Goal: Communication & Community: Answer question/provide support

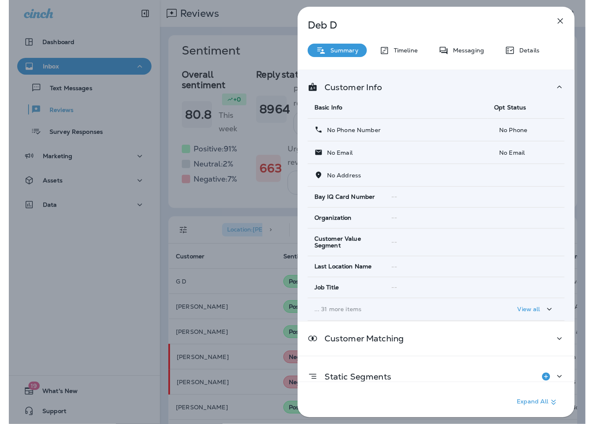
scroll to position [0, 1]
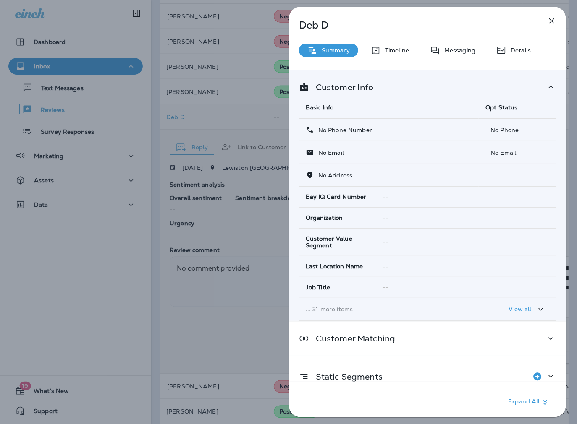
click at [550, 19] on icon "button" at bounding box center [551, 20] width 5 height 5
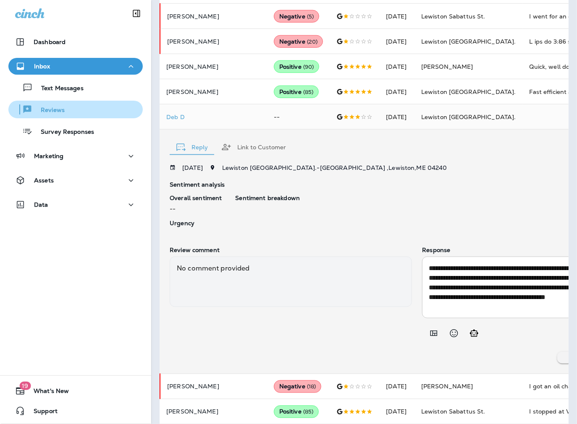
click at [72, 111] on div "Reviews" at bounding box center [76, 109] width 128 height 13
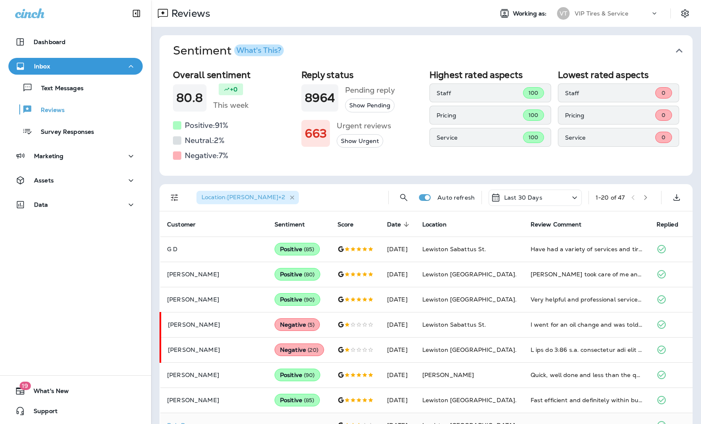
click at [289, 199] on icon "button" at bounding box center [292, 197] width 7 height 7
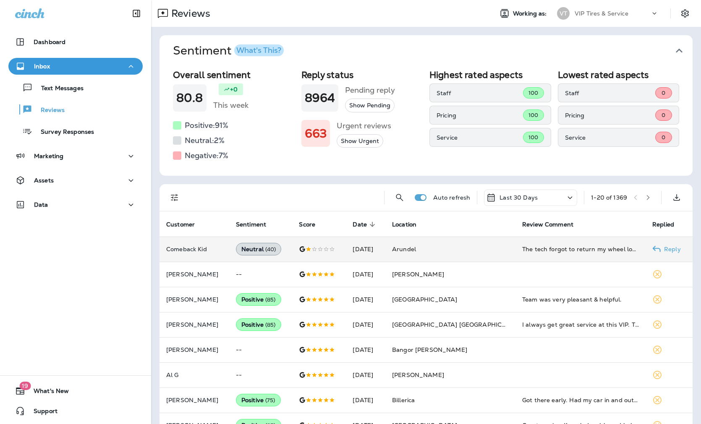
click at [211, 249] on p "Comeback Kid" at bounding box center [194, 249] width 56 height 7
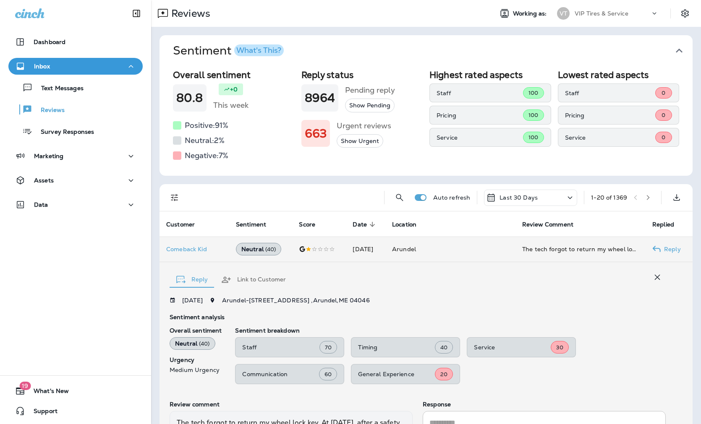
scroll to position [110, 0]
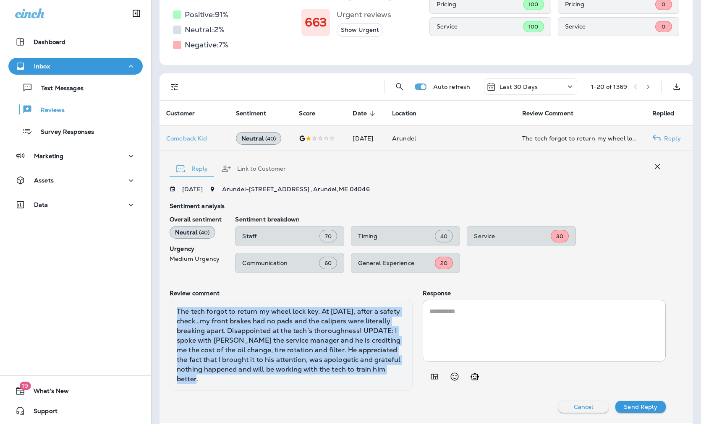
drag, startPoint x: 206, startPoint y: 381, endPoint x: 170, endPoint y: 311, distance: 78.3
click at [170, 311] on div "The tech forgot to return my wheel lock key. At [DATE], after a safety check…my…" at bounding box center [291, 345] width 243 height 91
copy div "The tech forgot to return my wheel lock key. At [DATE], after a safety check…my…"
click at [271, 346] on div "The tech forgot to return my wheel lock key. At [DATE], after a safety check…my…" at bounding box center [291, 345] width 243 height 91
copy div "The tech forgot to return my wheel lock key. At [DATE], after a safety check…my…"
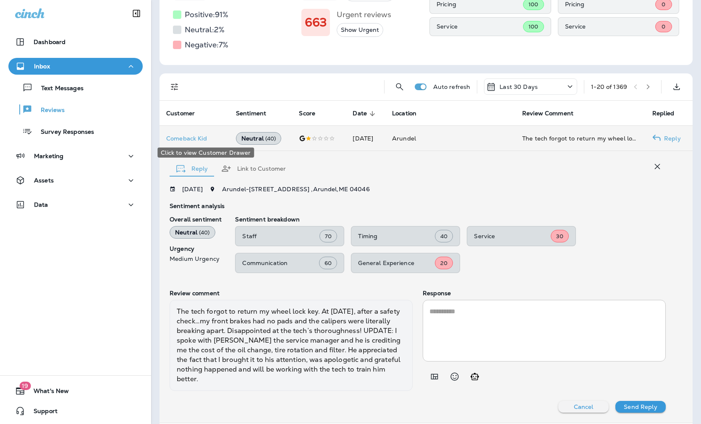
click at [188, 137] on p "Comeback Kid" at bounding box center [194, 138] width 56 height 7
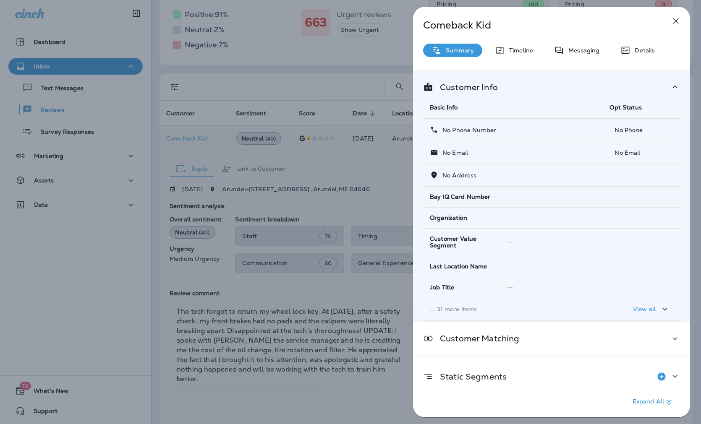
drag, startPoint x: 277, startPoint y: 313, endPoint x: 257, endPoint y: 362, distance: 52.9
click at [277, 313] on div "Comeback Kid Summary Timeline Messaging Details Customer Info Basic Info Opt St…" at bounding box center [350, 212] width 701 height 424
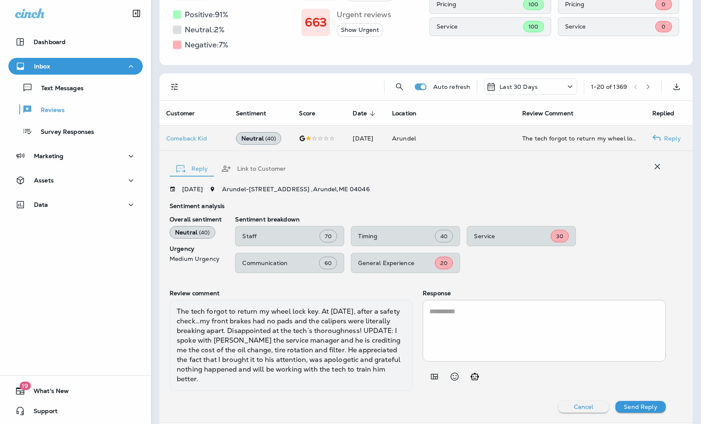
click at [223, 376] on div at bounding box center [350, 212] width 701 height 424
click at [463, 334] on textarea at bounding box center [544, 331] width 230 height 48
paste textarea "**********"
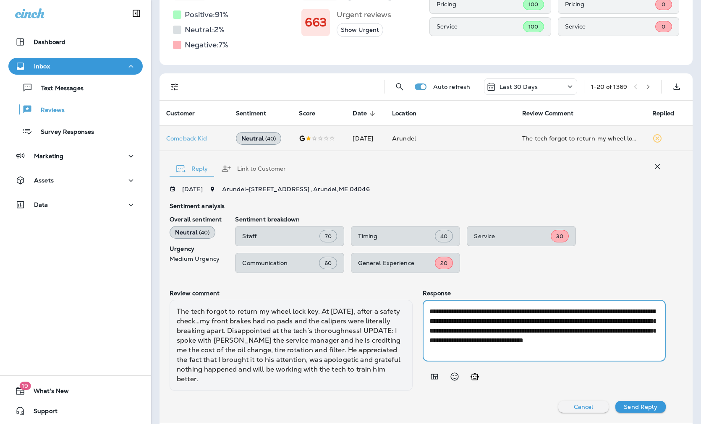
type textarea "**********"
click at [576, 405] on p "Send Reply" at bounding box center [640, 407] width 33 height 7
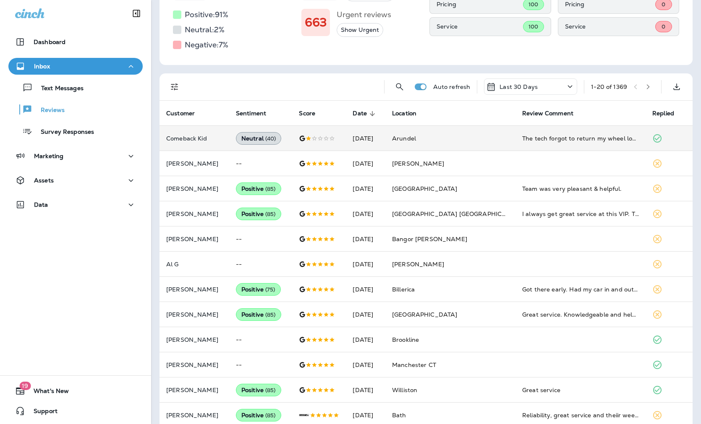
click at [179, 83] on icon "Filters" at bounding box center [175, 87] width 10 height 10
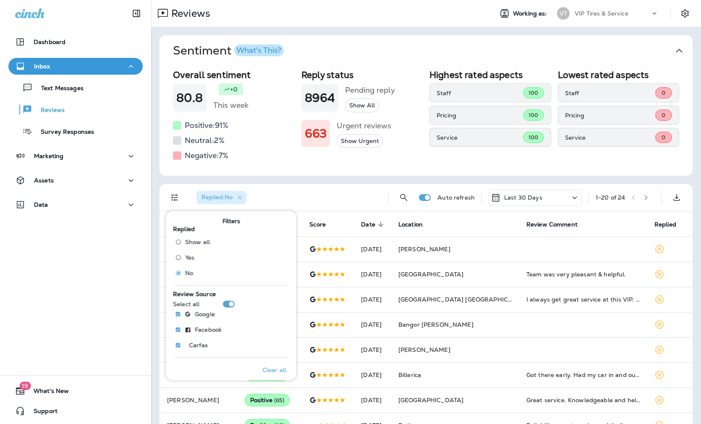
click at [158, 183] on div "Sentiment What's This? Overall sentiment 80.8 +0 This week Positive: 91 % Neutr…" at bounding box center [426, 388] width 550 height 722
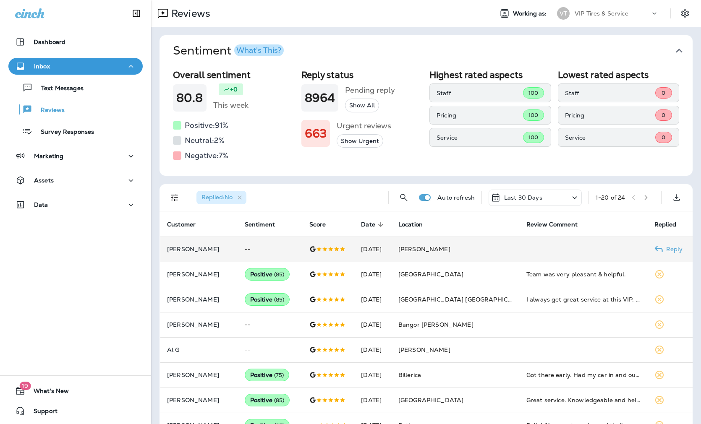
click at [200, 246] on p "[PERSON_NAME]" at bounding box center [199, 249] width 64 height 7
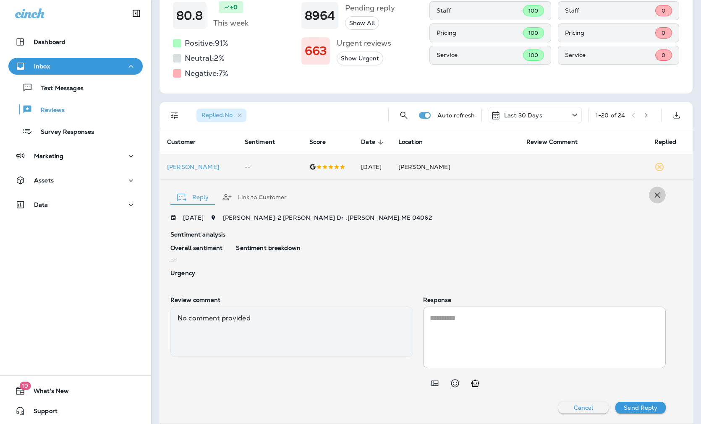
click at [576, 191] on icon "button" at bounding box center [657, 195] width 10 height 10
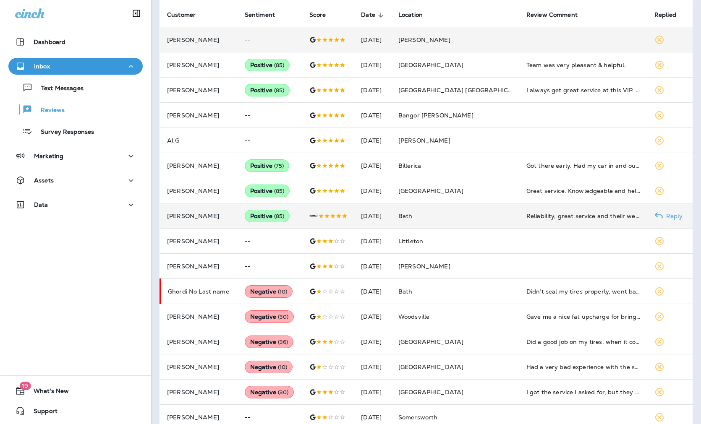
scroll to position [222, 0]
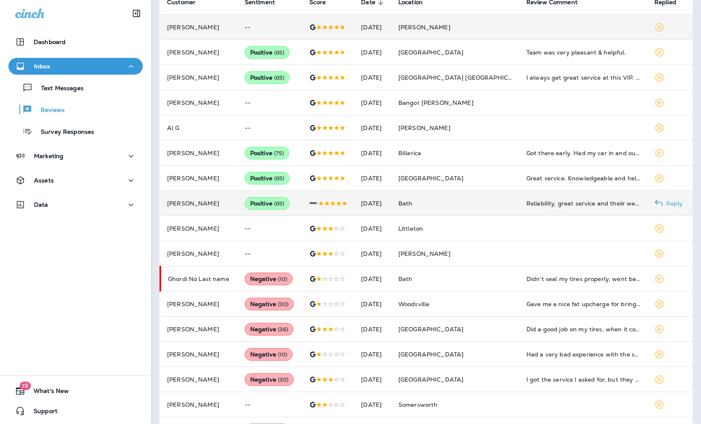
click at [392, 206] on td "[DATE]" at bounding box center [372, 203] width 37 height 25
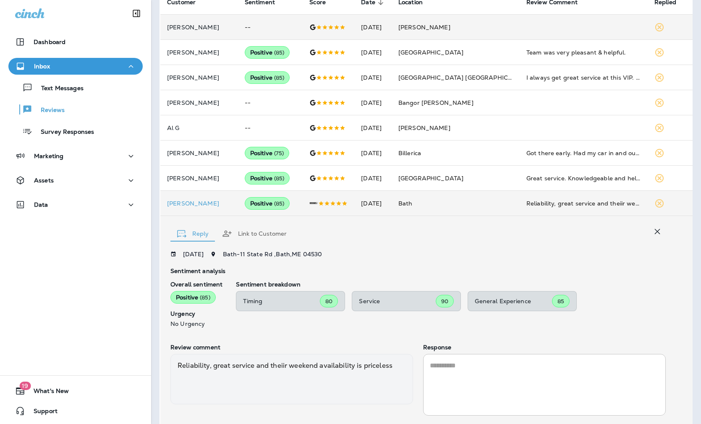
scroll to position [269, 0]
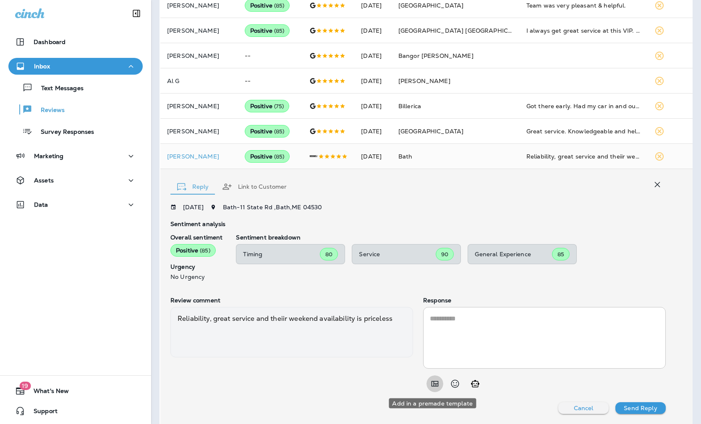
click at [431, 384] on icon "Add in a premade template" at bounding box center [434, 383] width 7 height 5
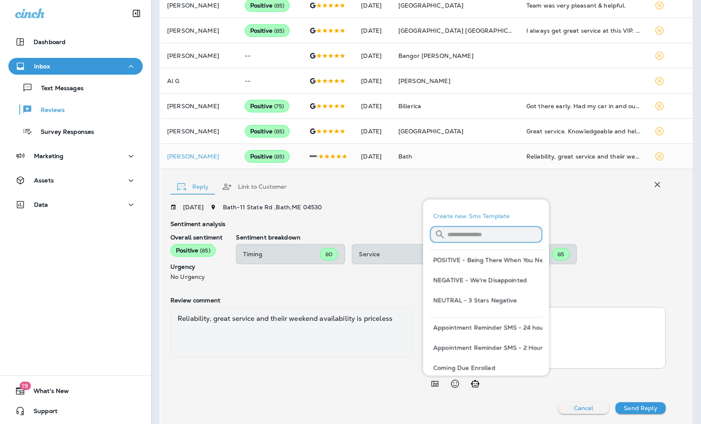
click at [456, 236] on input "text" at bounding box center [494, 235] width 95 height 22
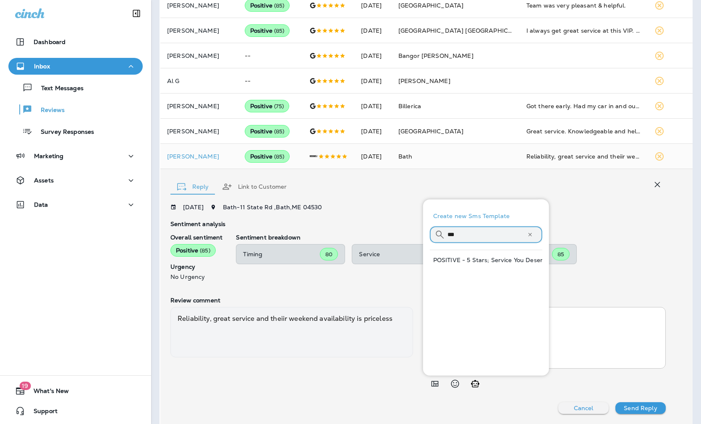
type input "***"
click at [467, 261] on button "POSITIVE - 5 Stars; Service You Deserve" at bounding box center [486, 260] width 112 height 20
type textarea "**********"
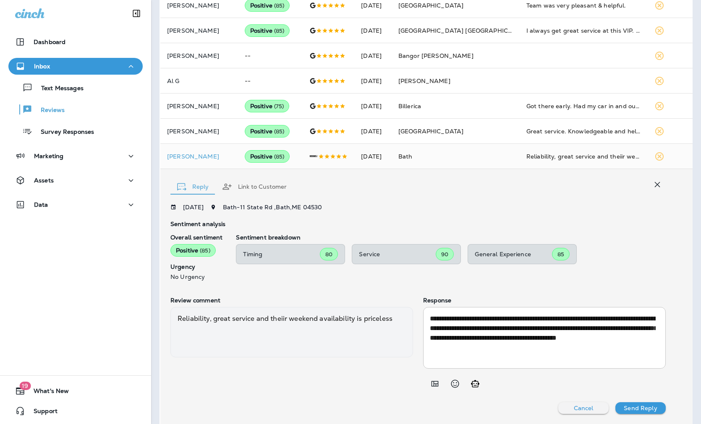
click at [576, 410] on p "Send Reply" at bounding box center [640, 408] width 33 height 7
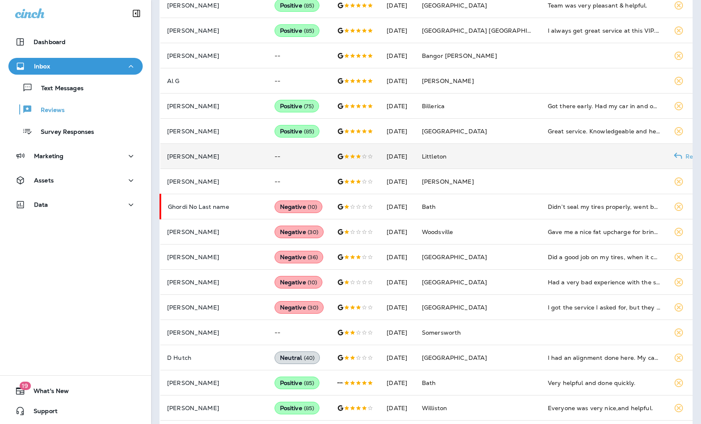
click at [274, 161] on td "--" at bounding box center [299, 156] width 63 height 25
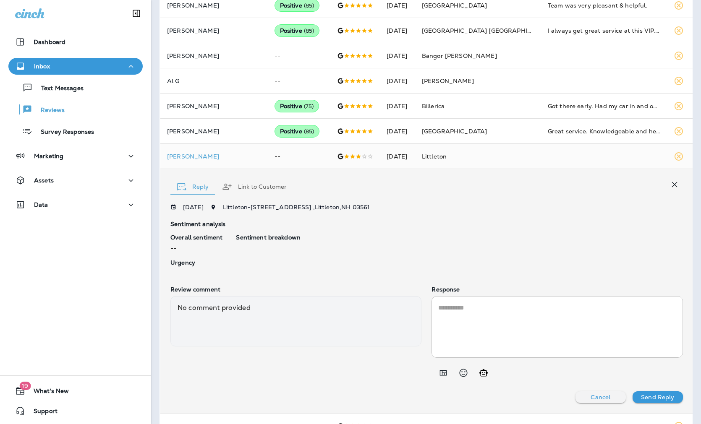
drag, startPoint x: 180, startPoint y: 157, endPoint x: 147, endPoint y: 156, distance: 32.8
click at [147, 156] on div "Dashboard Inbox Text Messages Reviews Survey Responses Marketing Assets Data 19…" at bounding box center [350, 212] width 701 height 424
click at [172, 167] on div "Click to view Customer Drawer" at bounding box center [202, 171] width 97 height 10
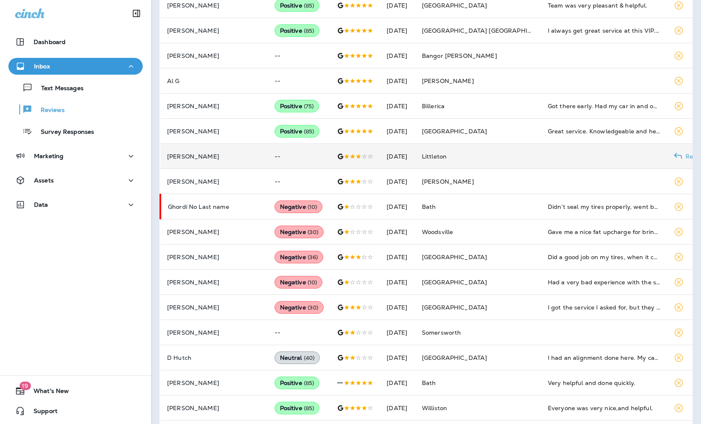
drag, startPoint x: 165, startPoint y: 156, endPoint x: 217, endPoint y: 158, distance: 52.5
click at [217, 158] on td "[PERSON_NAME]" at bounding box center [213, 156] width 107 height 25
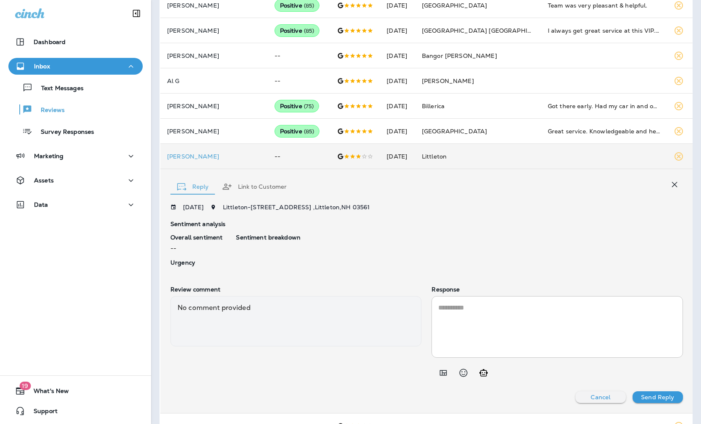
drag, startPoint x: 263, startPoint y: 311, endPoint x: 258, endPoint y: 310, distance: 4.8
click at [258, 311] on div "No comment provided" at bounding box center [295, 321] width 251 height 50
click at [433, 133] on tbody "[PERSON_NAME] -- [DATE] [PERSON_NAME] [PERSON_NAME] Positive ( 85 ) [DATE] Conc…" at bounding box center [434, 342] width 549 height 748
click at [485, 242] on div "Sentiment breakdown" at bounding box center [459, 251] width 446 height 35
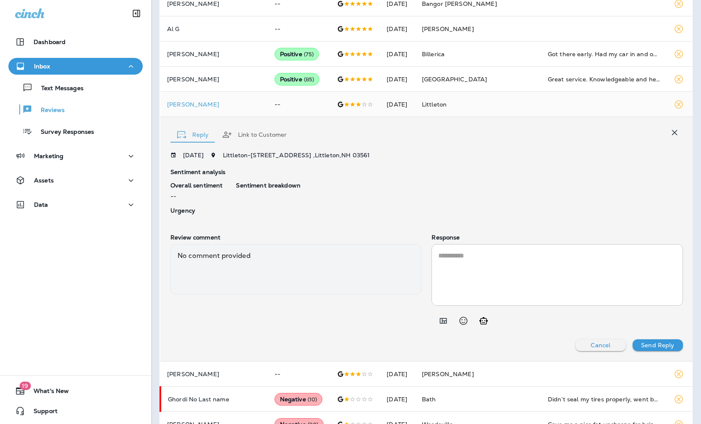
scroll to position [326, 0]
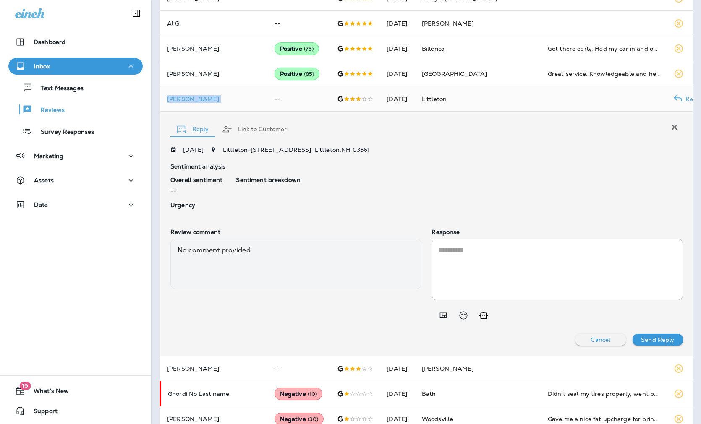
drag, startPoint x: 245, startPoint y: 99, endPoint x: 164, endPoint y: 97, distance: 80.6
click at [164, 97] on tr "[PERSON_NAME] -- [DATE] Littleton Reply" at bounding box center [434, 98] width 549 height 25
copy p "[PERSON_NAME]"
click at [206, 97] on p "[PERSON_NAME]" at bounding box center [214, 99] width 94 height 7
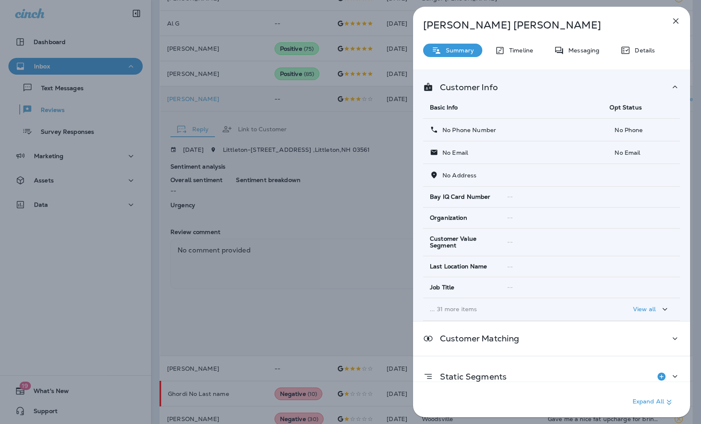
click at [315, 261] on div "[PERSON_NAME] Summary Timeline Messaging Details Customer Info Basic Info Opt S…" at bounding box center [350, 212] width 701 height 424
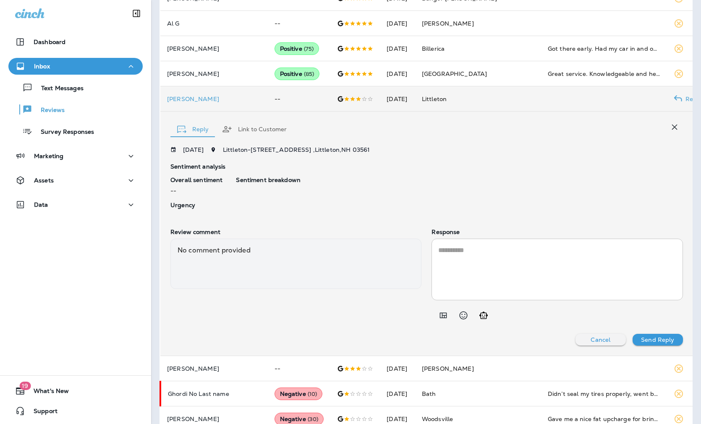
click at [395, 185] on div "Sentiment breakdown" at bounding box center [459, 194] width 446 height 35
click at [509, 270] on textarea at bounding box center [557, 269] width 238 height 48
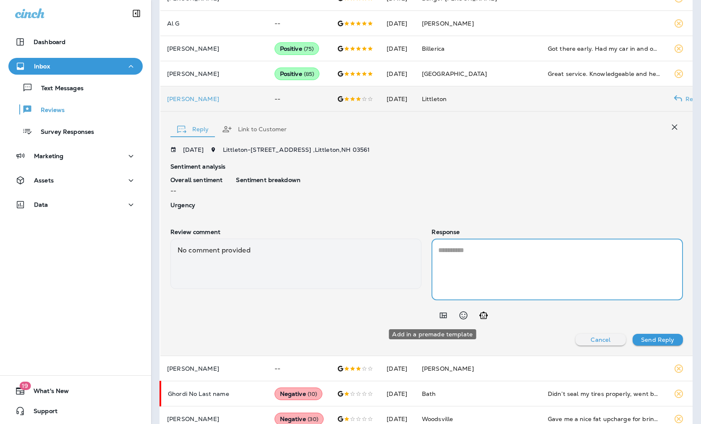
click at [440, 317] on icon "Add in a premade template" at bounding box center [443, 315] width 7 height 5
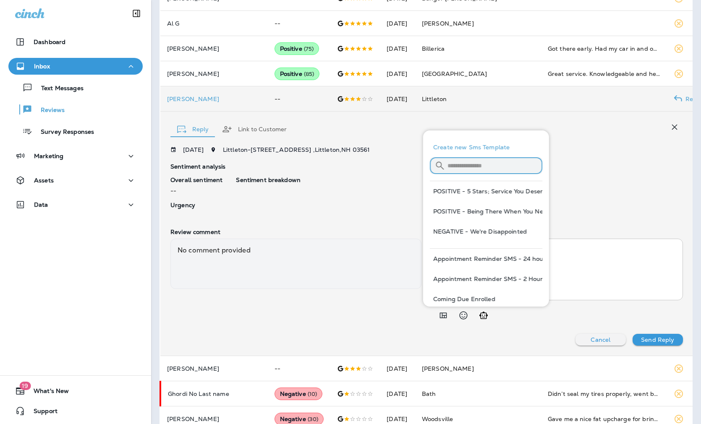
click at [475, 164] on input "text" at bounding box center [494, 165] width 95 height 22
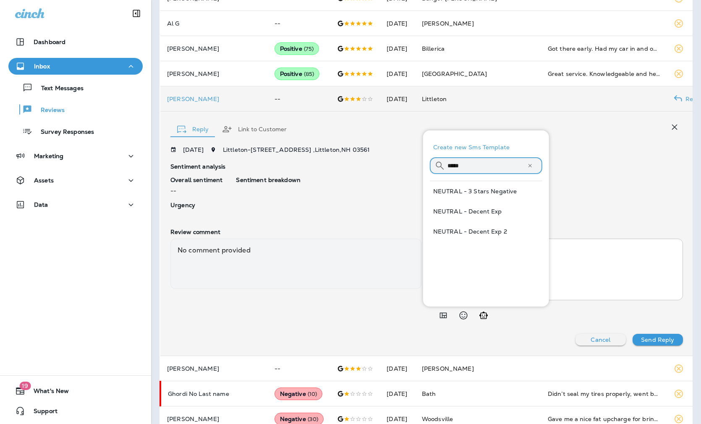
type input "*****"
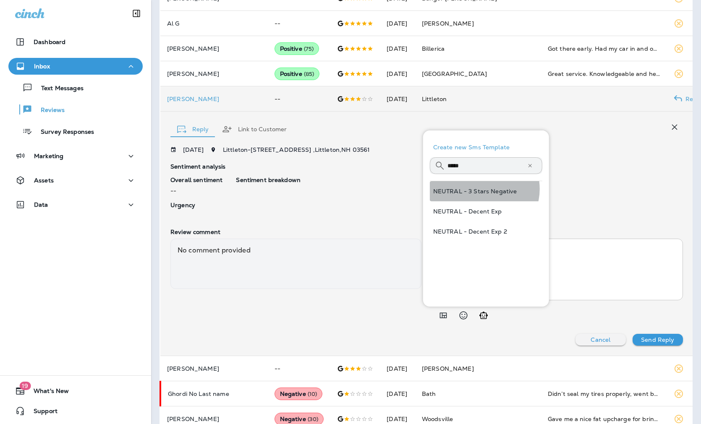
click at [482, 189] on button "NEUTRAL - 3 Stars Negative" at bounding box center [486, 191] width 112 height 20
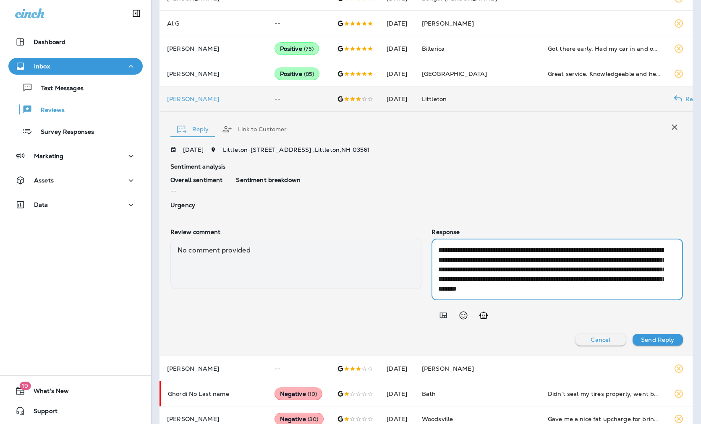
drag, startPoint x: 556, startPoint y: 249, endPoint x: 540, endPoint y: 246, distance: 16.6
click at [540, 246] on textarea "**********" at bounding box center [551, 269] width 226 height 48
drag, startPoint x: 582, startPoint y: 248, endPoint x: 567, endPoint y: 248, distance: 14.7
click at [567, 248] on textarea "**********" at bounding box center [551, 269] width 226 height 48
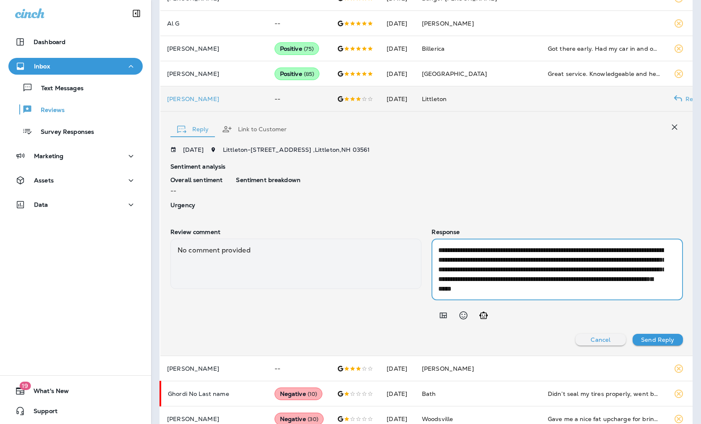
drag, startPoint x: 455, startPoint y: 288, endPoint x: 425, endPoint y: 278, distance: 31.8
click at [431, 278] on div "**********" at bounding box center [556, 270] width 251 height 62
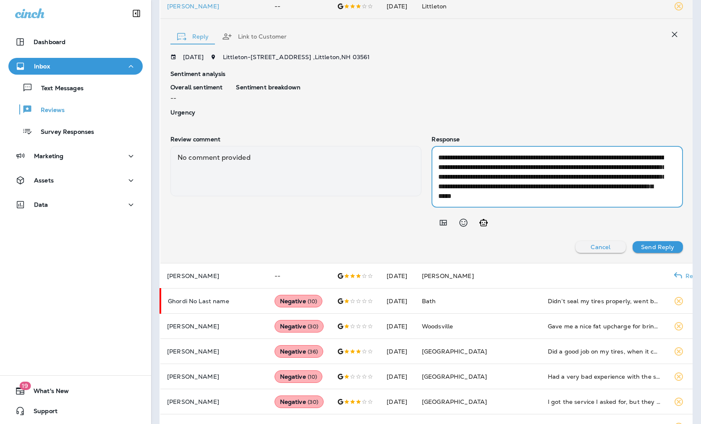
scroll to position [420, 0]
type textarea "**********"
click at [576, 248] on p "Send Reply" at bounding box center [657, 246] width 33 height 7
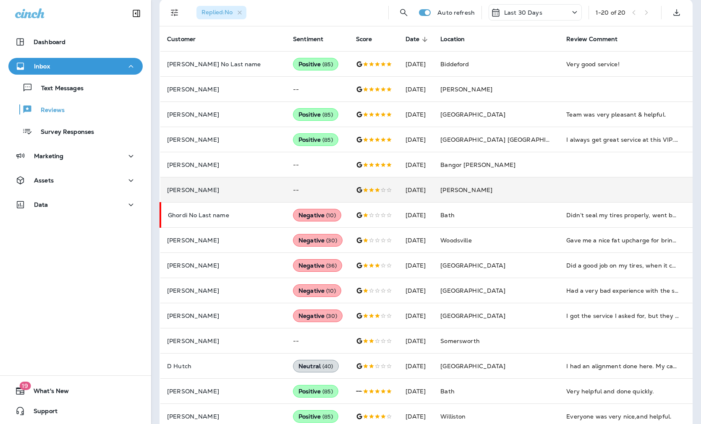
scroll to position [184, 0]
click at [286, 188] on td "--" at bounding box center [317, 190] width 63 height 25
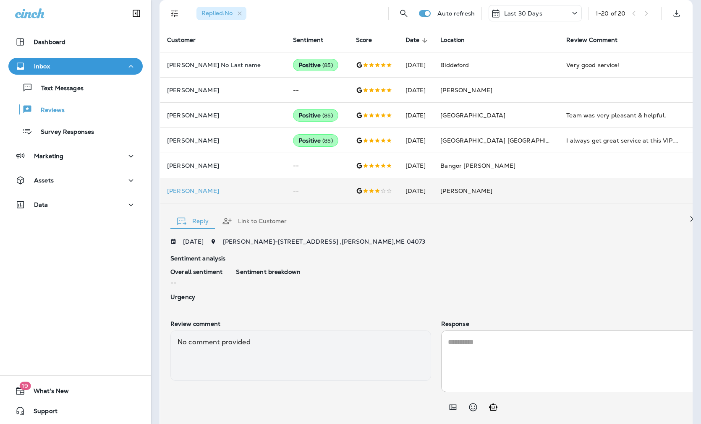
scroll to position [207, 0]
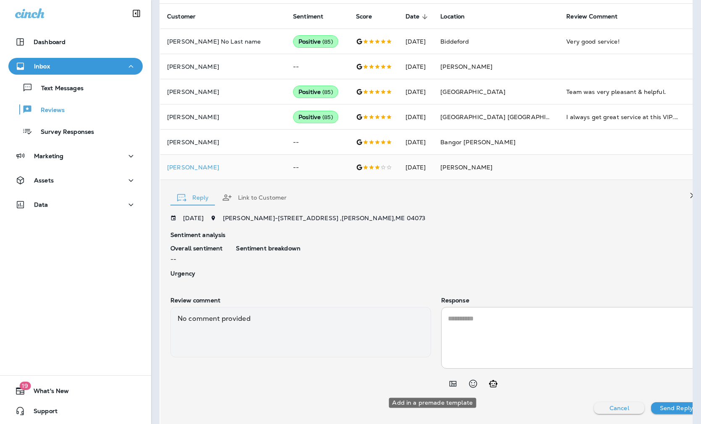
click at [449, 382] on icon "Add in a premade template" at bounding box center [452, 383] width 7 height 5
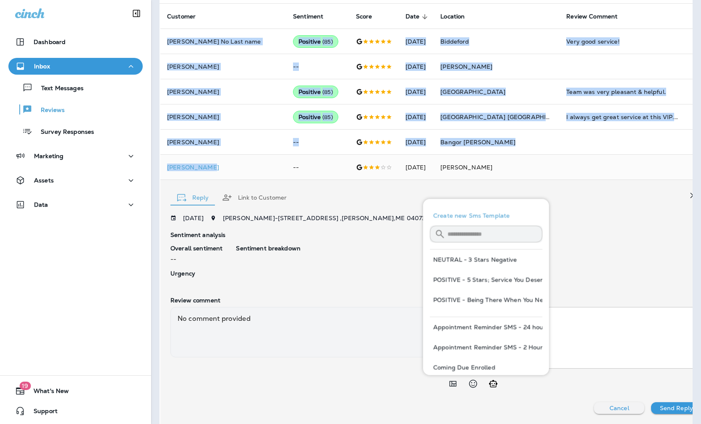
drag, startPoint x: 216, startPoint y: 166, endPoint x: 155, endPoint y: 164, distance: 60.9
click at [155, 164] on div "Sentiment Overall sentiment 80.8 +0 This week Positive: 91 % Neutral: 2 % Negat…" at bounding box center [426, 303] width 550 height 966
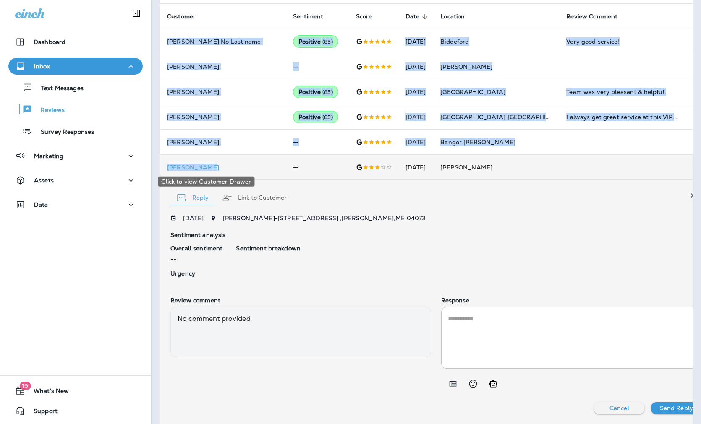
click at [209, 170] on p "[PERSON_NAME]" at bounding box center [223, 167] width 112 height 7
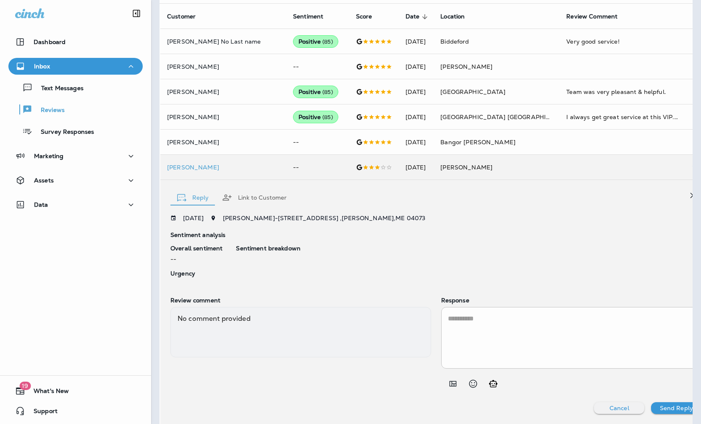
drag, startPoint x: 208, startPoint y: 168, endPoint x: 171, endPoint y: 169, distance: 36.9
click at [171, 169] on div "[PERSON_NAME] Summary Timeline Messaging Details Customer Info Basic Info Opt S…" at bounding box center [392, 212] width 701 height 424
click at [185, 166] on p "[PERSON_NAME]" at bounding box center [223, 167] width 112 height 7
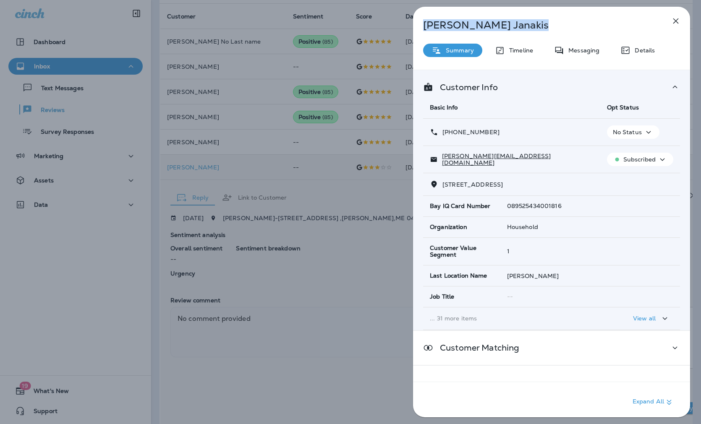
drag, startPoint x: 487, startPoint y: 23, endPoint x: 424, endPoint y: 31, distance: 63.0
click at [424, 31] on div "[PERSON_NAME] Summary Timeline Messaging Details Customer Info Basic Info Opt S…" at bounding box center [551, 215] width 277 height 416
copy p "[PERSON_NAME]"
drag, startPoint x: 505, startPoint y: 184, endPoint x: 444, endPoint y: 183, distance: 61.3
click at [444, 183] on span "[STREET_ADDRESS]" at bounding box center [472, 185] width 60 height 8
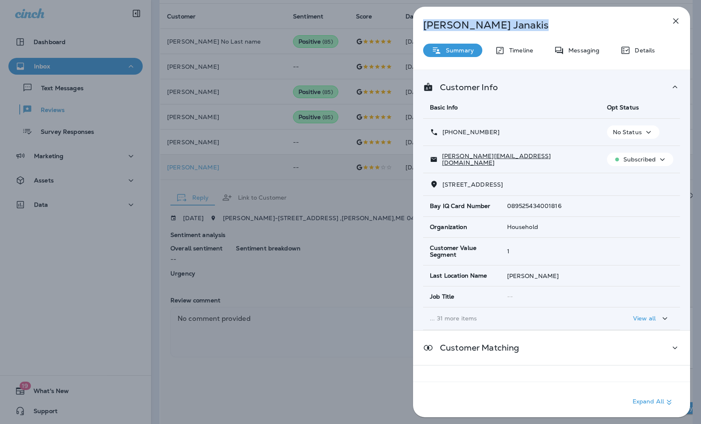
copy span "[STREET_ADDRESS]"
drag, startPoint x: 497, startPoint y: 131, endPoint x: 450, endPoint y: 131, distance: 47.0
click at [450, 131] on div "[PHONE_NUMBER]" at bounding box center [512, 132] width 164 height 9
copy p "[PHONE_NUMBER]"
drag, startPoint x: 508, startPoint y: 162, endPoint x: 439, endPoint y: 159, distance: 69.3
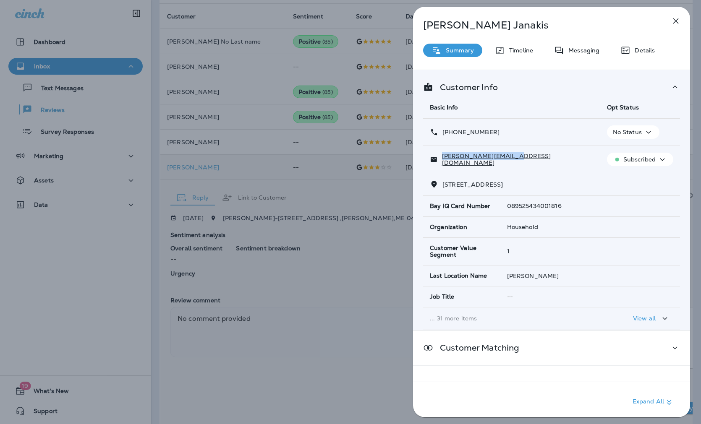
click at [439, 159] on p "[PERSON_NAME][EMAIL_ADDRESS][DOMAIN_NAME]" at bounding box center [516, 159] width 156 height 13
copy p "[PERSON_NAME][EMAIL_ADDRESS][DOMAIN_NAME]"
click at [263, 159] on div "[PERSON_NAME] Summary Timeline Messaging Details Customer Info Basic Info Opt S…" at bounding box center [350, 212] width 701 height 424
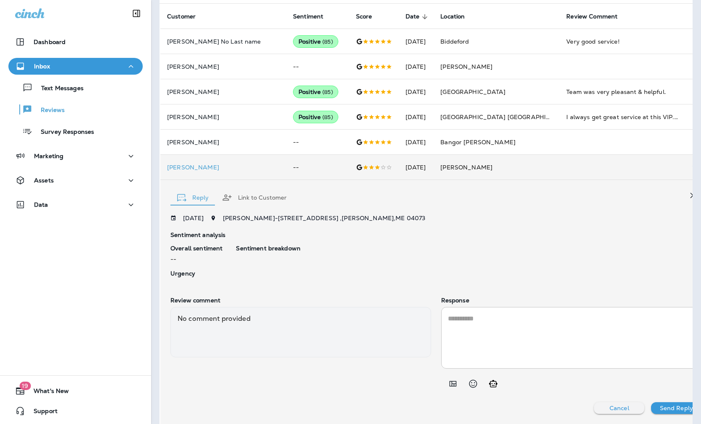
drag, startPoint x: 429, startPoint y: 296, endPoint x: 462, endPoint y: 324, distance: 43.1
click at [441, 297] on p "Response" at bounding box center [571, 300] width 261 height 7
click at [480, 353] on textarea at bounding box center [571, 338] width 247 height 48
click at [448, 384] on icon "Add in a premade template" at bounding box center [453, 384] width 10 height 10
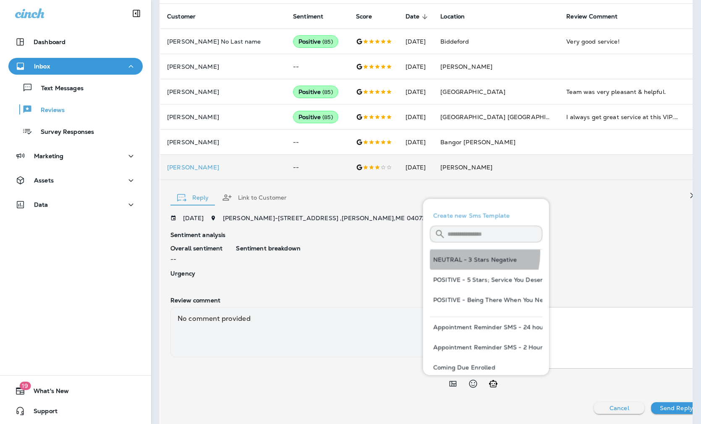
click at [464, 253] on button "NEUTRAL - 3 Stars Negative" at bounding box center [486, 260] width 112 height 20
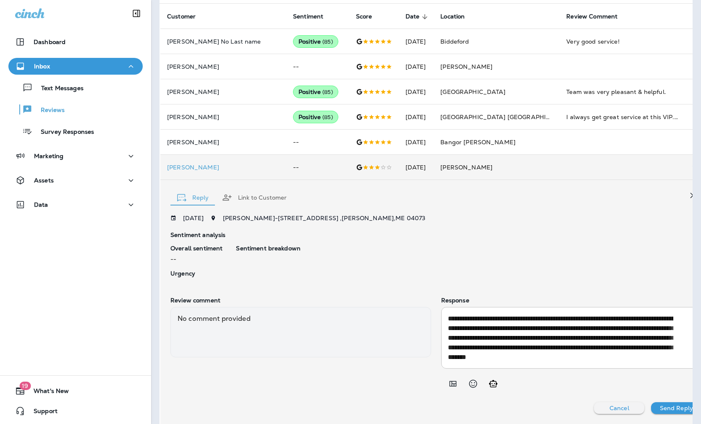
scroll to position [9, 0]
drag, startPoint x: 456, startPoint y: 357, endPoint x: 423, endPoint y: 346, distance: 34.6
click at [441, 346] on div "**********" at bounding box center [571, 338] width 261 height 62
type textarea "**********"
click at [576, 407] on p "Send Reply" at bounding box center [676, 408] width 33 height 7
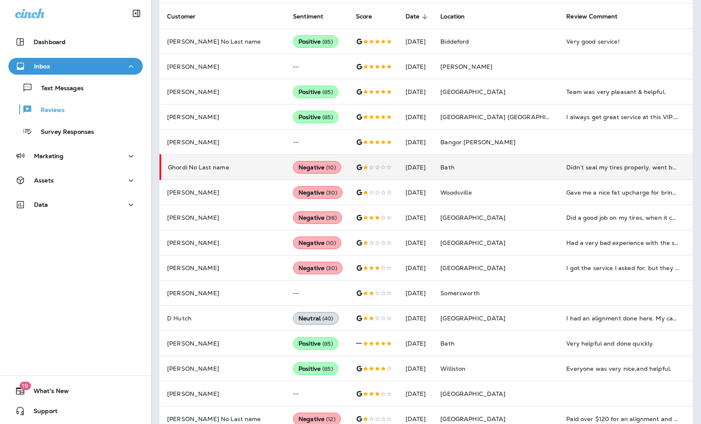
click at [215, 168] on p "Ghordi No Last name" at bounding box center [224, 167] width 112 height 7
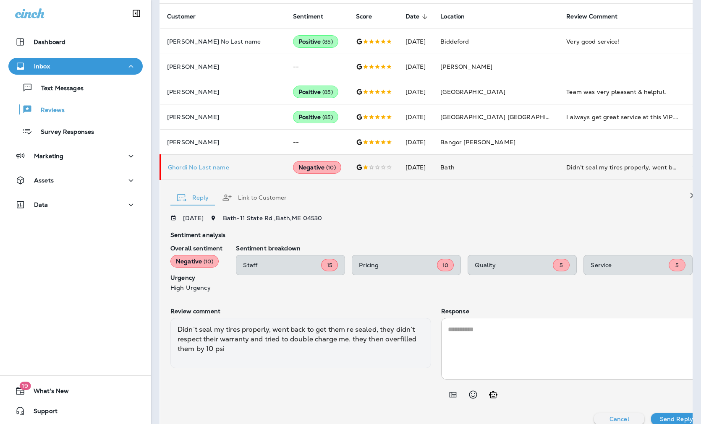
scroll to position [229, 0]
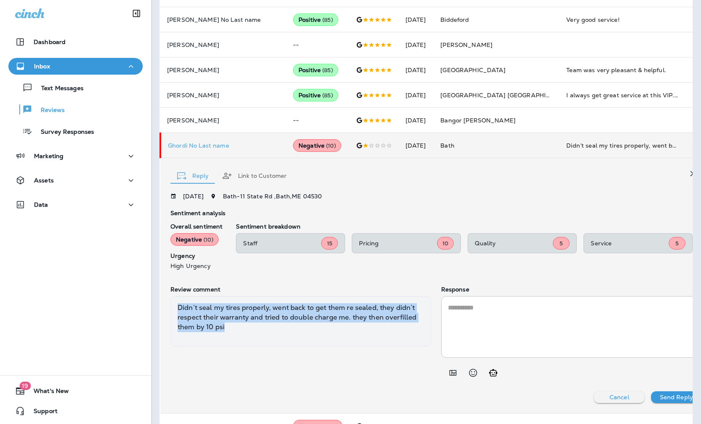
drag, startPoint x: 288, startPoint y: 341, endPoint x: 175, endPoint y: 318, distance: 114.8
click at [175, 318] on div "Didn’t seal my tires properly, went back to get them re sealed, they didn’t res…" at bounding box center [300, 321] width 261 height 50
copy div "Didn’t seal my tires properly, went back to get them re sealed, they didn’t res…"
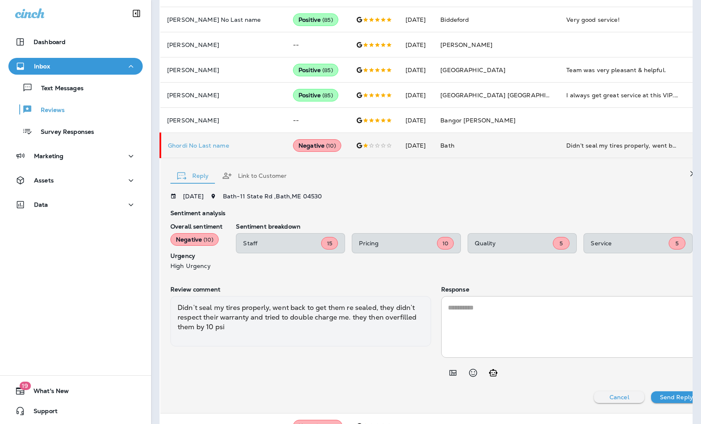
click at [195, 142] on p "Ghordi No Last name" at bounding box center [224, 145] width 112 height 7
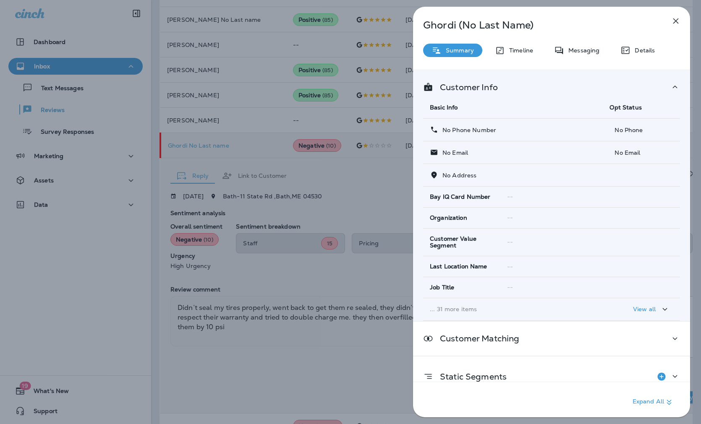
click at [331, 186] on div "Ghordi (No Last Name) Summary Timeline Messaging Details Customer Info Basic In…" at bounding box center [350, 212] width 701 height 424
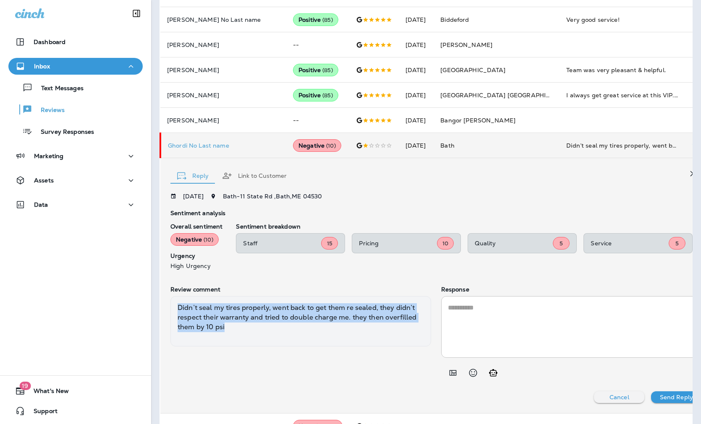
drag, startPoint x: 285, startPoint y: 344, endPoint x: 171, endPoint y: 320, distance: 115.9
click at [171, 320] on div "Didn’t seal my tires properly, went back to get them re sealed, they didn’t res…" at bounding box center [300, 321] width 261 height 50
copy div "Didn’t seal my tires properly, went back to get them re sealed, they didn’t res…"
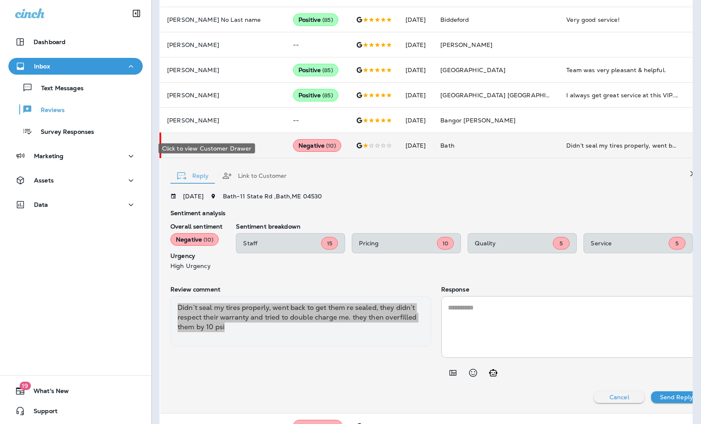
scroll to position [276, 0]
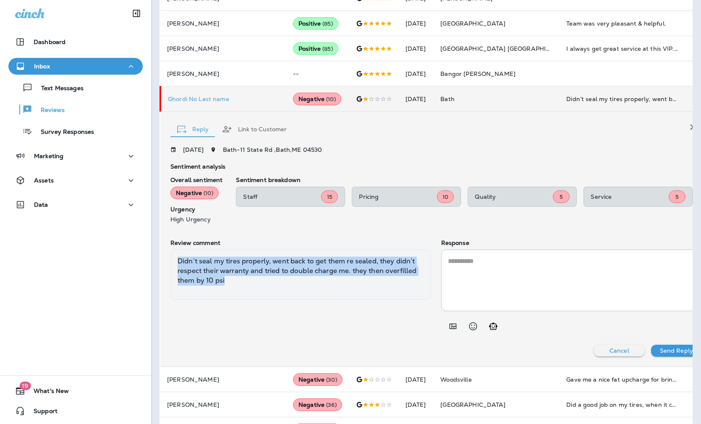
click at [473, 274] on textarea at bounding box center [571, 280] width 247 height 48
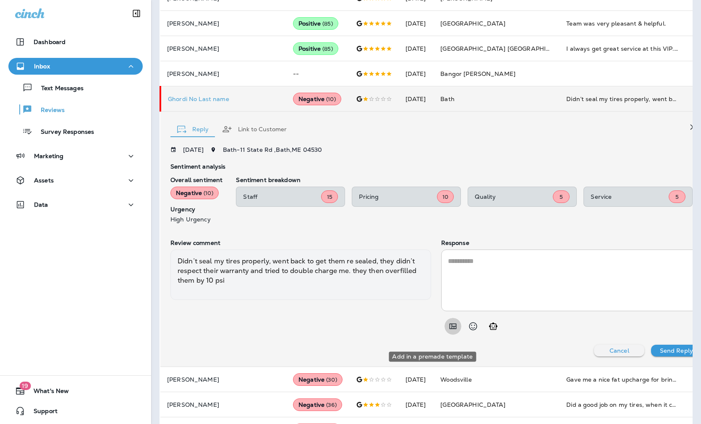
click at [448, 332] on icon "Add in a premade template" at bounding box center [453, 326] width 10 height 10
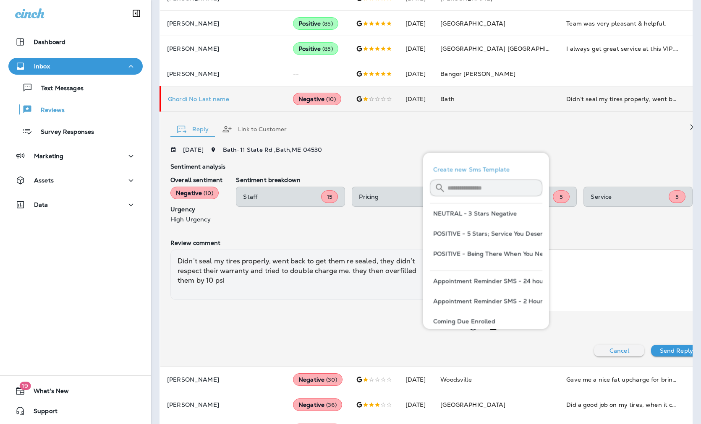
click at [462, 187] on input "text" at bounding box center [494, 188] width 95 height 22
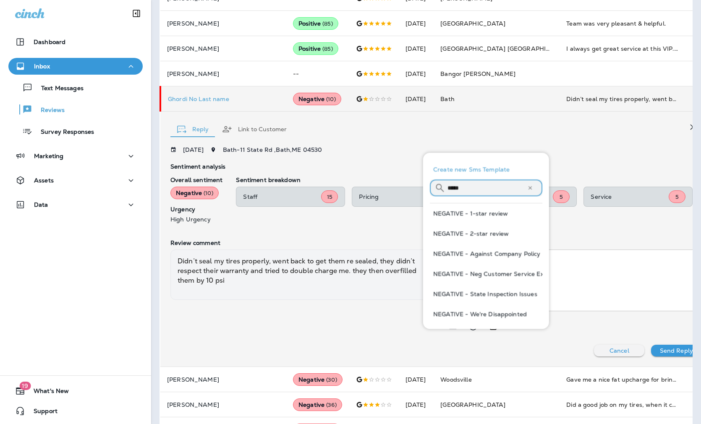
type input "*****"
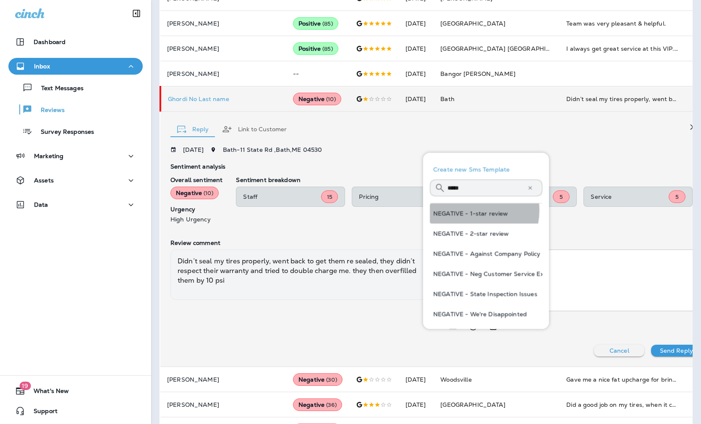
click at [468, 211] on button "NEGATIVE - 1-star review" at bounding box center [486, 214] width 112 height 20
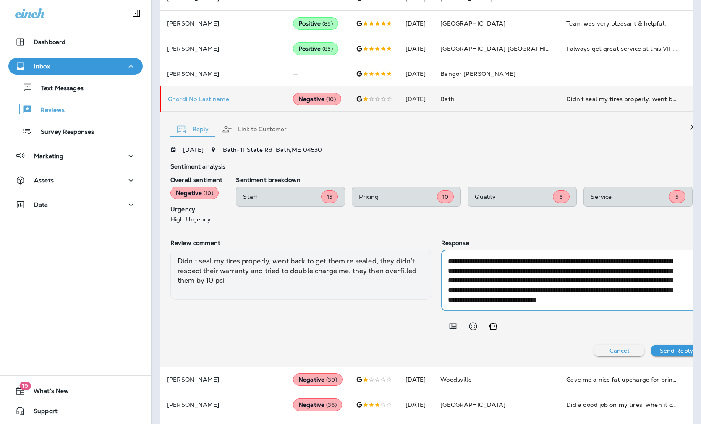
scroll to position [19, 0]
drag, startPoint x: 504, startPoint y: 310, endPoint x: 475, endPoint y: 294, distance: 32.3
click at [475, 294] on textarea "**********" at bounding box center [561, 280] width 226 height 48
type textarea "**********"
click at [576, 354] on p "Send Reply" at bounding box center [676, 350] width 33 height 7
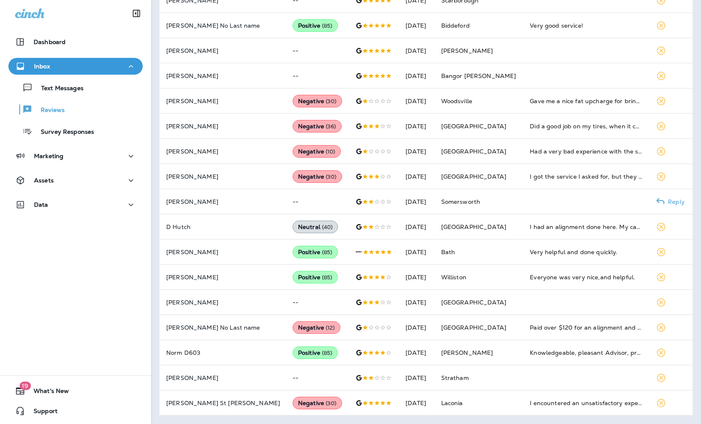
scroll to position [274, 0]
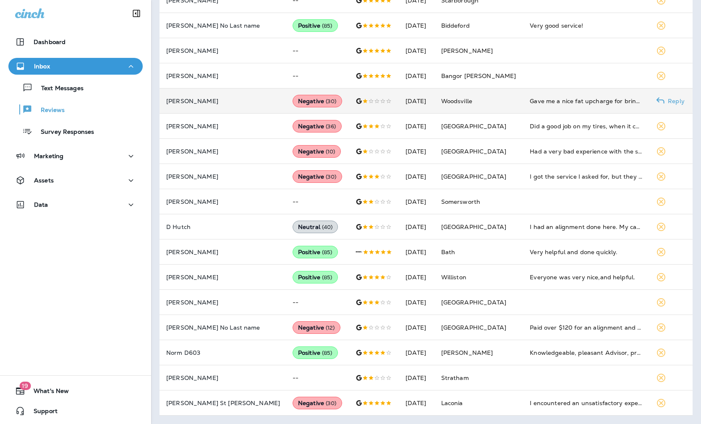
click at [204, 103] on p "[PERSON_NAME]" at bounding box center [222, 101] width 113 height 7
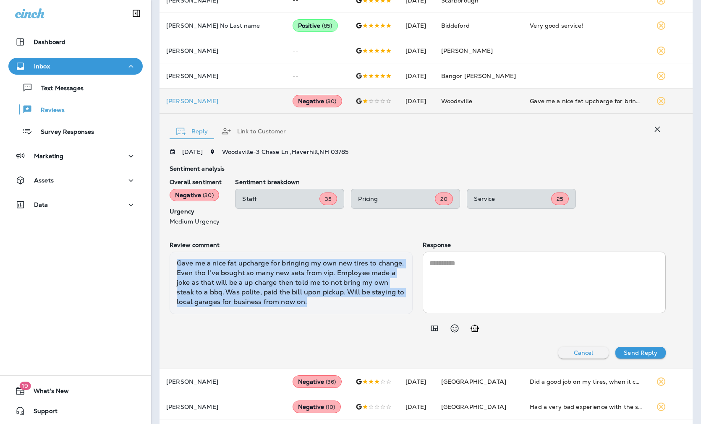
drag, startPoint x: 358, startPoint y: 302, endPoint x: 175, endPoint y: 262, distance: 186.4
click at [175, 262] on div "Gave me a nice fat upcharge for bringing my own new tires to change. Even tho I…" at bounding box center [291, 283] width 243 height 62
copy div "Gave me a nice fat upcharge for bringing my own new tires to change. Even tho I…"
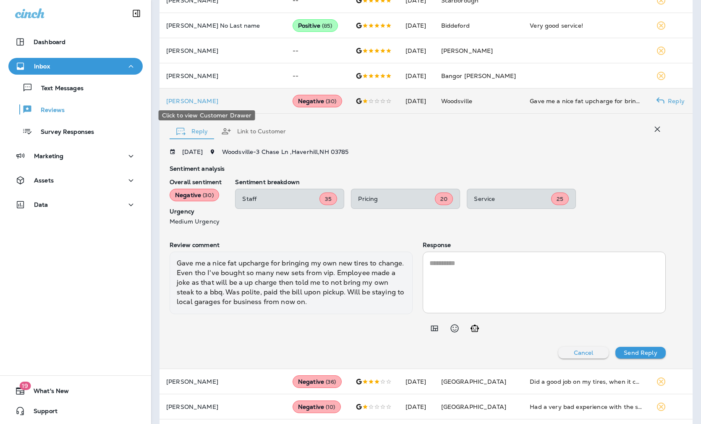
click at [188, 99] on p "[PERSON_NAME]" at bounding box center [222, 101] width 113 height 7
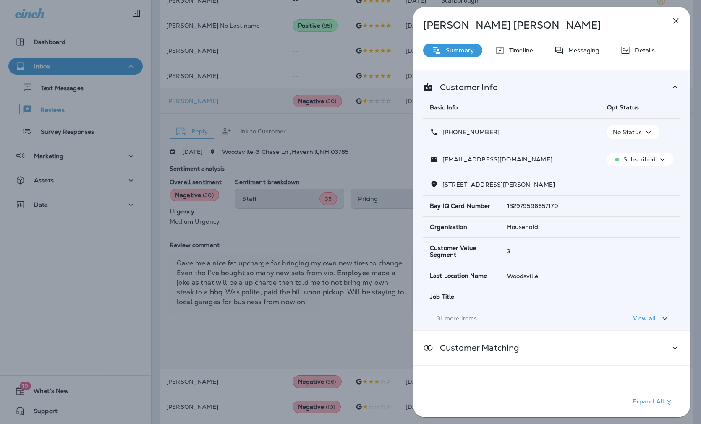
click at [365, 152] on div "[PERSON_NAME] Summary Timeline Messaging Details Customer Info Basic Info Opt S…" at bounding box center [350, 212] width 701 height 424
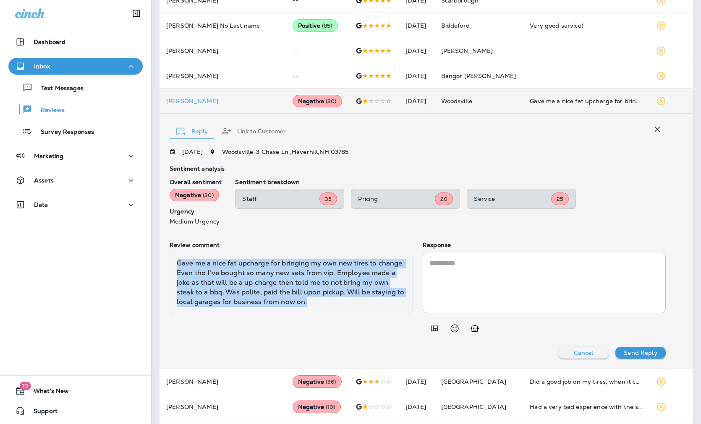
drag, startPoint x: 347, startPoint y: 300, endPoint x: 170, endPoint y: 258, distance: 181.5
click at [170, 258] on div "Gave me a nice fat upcharge for bringing my own new tires to change. Even tho I…" at bounding box center [291, 283] width 243 height 62
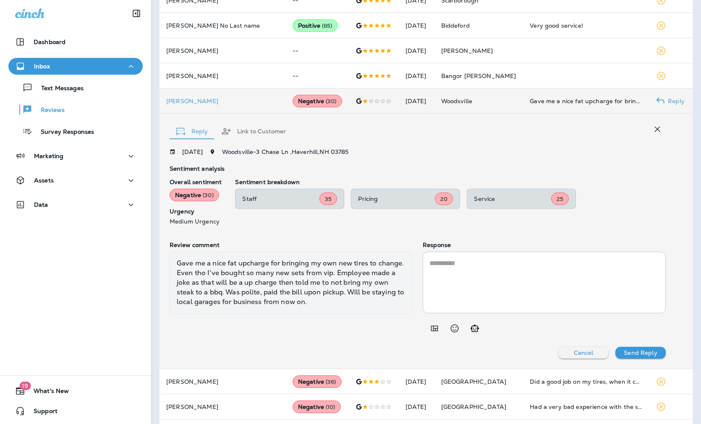
click at [174, 101] on p "[PERSON_NAME]" at bounding box center [222, 101] width 113 height 7
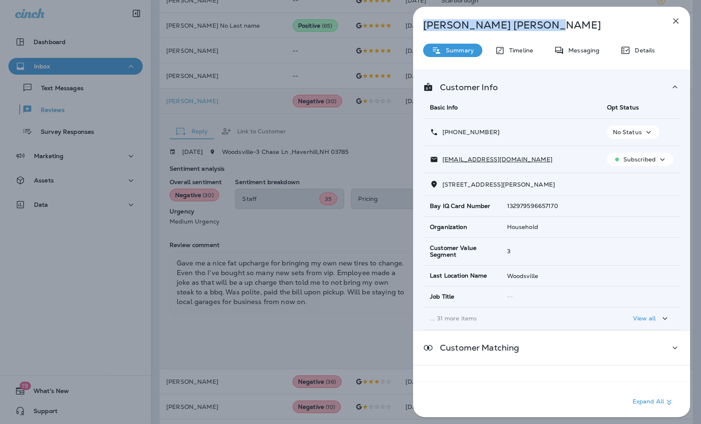
drag, startPoint x: 491, startPoint y: 23, endPoint x: 424, endPoint y: 21, distance: 66.7
click at [424, 21] on p "[PERSON_NAME]" at bounding box center [537, 25] width 229 height 12
drag, startPoint x: 504, startPoint y: 184, endPoint x: 517, endPoint y: 185, distance: 12.6
click at [504, 184] on span "[STREET_ADDRESS][PERSON_NAME]" at bounding box center [498, 185] width 112 height 8
drag, startPoint x: 478, startPoint y: 184, endPoint x: 436, endPoint y: 181, distance: 41.2
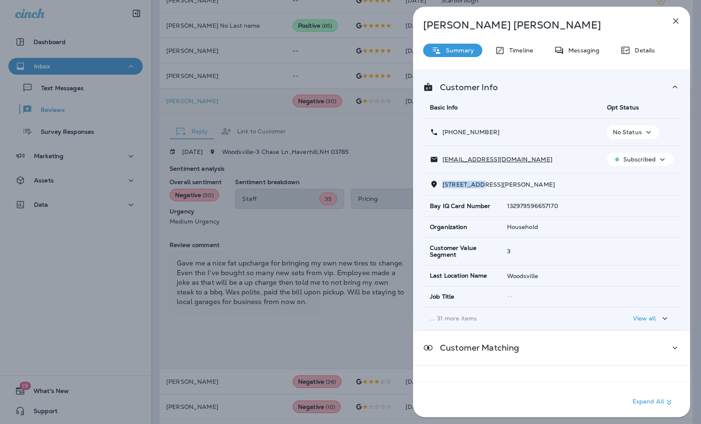
click at [436, 181] on div "[STREET_ADDRESS][PERSON_NAME]" at bounding box center [551, 184] width 243 height 9
drag, startPoint x: 480, startPoint y: 135, endPoint x: 449, endPoint y: 135, distance: 31.5
click at [449, 135] on div "[PHONE_NUMBER]" at bounding box center [512, 132] width 164 height 9
drag, startPoint x: 559, startPoint y: 160, endPoint x: 444, endPoint y: 165, distance: 114.7
click at [444, 165] on td "[EMAIL_ADDRESS][DOMAIN_NAME]" at bounding box center [511, 159] width 177 height 27
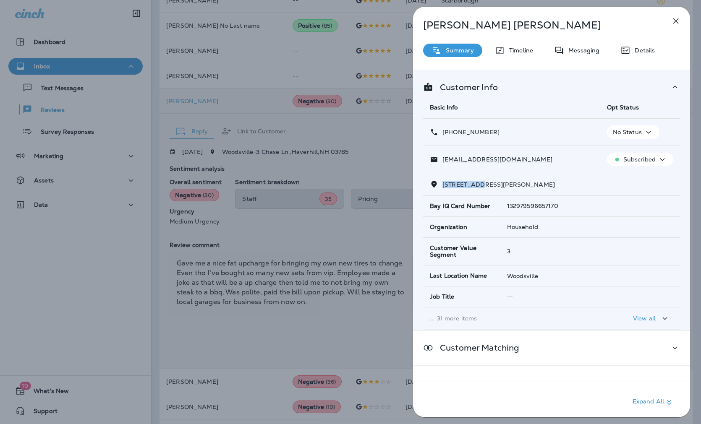
click at [271, 281] on div "[PERSON_NAME] Summary Timeline Messaging Details Customer Info Basic Info Opt S…" at bounding box center [350, 212] width 701 height 424
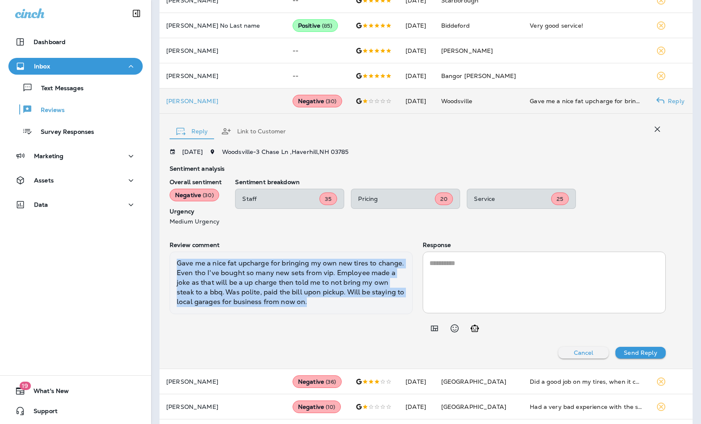
drag, startPoint x: 332, startPoint y: 302, endPoint x: 175, endPoint y: 266, distance: 161.0
click at [175, 266] on div "Gave me a nice fat upcharge for bringing my own new tires to change. Even tho I…" at bounding box center [291, 283] width 243 height 62
click at [483, 286] on textarea at bounding box center [544, 282] width 230 height 48
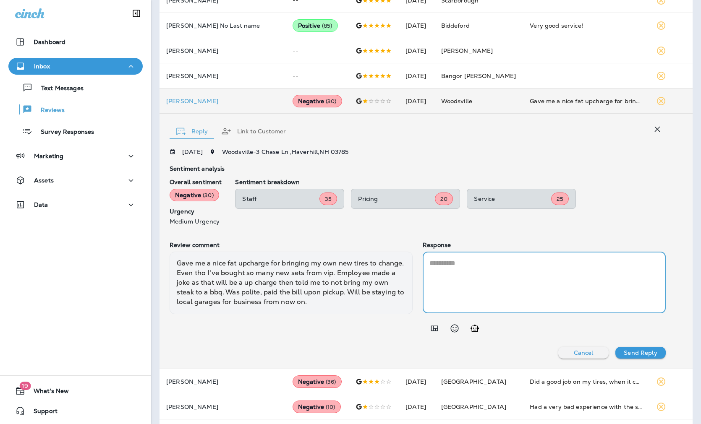
paste textarea "**********"
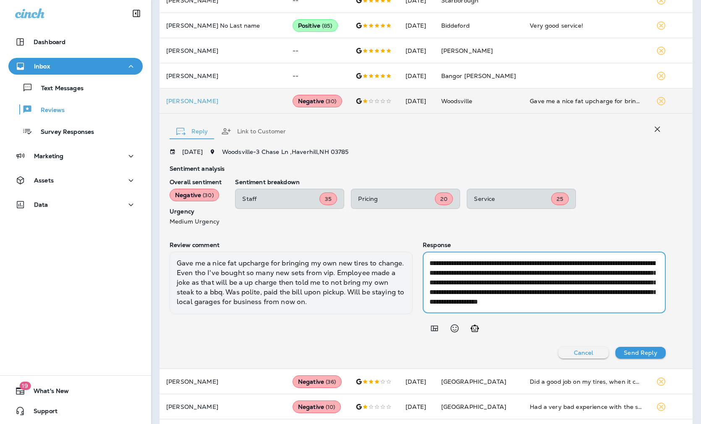
click at [433, 260] on textarea "**********" at bounding box center [542, 282] width 226 height 48
click at [466, 274] on textarea "**********" at bounding box center [542, 282] width 226 height 48
drag, startPoint x: 593, startPoint y: 276, endPoint x: 597, endPoint y: 269, distance: 8.5
click at [576, 269] on textarea "**********" at bounding box center [542, 282] width 226 height 48
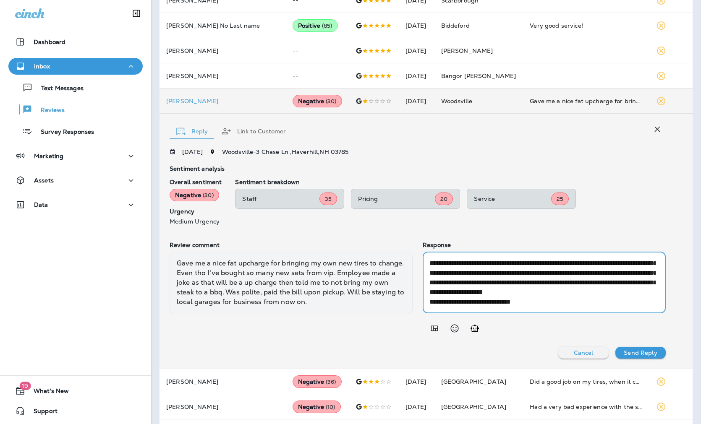
click at [429, 297] on textarea "**********" at bounding box center [542, 282] width 226 height 48
drag, startPoint x: 450, startPoint y: 296, endPoint x: 413, endPoint y: 292, distance: 36.7
click at [415, 294] on div "**********" at bounding box center [418, 289] width 496 height 95
click at [429, 301] on textarea "**********" at bounding box center [542, 282] width 226 height 48
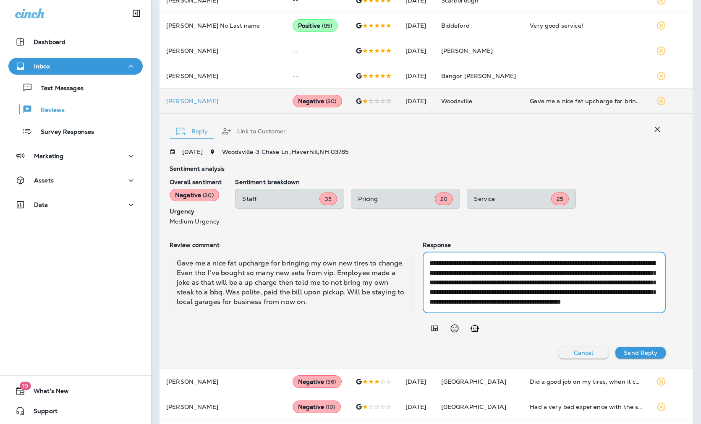
scroll to position [19, 0]
type textarea "**********"
click at [576, 351] on p "Send Reply" at bounding box center [640, 353] width 33 height 7
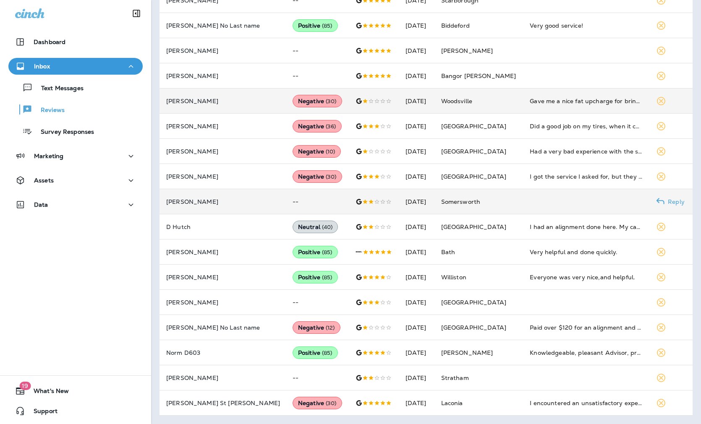
scroll to position [198, 0]
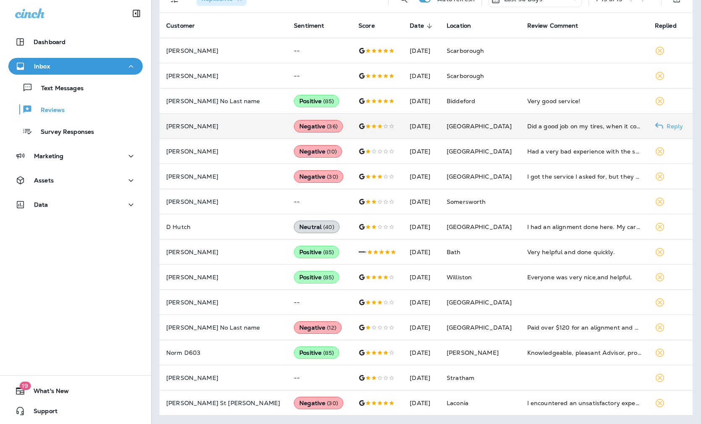
click at [238, 123] on p "[PERSON_NAME]" at bounding box center [223, 126] width 114 height 7
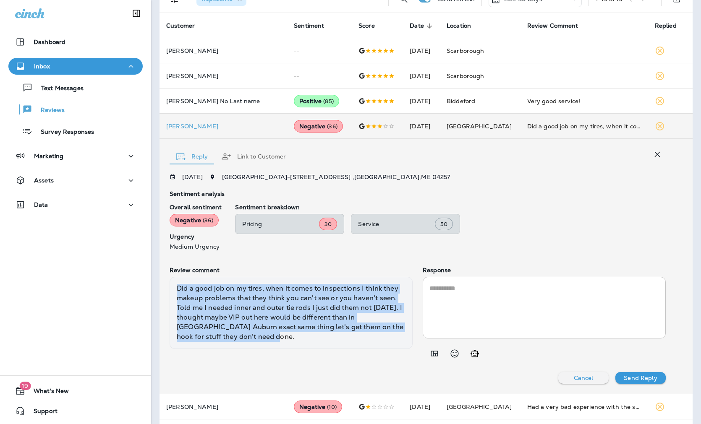
drag, startPoint x: 279, startPoint y: 334, endPoint x: 177, endPoint y: 287, distance: 112.5
click at [177, 287] on div "Did a good job on my tires, when it comes to inspections I think they makeup pr…" at bounding box center [291, 313] width 243 height 72
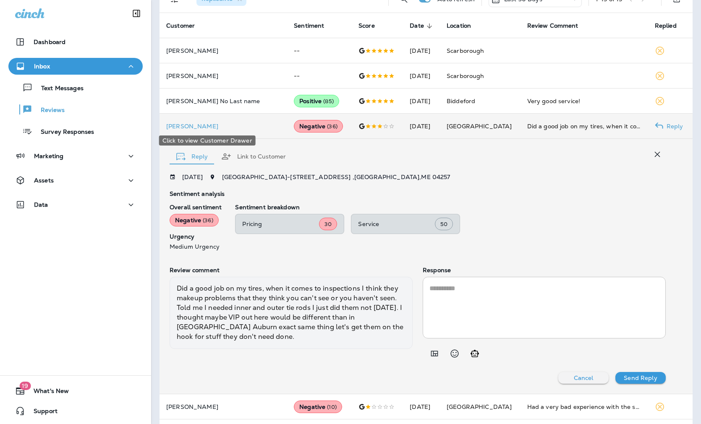
click at [186, 124] on p "[PERSON_NAME]" at bounding box center [223, 126] width 114 height 7
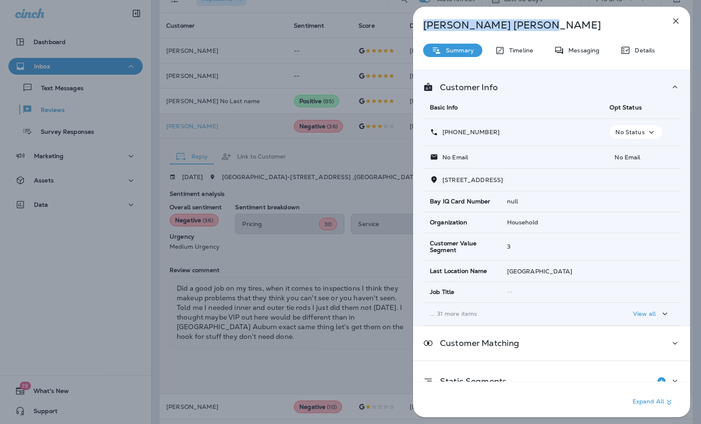
drag, startPoint x: 488, startPoint y: 24, endPoint x: 422, endPoint y: 22, distance: 65.9
click at [422, 22] on div "[PERSON_NAME]" at bounding box center [537, 25] width 249 height 12
click at [367, 157] on div "[PERSON_NAME] Summary Timeline Messaging Details Customer Info Basic Info Opt S…" at bounding box center [350, 212] width 701 height 424
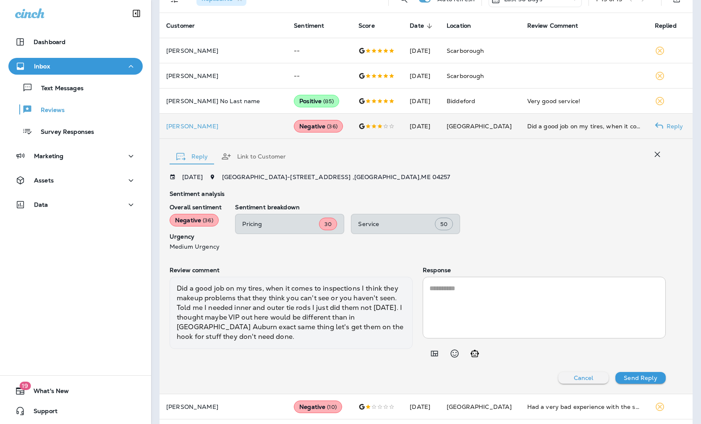
click at [177, 129] on p "[PERSON_NAME]" at bounding box center [223, 126] width 114 height 7
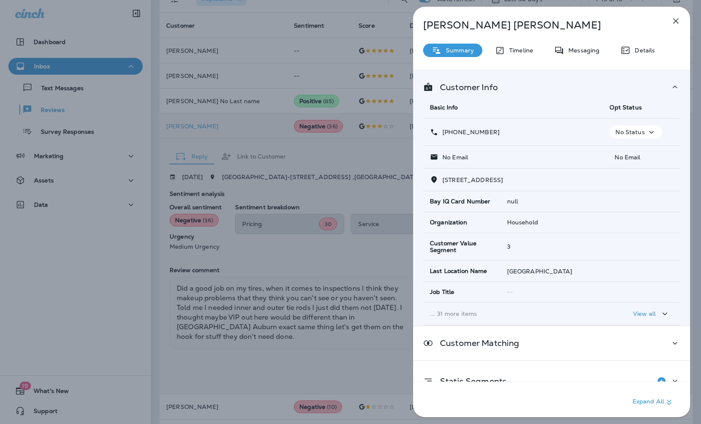
drag, startPoint x: 501, startPoint y: 135, endPoint x: 450, endPoint y: 132, distance: 51.3
click at [450, 132] on div "[PHONE_NUMBER]" at bounding box center [513, 132] width 166 height 9
click at [299, 264] on div "[PERSON_NAME] Summary Timeline Messaging Details Customer Info Basic Info Opt S…" at bounding box center [350, 212] width 701 height 424
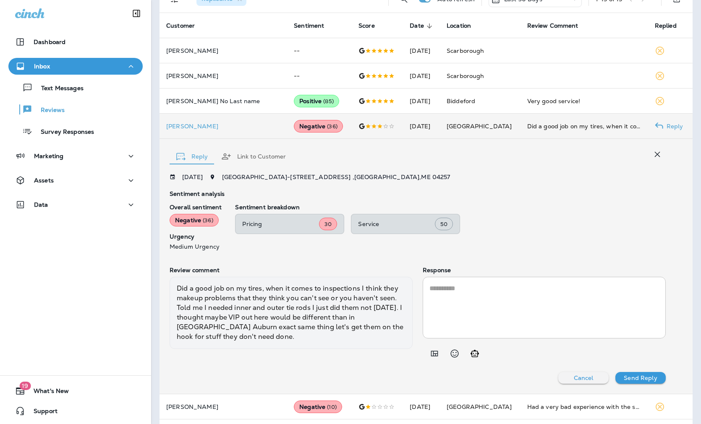
click at [445, 315] on textarea at bounding box center [544, 308] width 230 height 48
click at [431, 353] on icon "Add in a premade template" at bounding box center [434, 353] width 7 height 5
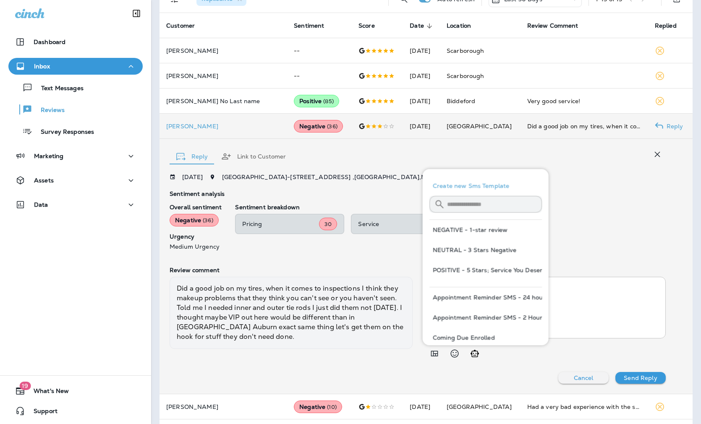
click at [473, 203] on input "text" at bounding box center [494, 204] width 95 height 22
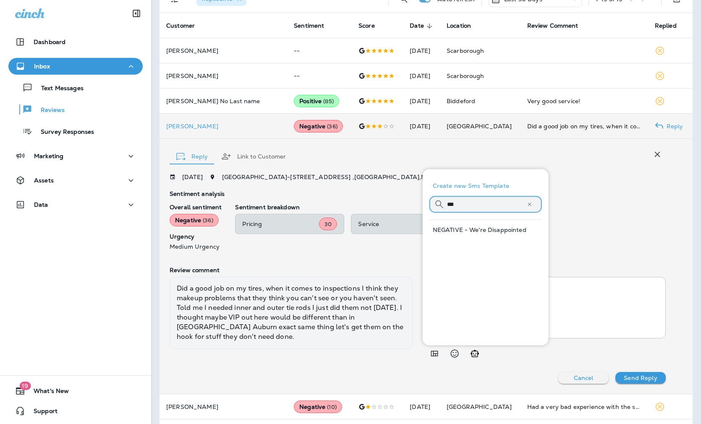
type input "***"
click at [476, 229] on button "NEGATIVE - We're Disappointed" at bounding box center [485, 230] width 112 height 20
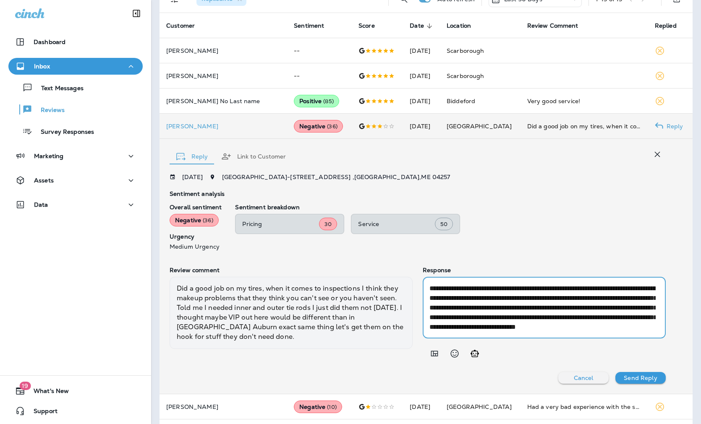
scroll to position [19, 0]
drag, startPoint x: 487, startPoint y: 326, endPoint x: 460, endPoint y: 307, distance: 33.3
click at [460, 307] on textarea "**********" at bounding box center [542, 308] width 226 height 48
type textarea "**********"
click at [576, 375] on p "Send Reply" at bounding box center [640, 378] width 33 height 7
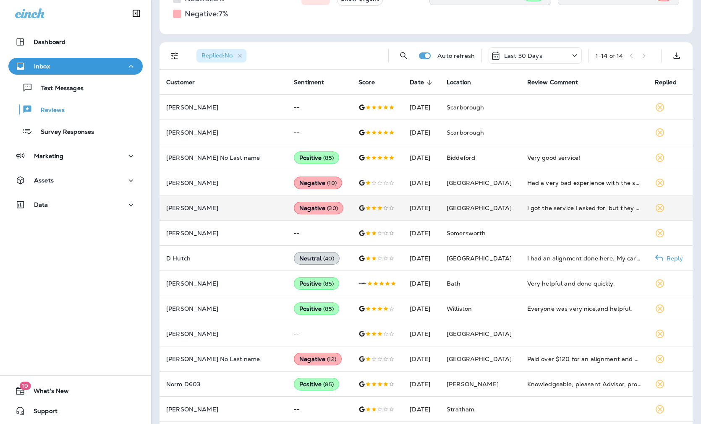
scroll to position [126, 0]
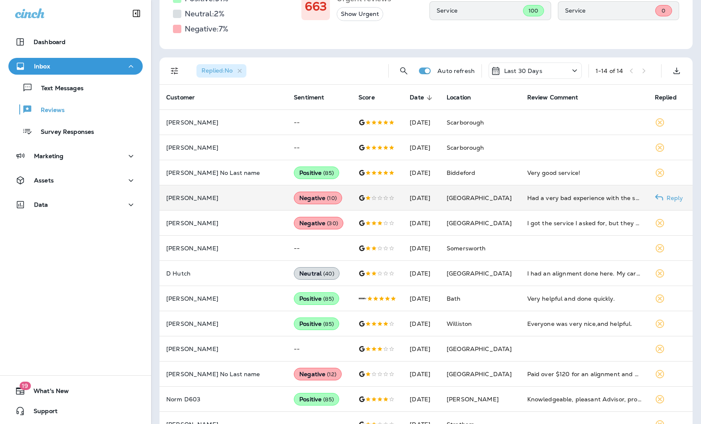
click at [239, 198] on p "[PERSON_NAME]" at bounding box center [223, 198] width 114 height 7
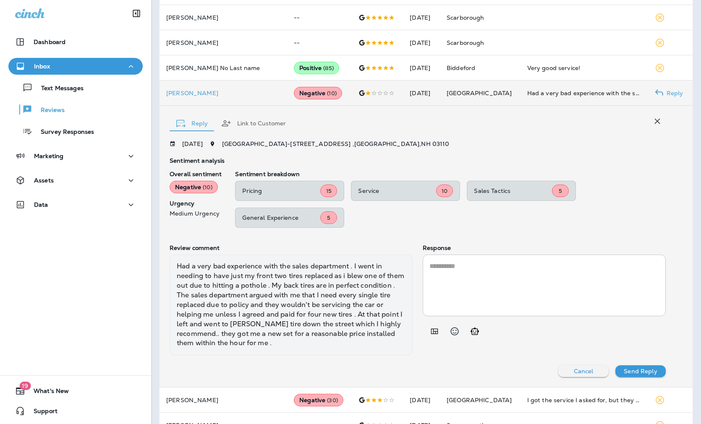
scroll to position [241, 0]
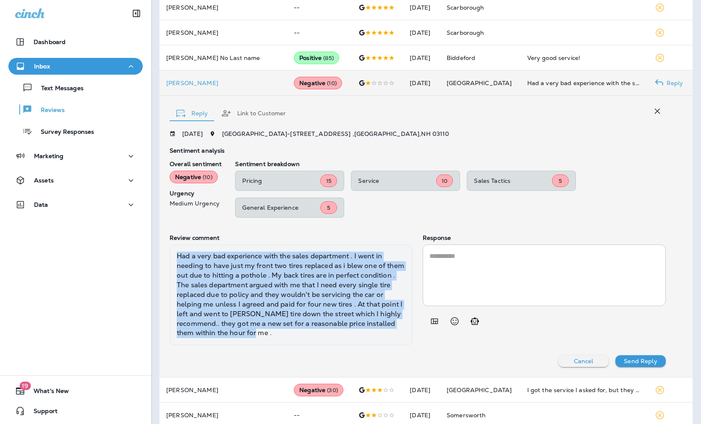
drag, startPoint x: 278, startPoint y: 333, endPoint x: 177, endPoint y: 258, distance: 126.2
click at [177, 258] on div "Had a very bad experience with the sales department . I went in needing to have…" at bounding box center [291, 295] width 243 height 101
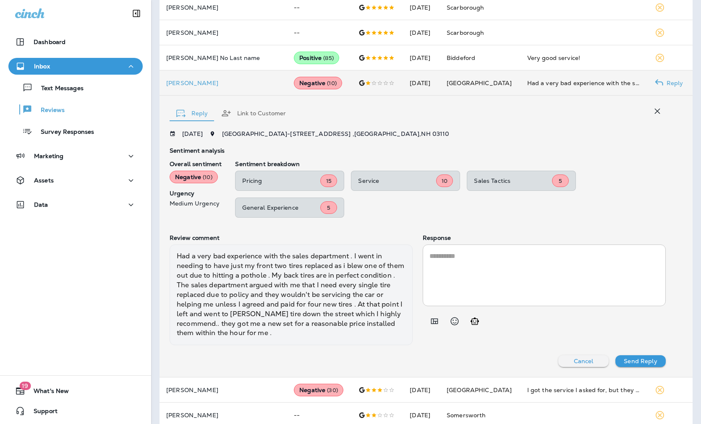
click at [171, 86] on td "[PERSON_NAME]" at bounding box center [223, 82] width 128 height 25
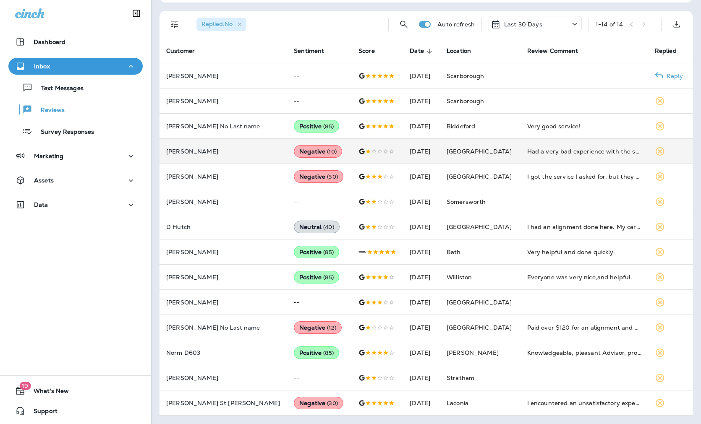
scroll to position [173, 0]
click at [171, 148] on p "[PERSON_NAME]" at bounding box center [223, 151] width 114 height 7
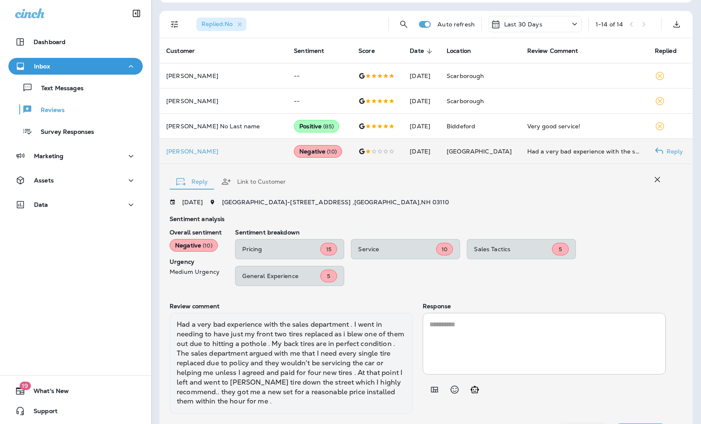
scroll to position [241, 0]
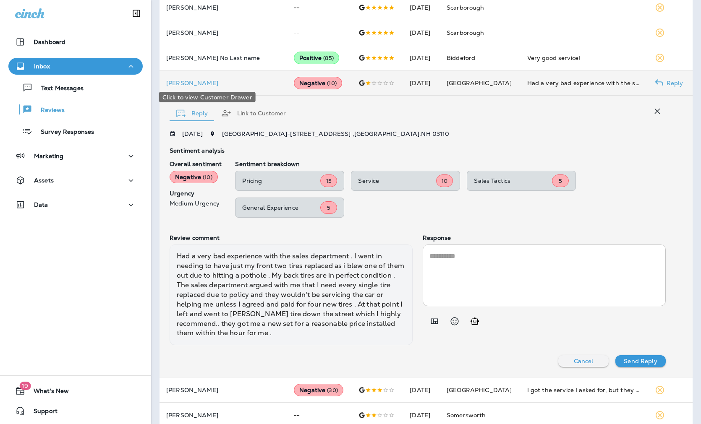
click at [172, 83] on p "[PERSON_NAME]" at bounding box center [223, 83] width 114 height 7
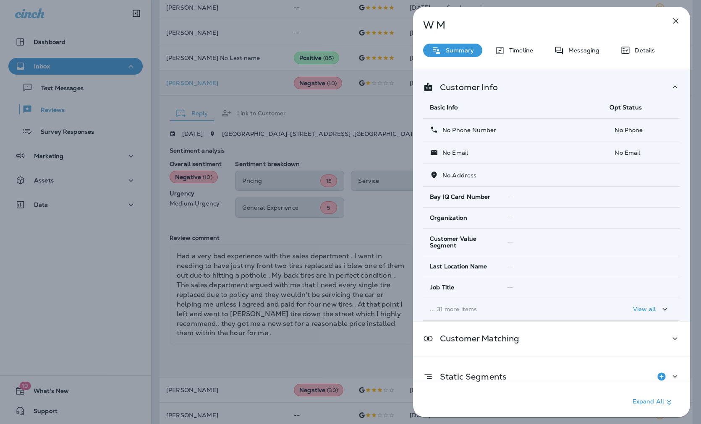
click at [235, 126] on div "[PERSON_NAME] Summary Timeline Messaging Details Customer Info Basic Info Opt S…" at bounding box center [350, 212] width 701 height 424
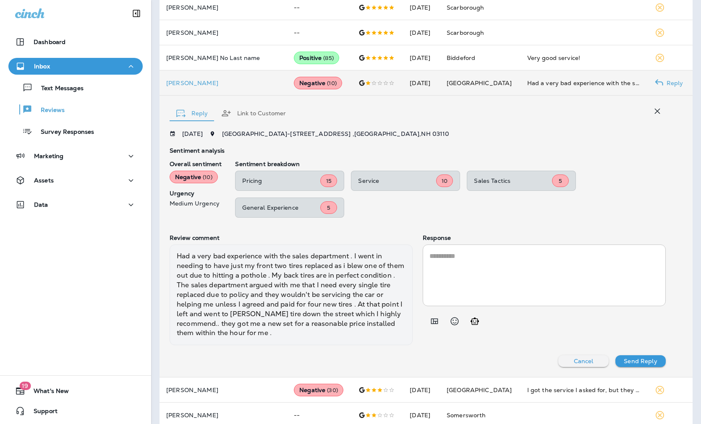
click at [429, 253] on textarea at bounding box center [544, 275] width 230 height 48
click at [429, 324] on icon "Add in a premade template" at bounding box center [434, 321] width 10 height 10
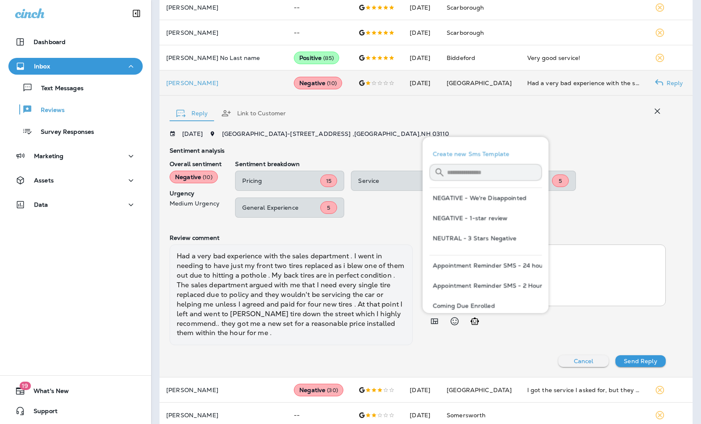
click at [468, 197] on button "NEGATIVE - We're Disappointed" at bounding box center [485, 198] width 112 height 20
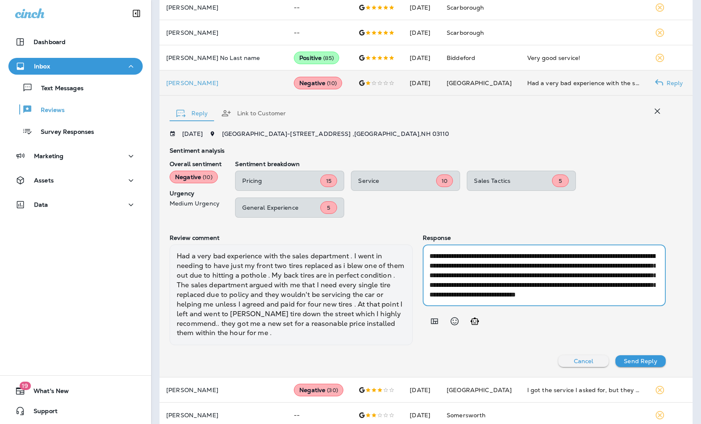
scroll to position [19, 0]
drag, startPoint x: 488, startPoint y: 295, endPoint x: 459, endPoint y: 275, distance: 35.5
click at [459, 275] on textarea "**********" at bounding box center [542, 275] width 226 height 48
type textarea "**********"
click at [576, 358] on p "Send Reply" at bounding box center [640, 361] width 33 height 7
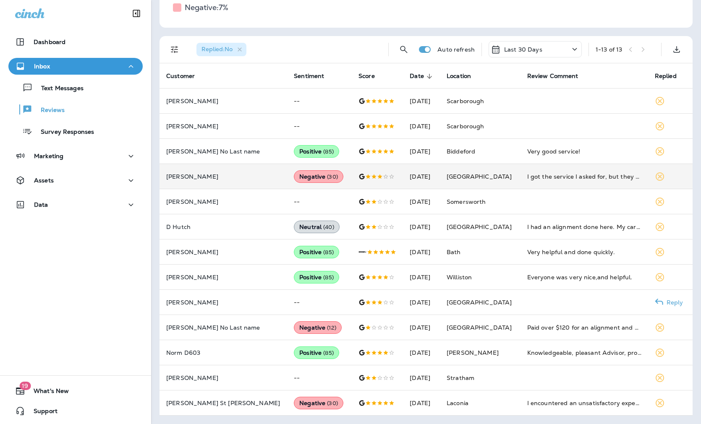
scroll to position [148, 0]
click at [214, 175] on p "[PERSON_NAME]" at bounding box center [223, 176] width 114 height 7
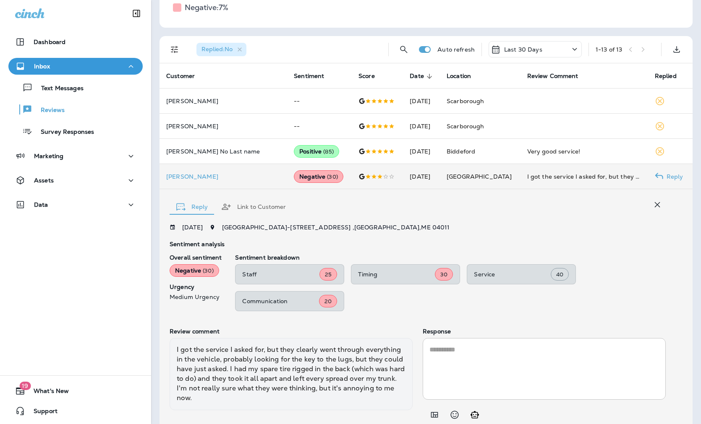
scroll to position [179, 0]
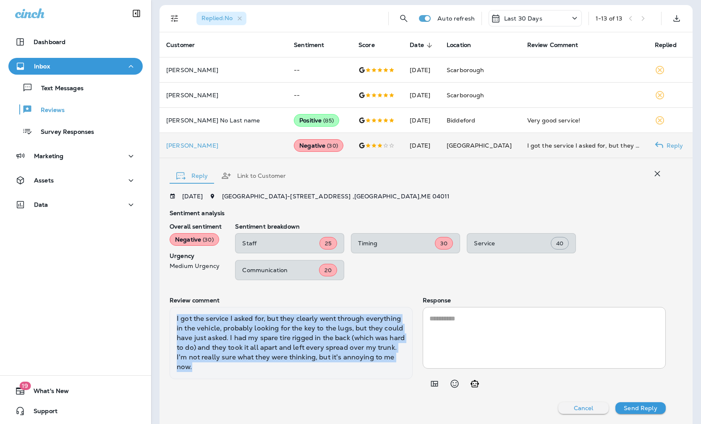
drag, startPoint x: 223, startPoint y: 369, endPoint x: 169, endPoint y: 316, distance: 76.0
click at [169, 316] on div "Reply Link to Customer [DATE] Brunswick - [STREET_ADDRESS] Sentiment analysis O…" at bounding box center [425, 291] width 533 height 266
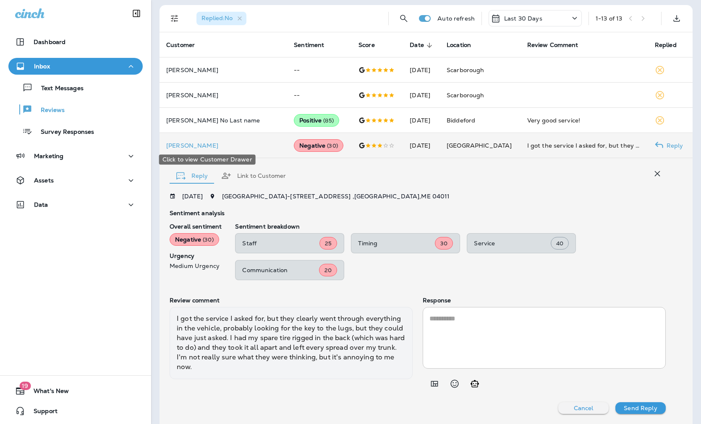
click at [188, 147] on p "[PERSON_NAME]" at bounding box center [223, 145] width 114 height 7
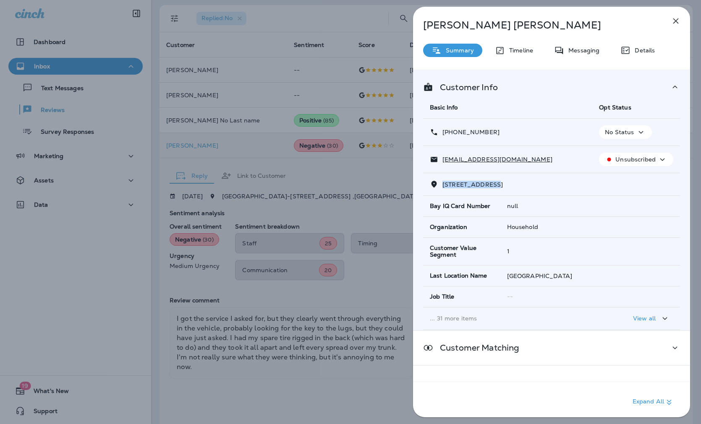
drag, startPoint x: 487, startPoint y: 183, endPoint x: 443, endPoint y: 185, distance: 44.1
click at [443, 185] on span "[STREET_ADDRESS]" at bounding box center [472, 185] width 60 height 8
drag, startPoint x: 497, startPoint y: 136, endPoint x: 450, endPoint y: 133, distance: 47.1
click at [450, 133] on div "[PHONE_NUMBER]" at bounding box center [508, 132] width 156 height 9
drag, startPoint x: 517, startPoint y: 161, endPoint x: 441, endPoint y: 159, distance: 76.8
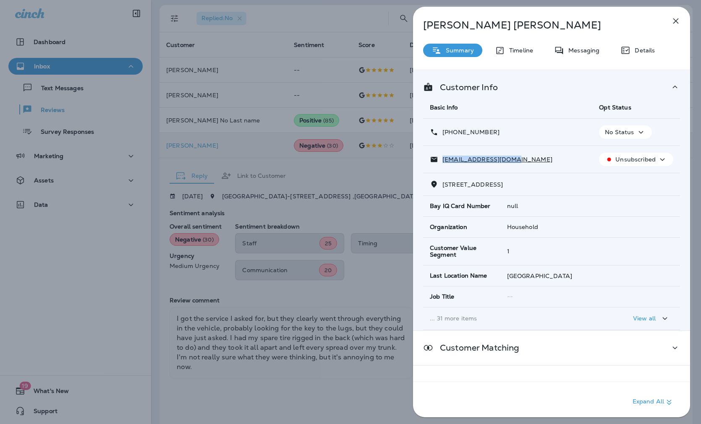
click at [441, 159] on div "[EMAIL_ADDRESS][DOMAIN_NAME]" at bounding box center [508, 159] width 156 height 9
drag, startPoint x: 257, startPoint y: 345, endPoint x: 262, endPoint y: 346, distance: 5.1
click at [258, 345] on div "[PERSON_NAME] Summary Timeline Messaging Details Customer Info Basic Info Opt S…" at bounding box center [350, 212] width 701 height 424
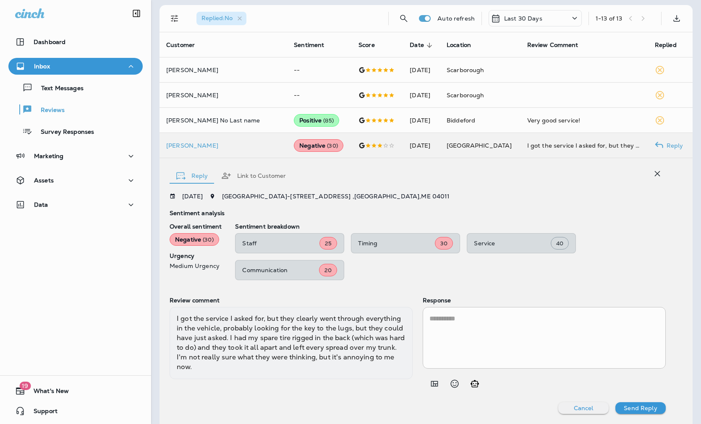
click at [475, 337] on div at bounding box center [350, 212] width 701 height 424
click at [431, 383] on icon "Add in a premade template" at bounding box center [434, 383] width 7 height 5
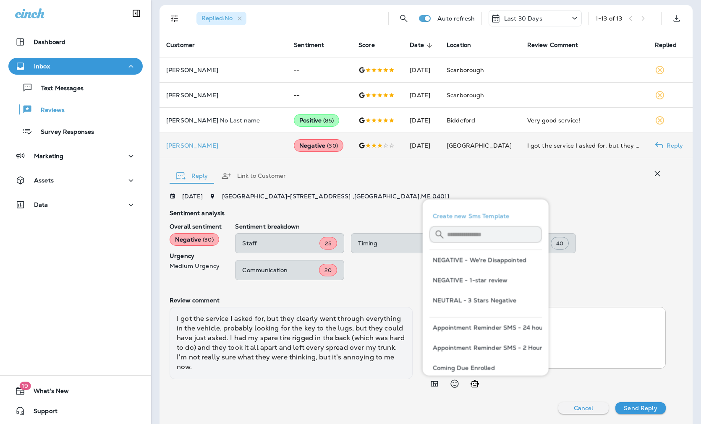
click at [491, 259] on button "NEGATIVE - We're Disappointed" at bounding box center [485, 260] width 112 height 20
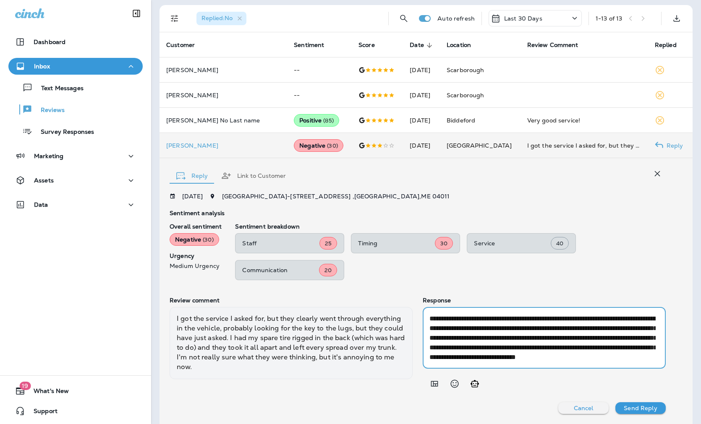
drag, startPoint x: 539, startPoint y: 349, endPoint x: 615, endPoint y: 338, distance: 76.3
click at [576, 338] on textarea "**********" at bounding box center [542, 338] width 226 height 48
drag, startPoint x: 550, startPoint y: 347, endPoint x: 521, endPoint y: 347, distance: 29.0
click at [521, 347] on textarea "**********" at bounding box center [542, 338] width 226 height 48
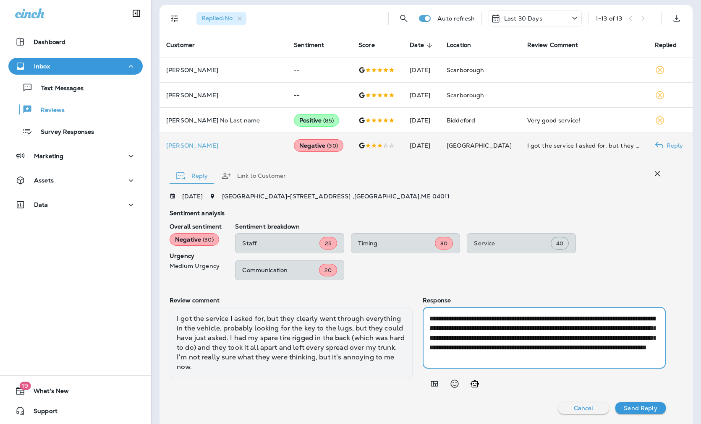
type textarea "**********"
click at [576, 405] on p "Send Reply" at bounding box center [640, 408] width 33 height 7
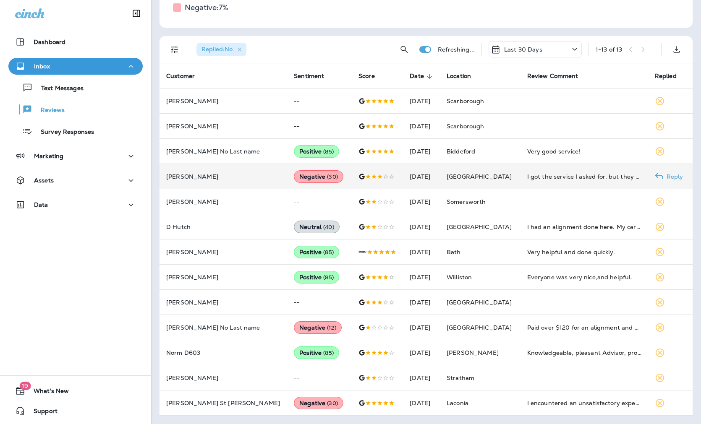
scroll to position [148, 0]
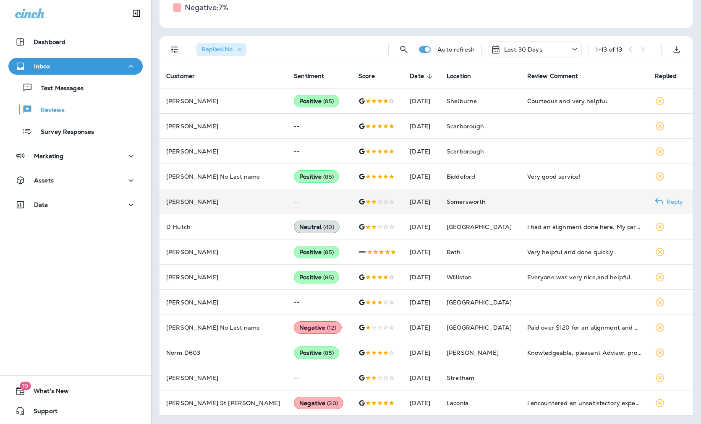
click at [236, 203] on p "[PERSON_NAME]" at bounding box center [223, 201] width 114 height 7
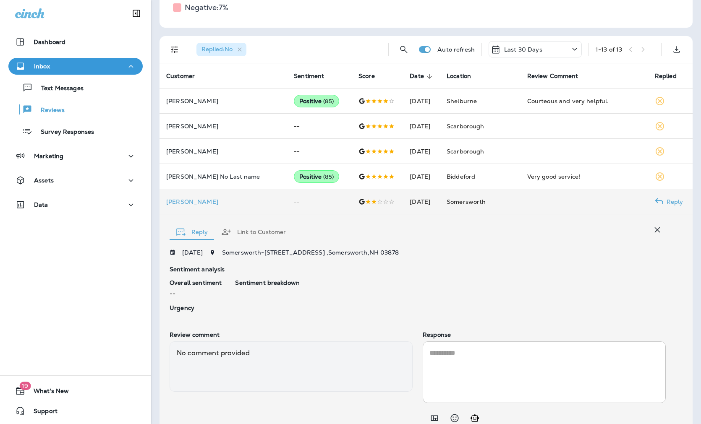
scroll to position [182, 0]
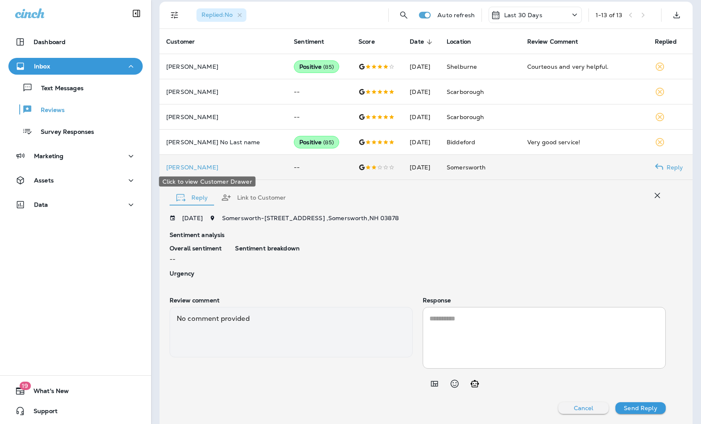
click at [192, 165] on p "[PERSON_NAME]" at bounding box center [223, 167] width 114 height 7
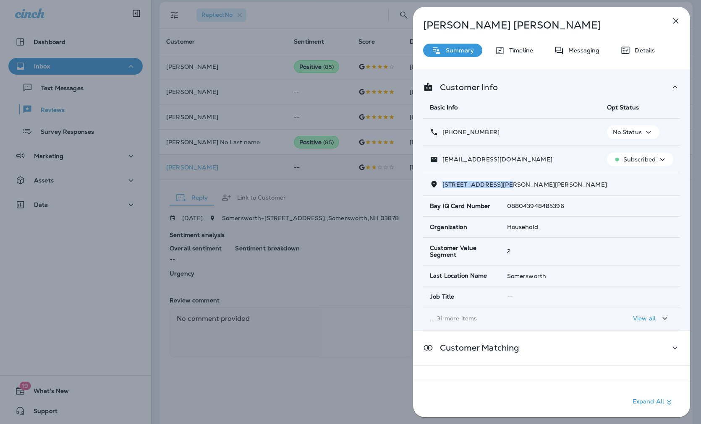
drag, startPoint x: 510, startPoint y: 182, endPoint x: 439, endPoint y: 180, distance: 70.5
click at [439, 180] on div "[STREET_ADDRESS][PERSON_NAME][PERSON_NAME]" at bounding box center [551, 184] width 243 height 9
drag, startPoint x: 498, startPoint y: 131, endPoint x: 449, endPoint y: 135, distance: 48.4
click at [449, 135] on div "[PHONE_NUMBER]" at bounding box center [512, 132] width 164 height 9
drag, startPoint x: 507, startPoint y: 157, endPoint x: 443, endPoint y: 161, distance: 64.3
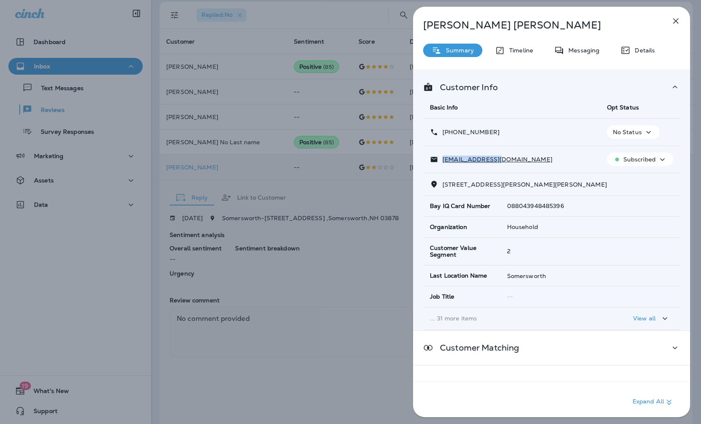
click at [443, 161] on div "[EMAIL_ADDRESS][DOMAIN_NAME]" at bounding box center [512, 159] width 164 height 9
drag, startPoint x: 338, startPoint y: 243, endPoint x: 350, endPoint y: 268, distance: 27.0
click at [338, 244] on div "[PERSON_NAME] Summary Timeline Messaging Details Customer Info Basic Info Opt S…" at bounding box center [350, 212] width 701 height 424
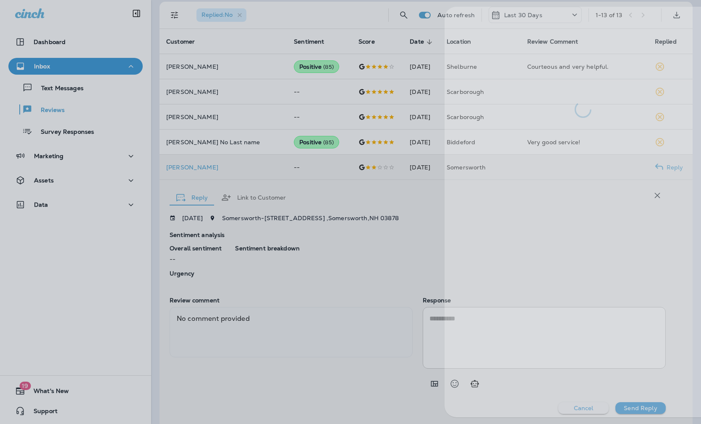
click at [347, 291] on div at bounding box center [381, 212] width 701 height 424
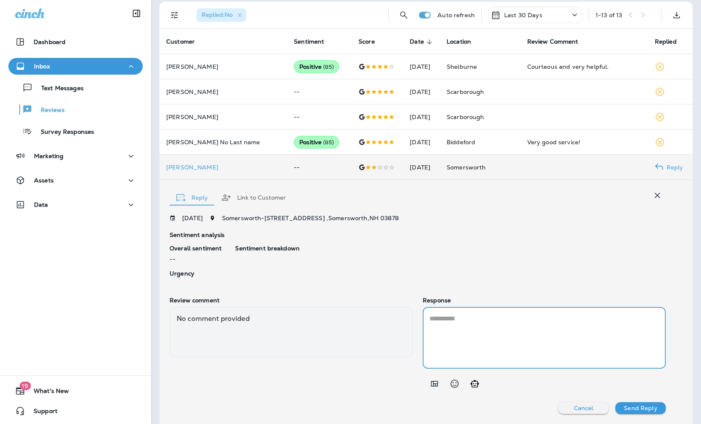
click at [483, 336] on textarea at bounding box center [544, 338] width 230 height 48
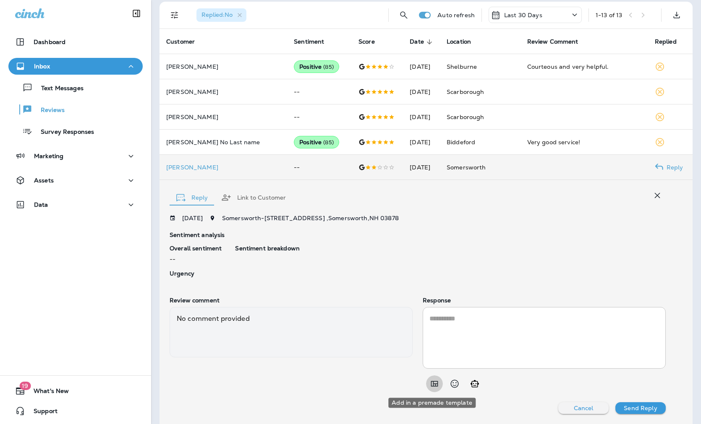
click at [436, 384] on button "Add in a premade template" at bounding box center [434, 384] width 17 height 17
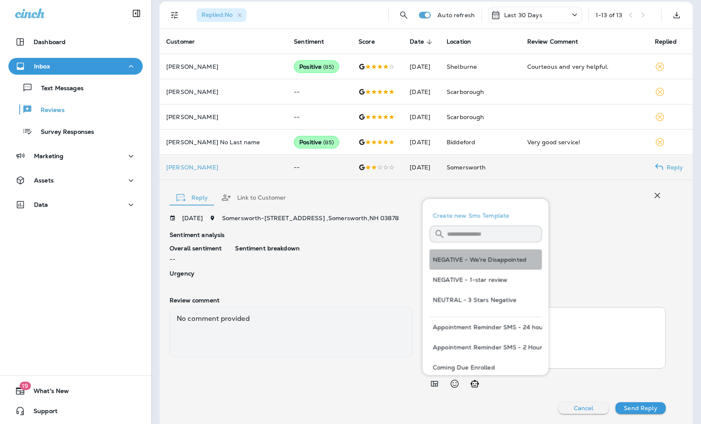
click at [490, 261] on button "NEGATIVE - We're Disappointed" at bounding box center [485, 260] width 112 height 20
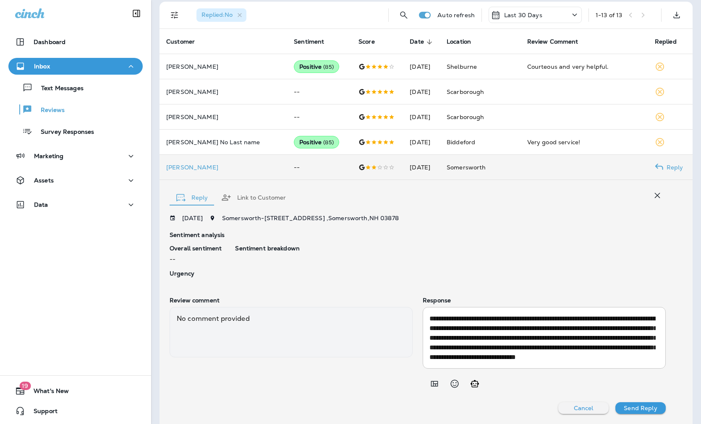
scroll to position [19, 0]
drag, startPoint x: 487, startPoint y: 338, endPoint x: 457, endPoint y: 334, distance: 30.0
click at [457, 334] on textarea "**********" at bounding box center [542, 338] width 226 height 48
type textarea "**********"
click at [576, 406] on p "Send Reply" at bounding box center [640, 408] width 33 height 7
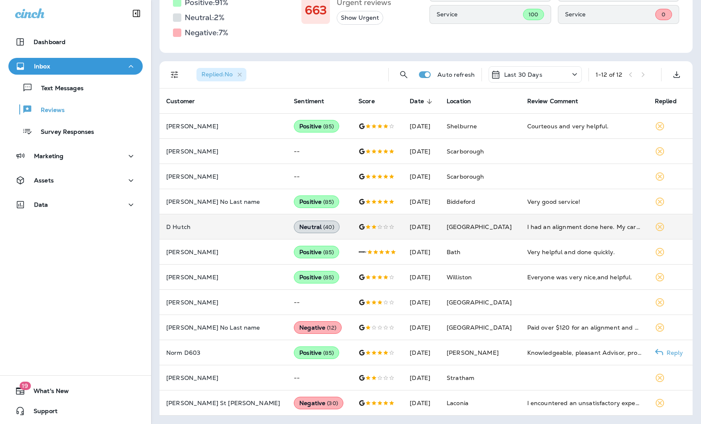
scroll to position [123, 0]
click at [206, 225] on p "D Hutch" at bounding box center [223, 227] width 114 height 7
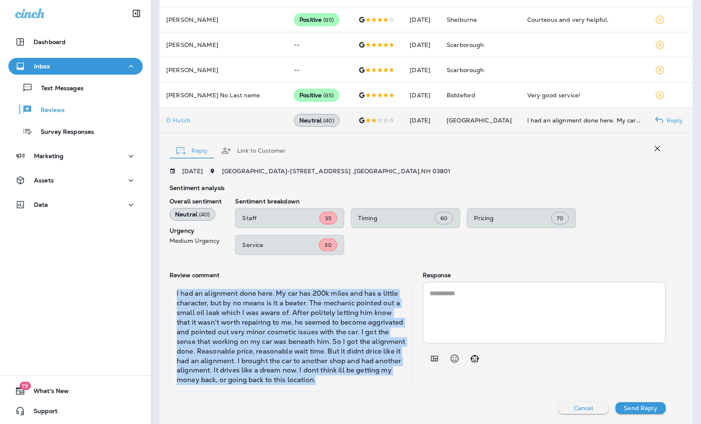
drag, startPoint x: 363, startPoint y: 384, endPoint x: 167, endPoint y: 292, distance: 216.5
click at [167, 292] on div "Reply Link to Customer [DATE] [GEOGRAPHIC_DATA] - [STREET_ADDRESS] Sentiment an…" at bounding box center [425, 278] width 533 height 291
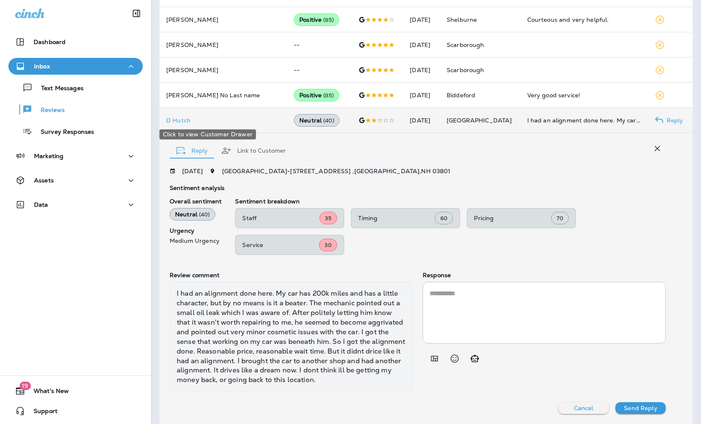
click at [173, 119] on p "D Hutch" at bounding box center [223, 120] width 114 height 7
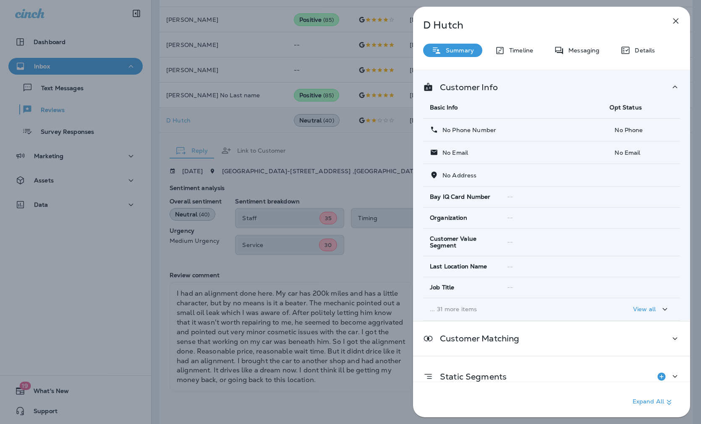
click at [311, 155] on div "D Hutch Summary Timeline Messaging Details Customer Info Basic Info Opt Status …" at bounding box center [350, 212] width 701 height 424
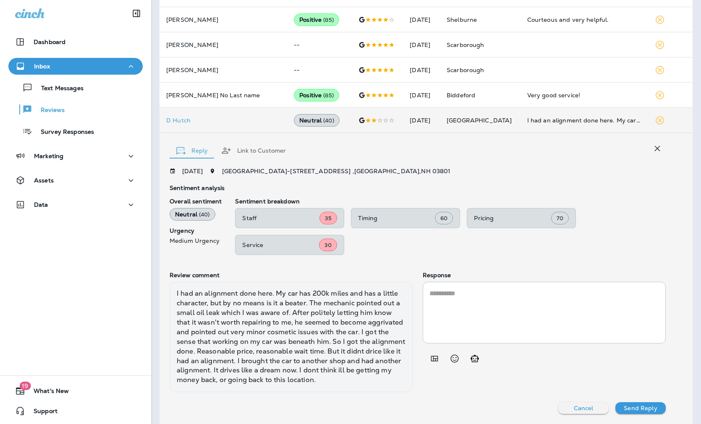
click at [351, 325] on div "I had an alignment done here. My car has 200k miles and has a little character,…" at bounding box center [291, 337] width 243 height 110
drag, startPoint x: 518, startPoint y: 327, endPoint x: 494, endPoint y: 342, distance: 28.6
click at [517, 329] on textarea at bounding box center [544, 313] width 230 height 48
click at [429, 357] on icon "Add in a premade template" at bounding box center [434, 359] width 10 height 10
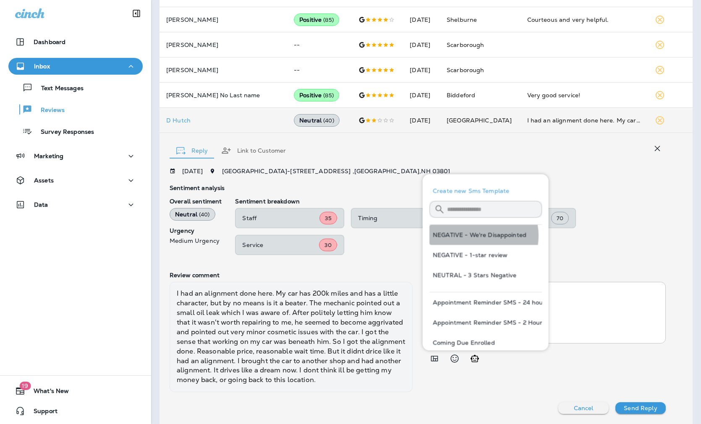
click at [475, 236] on button "NEGATIVE - We're Disappointed" at bounding box center [485, 235] width 112 height 20
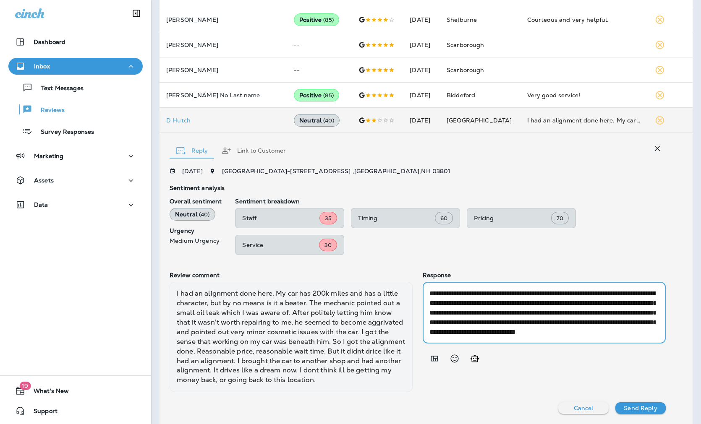
scroll to position [19, 0]
drag, startPoint x: 486, startPoint y: 331, endPoint x: 457, endPoint y: 315, distance: 32.5
click at [457, 315] on textarea "**********" at bounding box center [542, 313] width 226 height 48
type textarea "**********"
click at [576, 405] on p "Send Reply" at bounding box center [640, 408] width 33 height 7
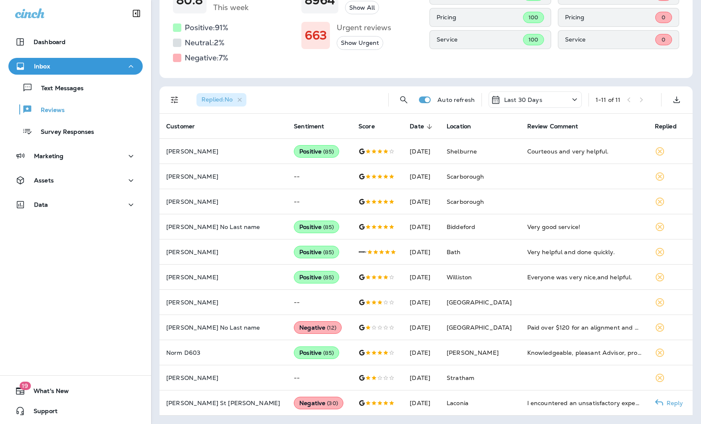
scroll to position [97, 0]
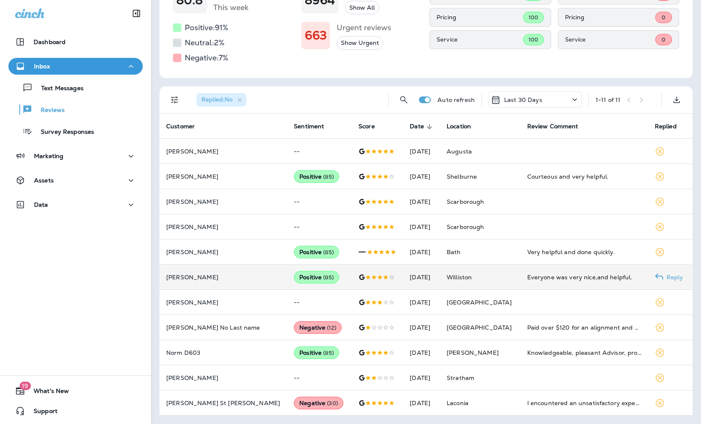
click at [211, 276] on p "[PERSON_NAME]" at bounding box center [223, 277] width 114 height 7
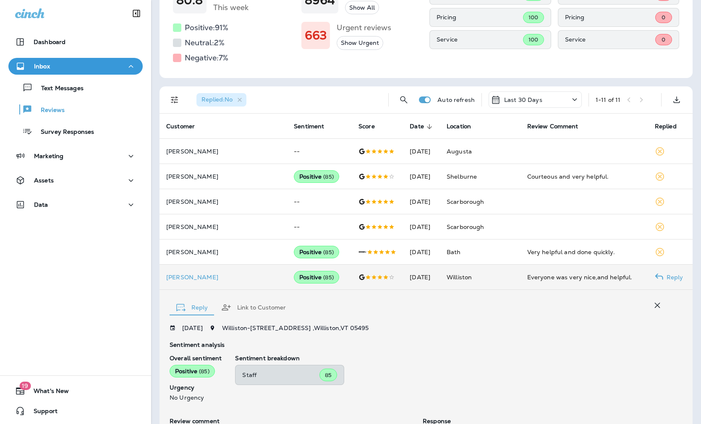
scroll to position [218, 0]
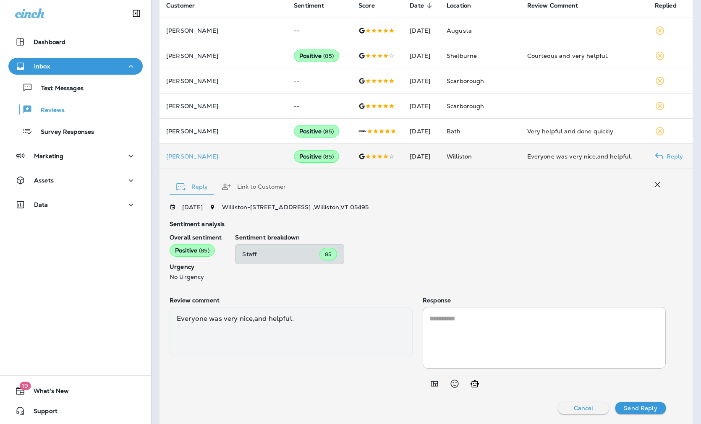
click at [484, 325] on textarea at bounding box center [544, 338] width 230 height 48
click at [431, 382] on icon "Add in a premade template" at bounding box center [434, 383] width 7 height 5
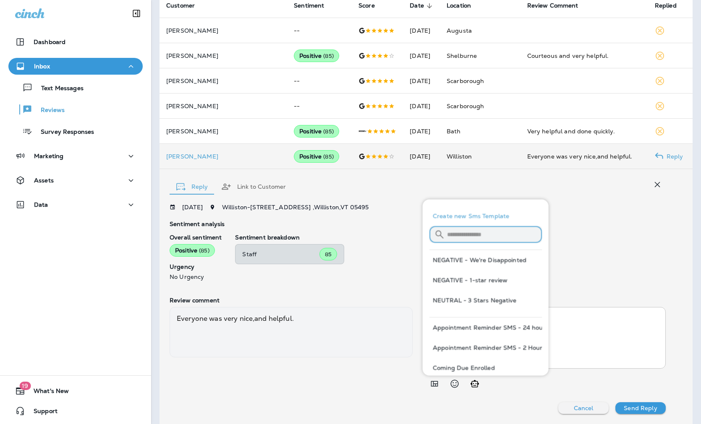
drag, startPoint x: 479, startPoint y: 233, endPoint x: 469, endPoint y: 240, distance: 12.1
click at [478, 233] on input "text" at bounding box center [494, 235] width 95 height 22
type input "*"
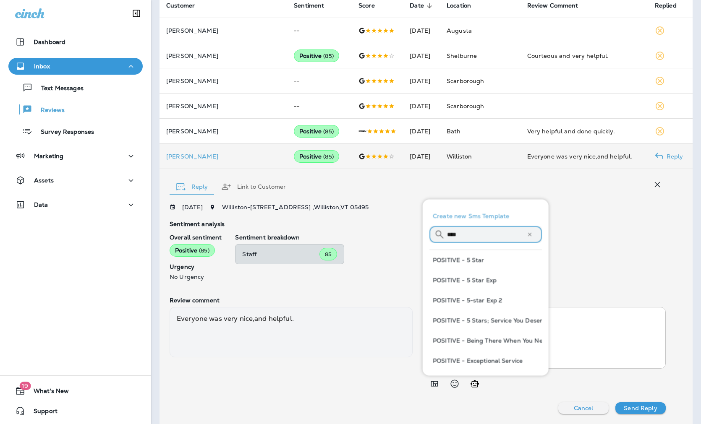
type input "****"
click at [484, 279] on button "POSITIVE - 5 Star Exp" at bounding box center [485, 280] width 112 height 20
type textarea "**********"
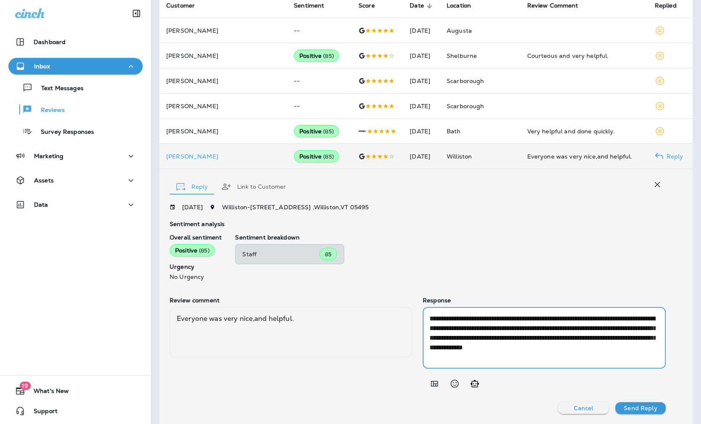
drag, startPoint x: 524, startPoint y: 358, endPoint x: 376, endPoint y: 299, distance: 158.9
click at [376, 299] on div "**********" at bounding box center [418, 344] width 496 height 95
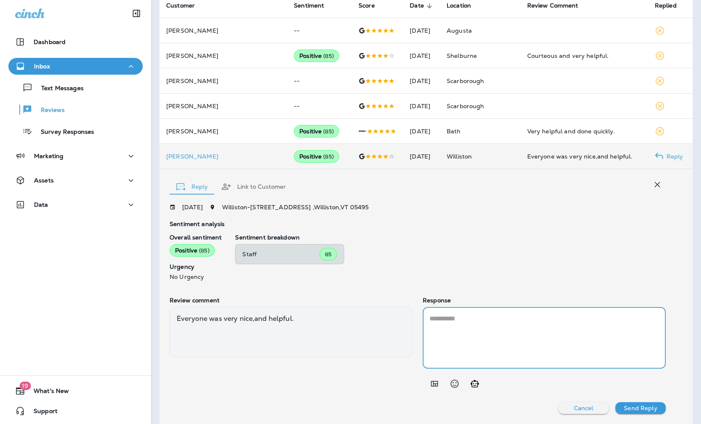
click at [431, 386] on icon "Add in a premade template" at bounding box center [434, 383] width 7 height 5
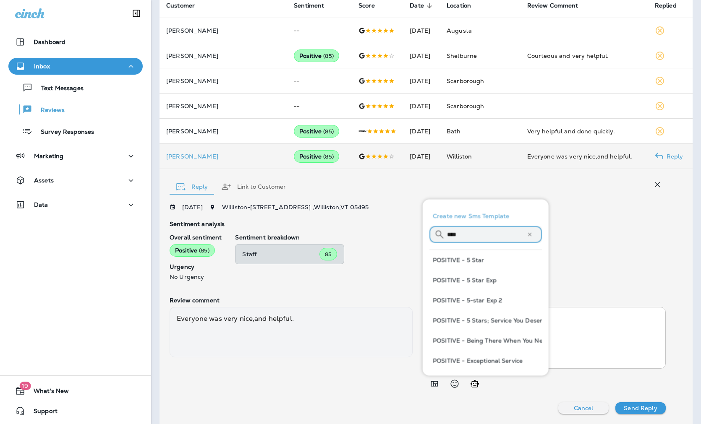
click at [463, 234] on input "****" at bounding box center [487, 235] width 80 height 22
click at [475, 297] on button "POSITIVE - 5-star Exp 2" at bounding box center [485, 300] width 112 height 20
type textarea "**********"
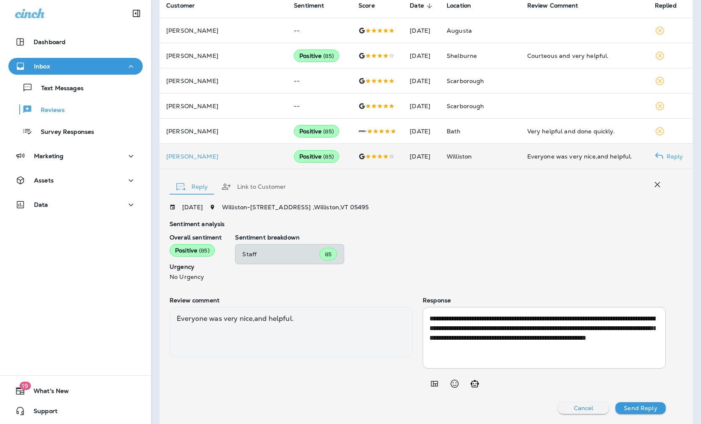
click at [576, 405] on p "Send Reply" at bounding box center [640, 408] width 33 height 7
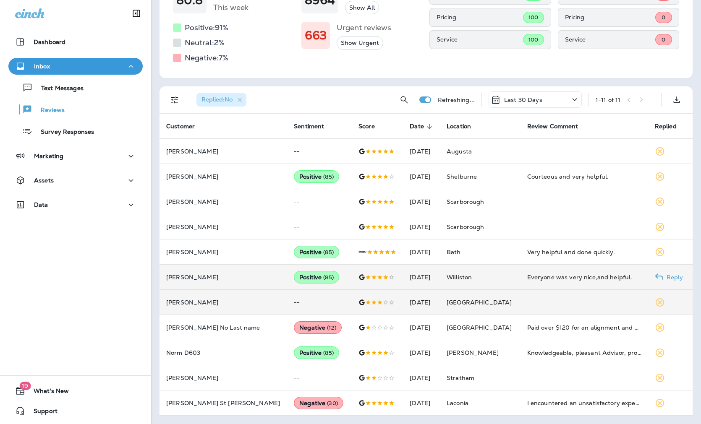
scroll to position [72, 0]
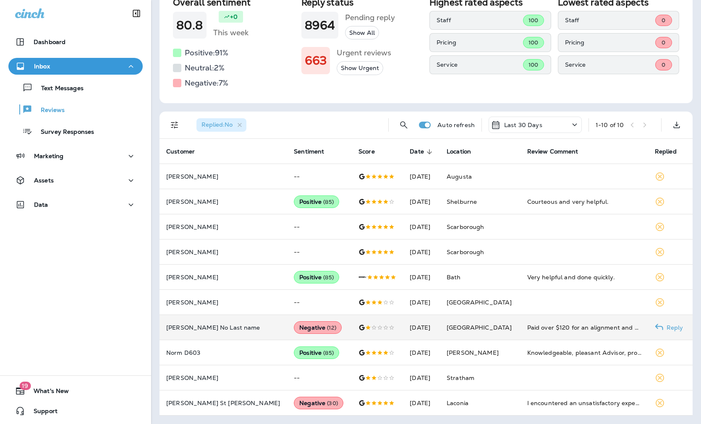
click at [212, 326] on p "[PERSON_NAME] No Last name" at bounding box center [223, 327] width 114 height 7
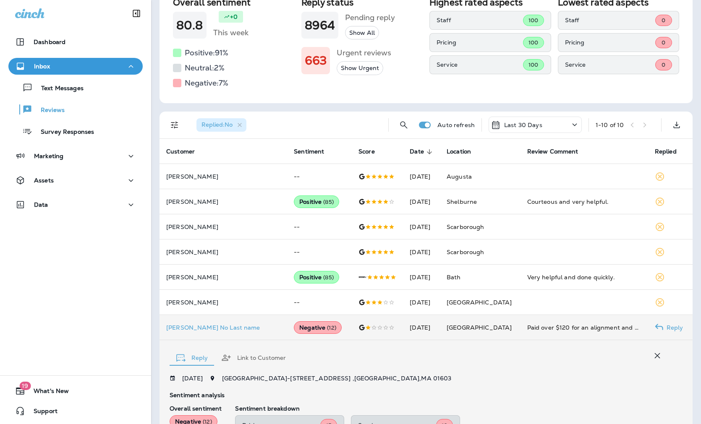
scroll to position [243, 0]
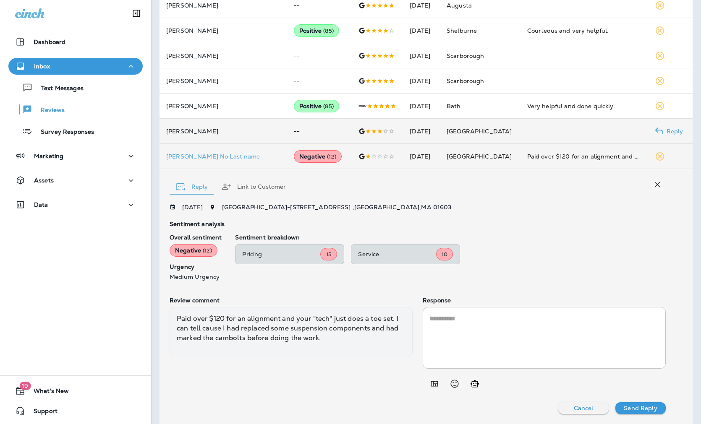
click at [227, 133] on p "[PERSON_NAME]" at bounding box center [223, 131] width 114 height 7
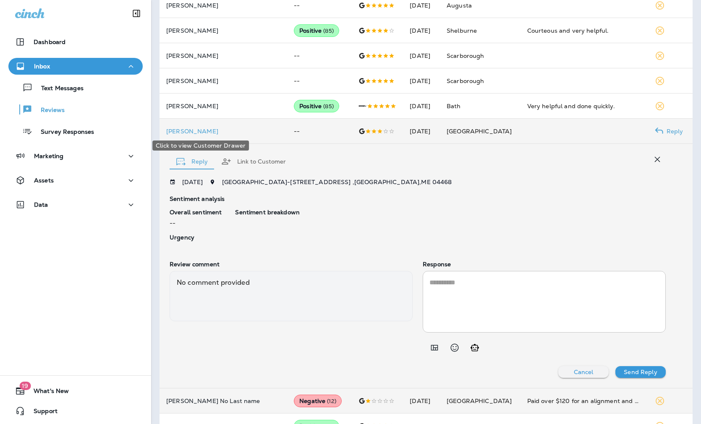
click at [194, 129] on p "[PERSON_NAME]" at bounding box center [223, 131] width 114 height 7
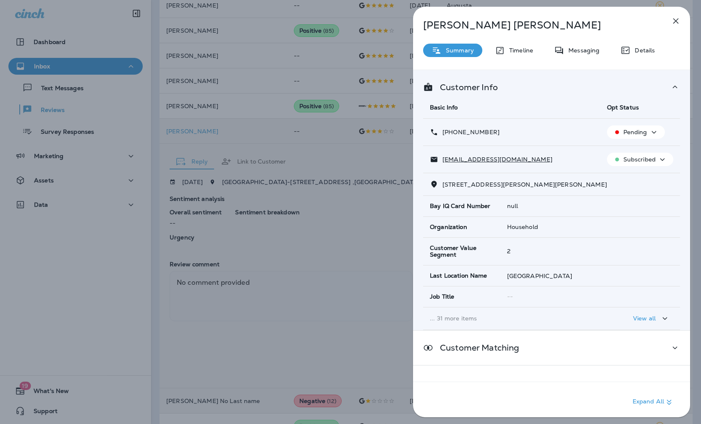
drag, startPoint x: 500, startPoint y: 133, endPoint x: 448, endPoint y: 129, distance: 52.1
click at [448, 129] on div "[PHONE_NUMBER]" at bounding box center [512, 132] width 164 height 9
drag, startPoint x: 478, startPoint y: 160, endPoint x: 442, endPoint y: 160, distance: 35.3
click at [442, 160] on div "[EMAIL_ADDRESS][DOMAIN_NAME]" at bounding box center [512, 159] width 164 height 9
drag, startPoint x: 504, startPoint y: 184, endPoint x: 442, endPoint y: 182, distance: 62.1
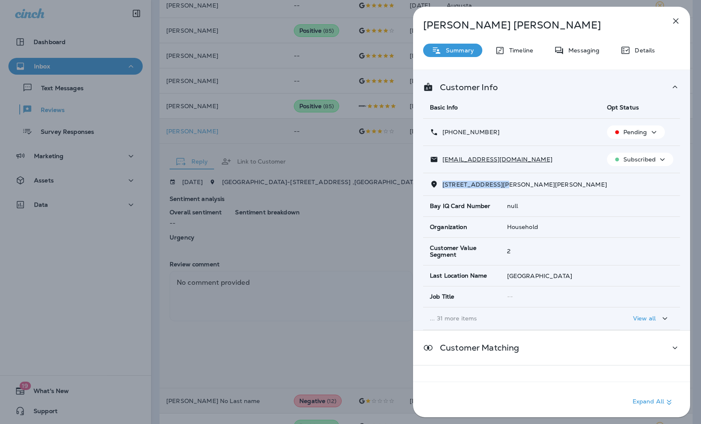
click at [442, 182] on span "[STREET_ADDRESS][PERSON_NAME][PERSON_NAME]" at bounding box center [524, 185] width 164 height 8
click at [292, 225] on div "[PERSON_NAME] Summary Timeline Messaging Details Customer Info Basic Info Opt S…" at bounding box center [350, 212] width 701 height 424
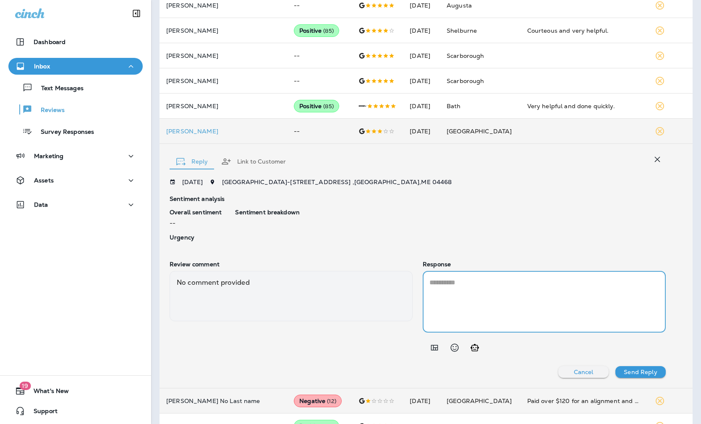
click at [497, 303] on textarea at bounding box center [544, 302] width 230 height 48
click at [433, 349] on icon "Add in a premade template" at bounding box center [434, 348] width 10 height 10
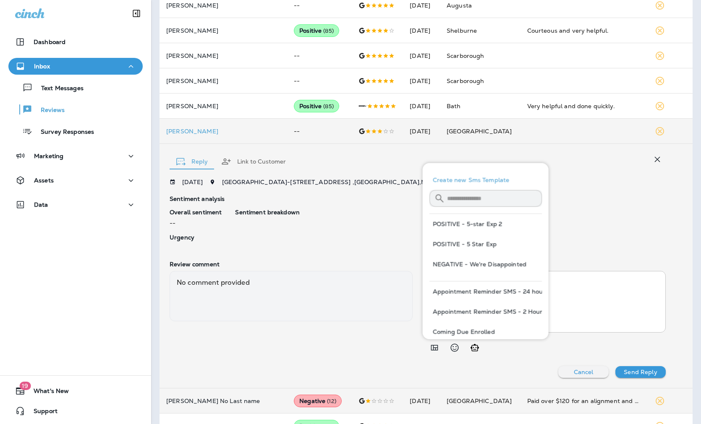
click at [489, 262] on button "NEGATIVE - We're Disappointed" at bounding box center [485, 264] width 112 height 20
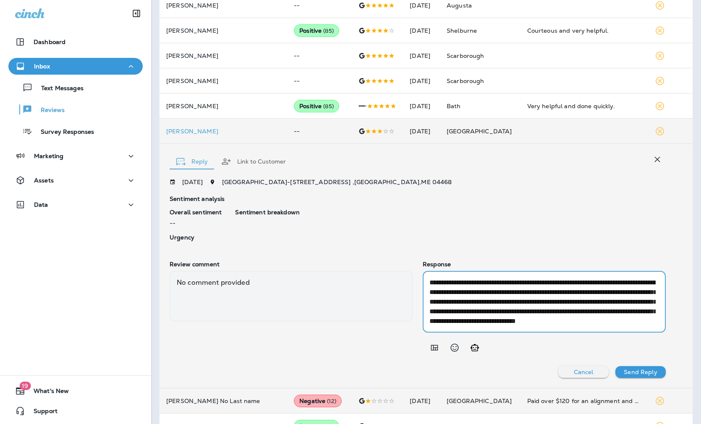
scroll to position [19, 0]
drag, startPoint x: 487, startPoint y: 323, endPoint x: 457, endPoint y: 301, distance: 37.2
click at [457, 301] on textarea "**********" at bounding box center [542, 302] width 226 height 48
type textarea "**********"
click at [576, 369] on p "Send Reply" at bounding box center [640, 372] width 33 height 7
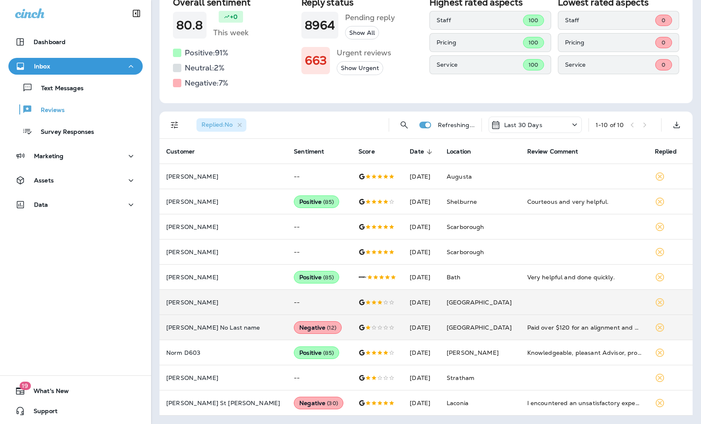
scroll to position [72, 0]
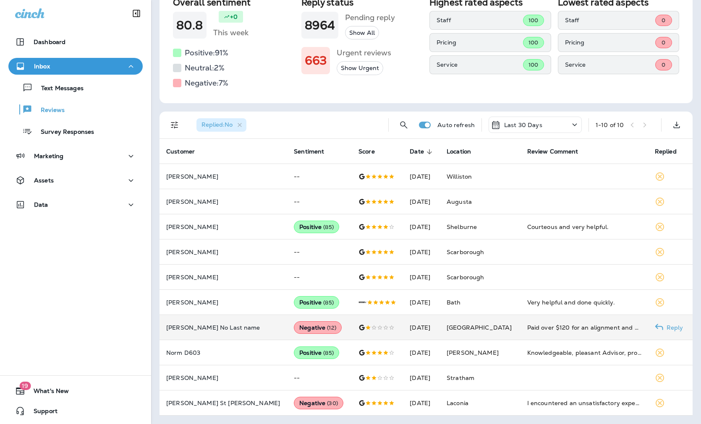
click at [203, 326] on p "[PERSON_NAME] No Last name" at bounding box center [223, 327] width 114 height 7
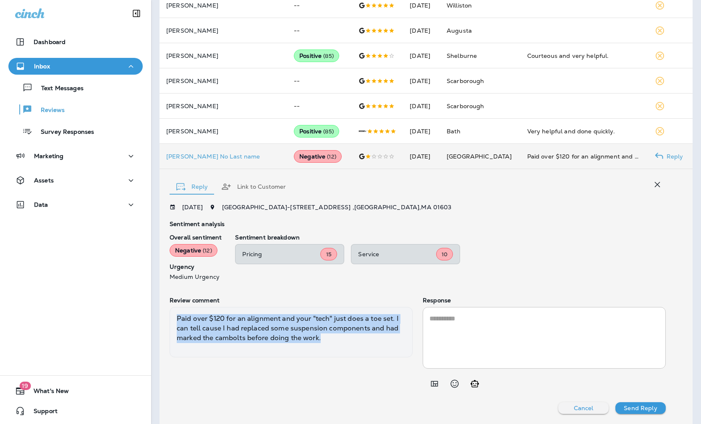
drag, startPoint x: 345, startPoint y: 342, endPoint x: 175, endPoint y: 312, distance: 172.1
click at [175, 312] on div "Paid over $120 for an alignment and your "tech" just does a toe set. I can tell…" at bounding box center [291, 332] width 243 height 50
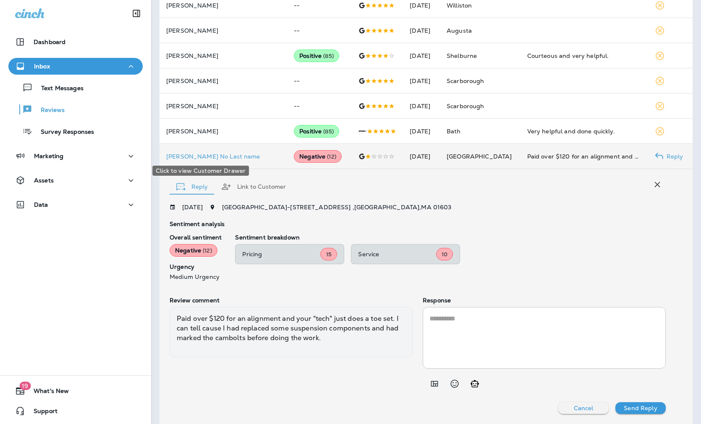
click at [202, 153] on p "[PERSON_NAME] No Last name" at bounding box center [223, 156] width 114 height 7
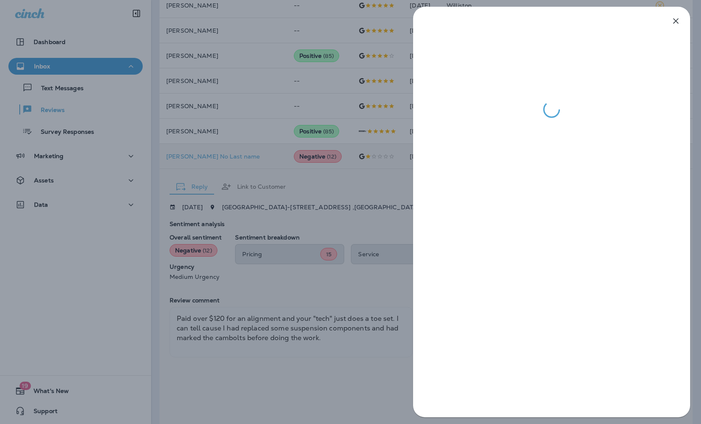
click at [371, 182] on div at bounding box center [350, 212] width 701 height 424
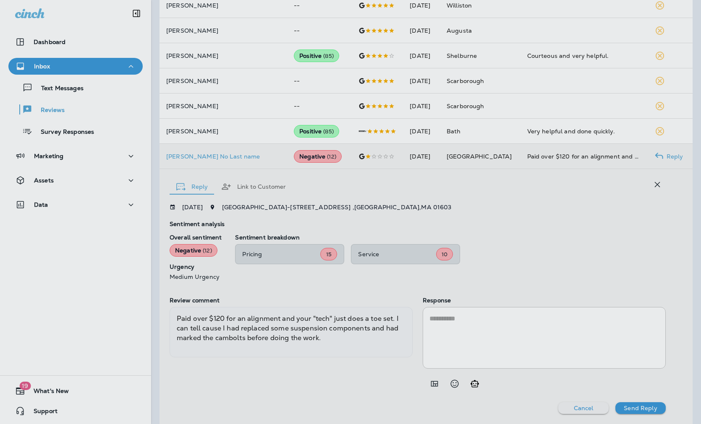
click at [357, 183] on div at bounding box center [394, 212] width 701 height 424
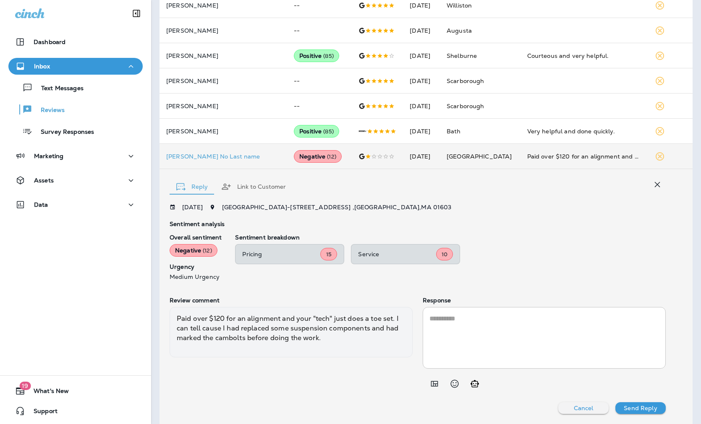
click at [468, 330] on textarea at bounding box center [544, 338] width 230 height 48
click at [432, 382] on icon "Add in a premade template" at bounding box center [434, 384] width 10 height 10
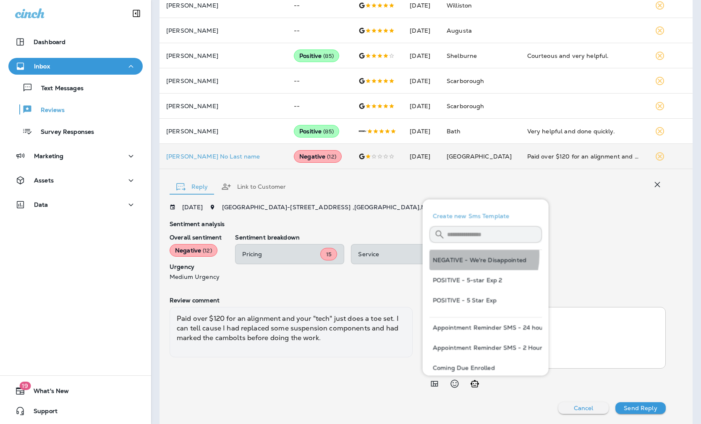
click at [464, 256] on button "NEGATIVE - We're Disappointed" at bounding box center [485, 260] width 112 height 20
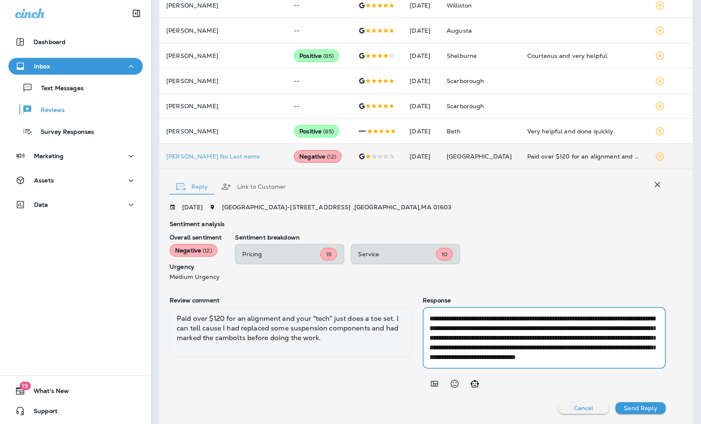
scroll to position [18, 0]
drag, startPoint x: 488, startPoint y: 355, endPoint x: 459, endPoint y: 340, distance: 32.1
click at [459, 340] on textarea "**********" at bounding box center [542, 338] width 226 height 48
drag, startPoint x: 624, startPoint y: 347, endPoint x: 543, endPoint y: 347, distance: 81.0
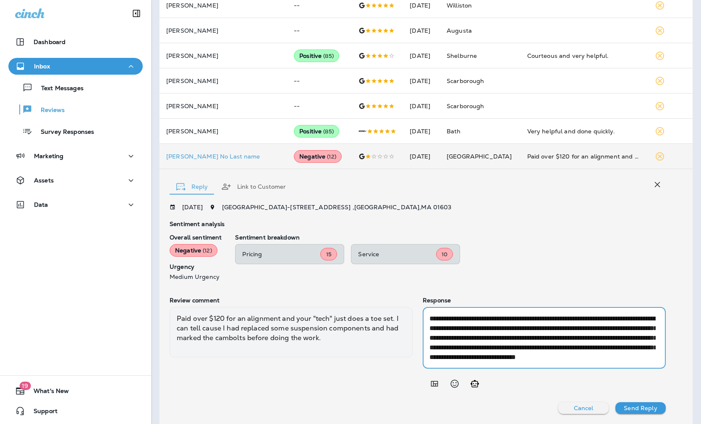
click at [543, 347] on textarea "**********" at bounding box center [542, 338] width 226 height 48
drag, startPoint x: 455, startPoint y: 362, endPoint x: 436, endPoint y: 340, distance: 28.5
click at [436, 340] on div "**********" at bounding box center [544, 338] width 243 height 62
drag, startPoint x: 453, startPoint y: 359, endPoint x: 425, endPoint y: 336, distance: 36.1
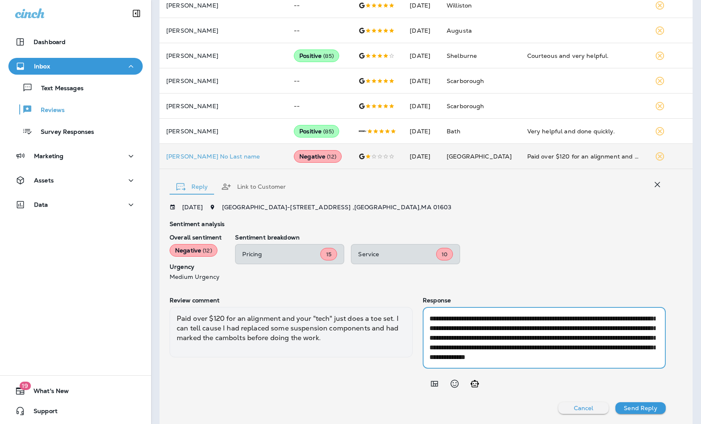
click at [425, 336] on div "**********" at bounding box center [544, 338] width 243 height 62
type textarea "**********"
click at [576, 406] on p "Send Reply" at bounding box center [640, 408] width 33 height 7
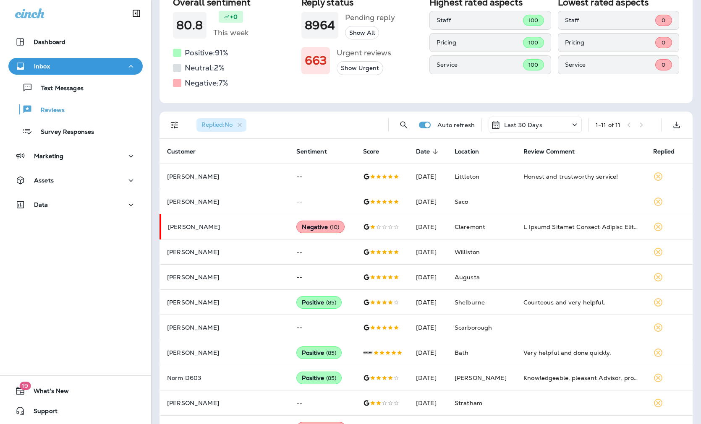
scroll to position [97, 0]
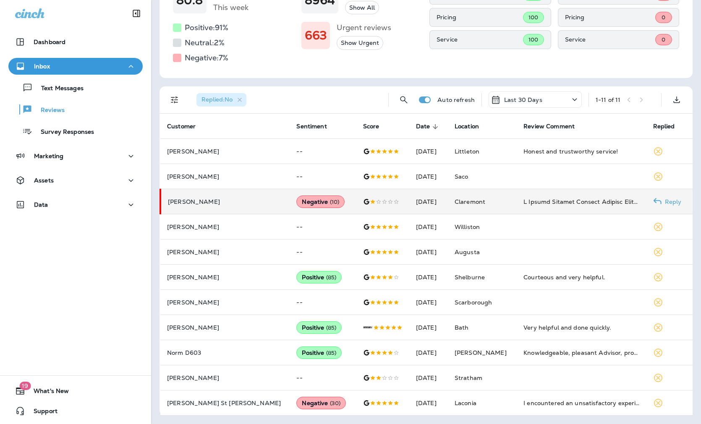
click at [209, 202] on p "[PERSON_NAME]" at bounding box center [225, 201] width 115 height 7
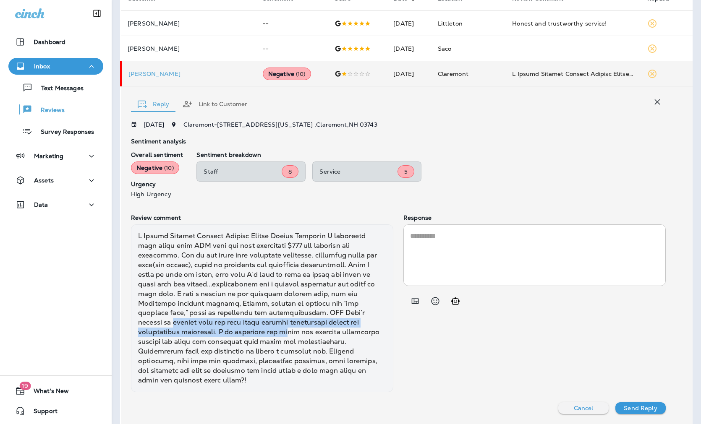
drag, startPoint x: 305, startPoint y: 315, endPoint x: 188, endPoint y: 336, distance: 119.8
click at [188, 336] on div at bounding box center [262, 309] width 262 height 168
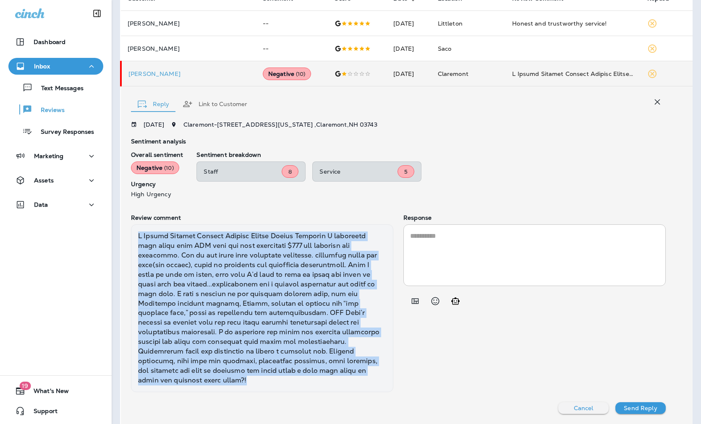
drag, startPoint x: 165, startPoint y: 382, endPoint x: 132, endPoint y: 234, distance: 151.4
click at [132, 234] on div at bounding box center [262, 309] width 262 height 168
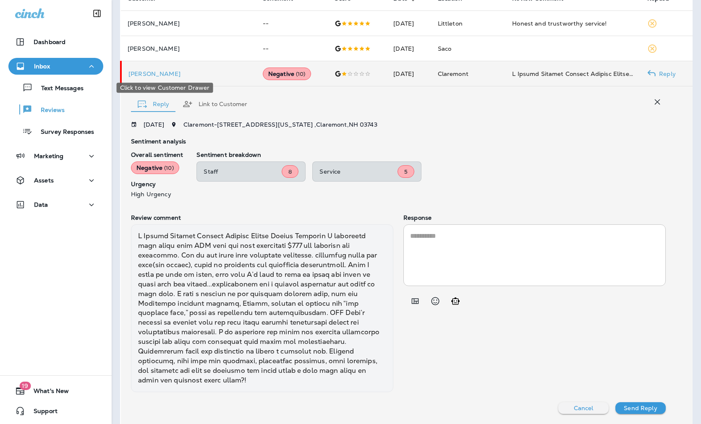
click at [166, 72] on p "[PERSON_NAME]" at bounding box center [188, 73] width 121 height 7
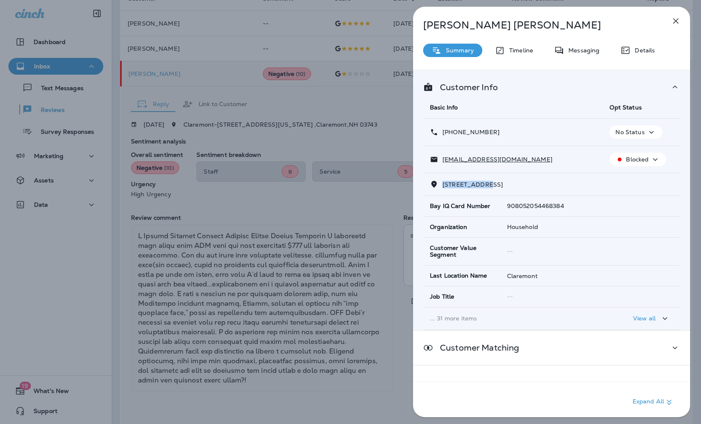
drag, startPoint x: 481, startPoint y: 185, endPoint x: 439, endPoint y: 181, distance: 42.5
click at [439, 181] on p "[STREET_ADDRESS]" at bounding box center [470, 184] width 65 height 7
drag, startPoint x: 496, startPoint y: 131, endPoint x: 450, endPoint y: 133, distance: 45.8
click at [450, 133] on div "[PHONE_NUMBER]" at bounding box center [513, 132] width 166 height 9
drag, startPoint x: 530, startPoint y: 159, endPoint x: 442, endPoint y: 162, distance: 88.2
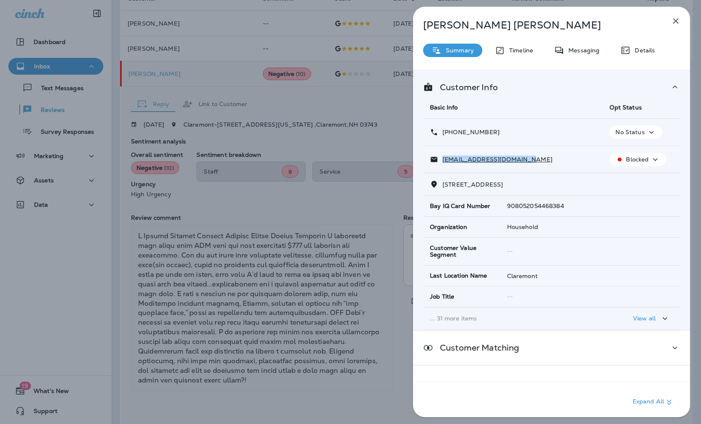
click at [442, 162] on div "[EMAIL_ADDRESS][DOMAIN_NAME]" at bounding box center [513, 159] width 166 height 9
click at [337, 210] on div "[PERSON_NAME] Summary Timeline Messaging Details Customer Info Basic Info Opt S…" at bounding box center [350, 212] width 701 height 424
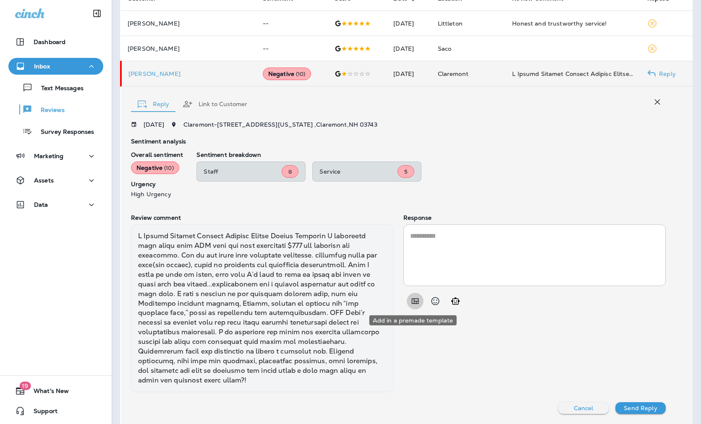
click at [410, 300] on icon "Add in a premade template" at bounding box center [415, 301] width 10 height 10
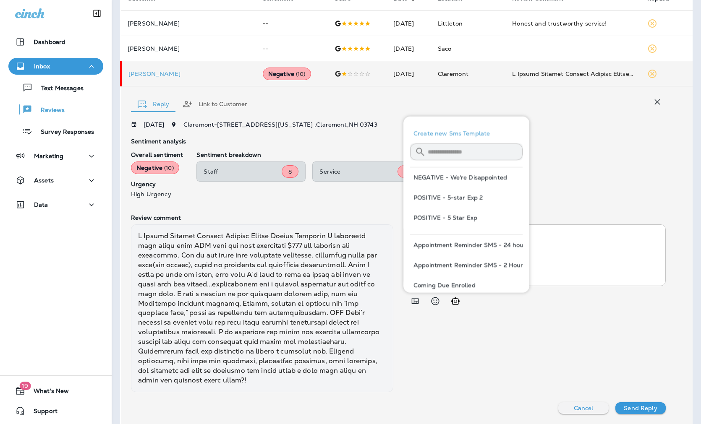
click at [576, 248] on textarea at bounding box center [534, 255] width 249 height 48
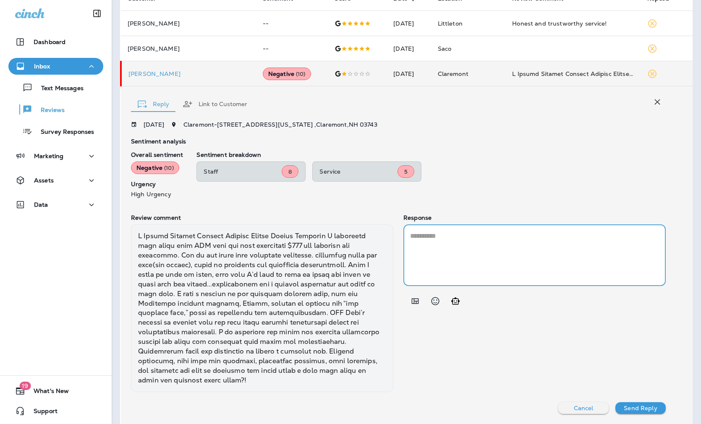
paste textarea "**********"
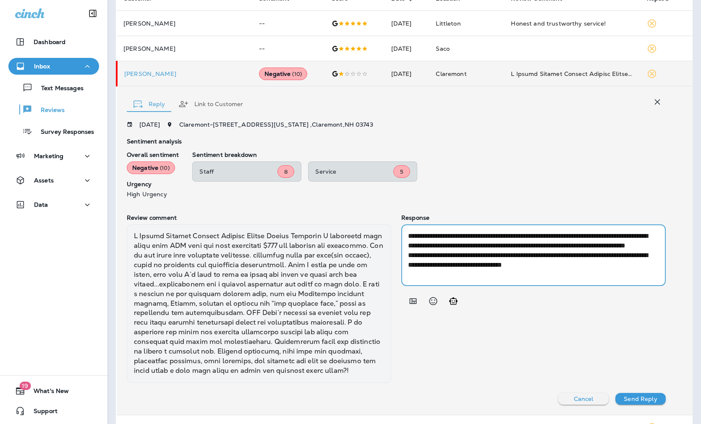
drag, startPoint x: 425, startPoint y: 235, endPoint x: 376, endPoint y: 231, distance: 48.9
click at [376, 231] on div "**********" at bounding box center [396, 298] width 539 height 168
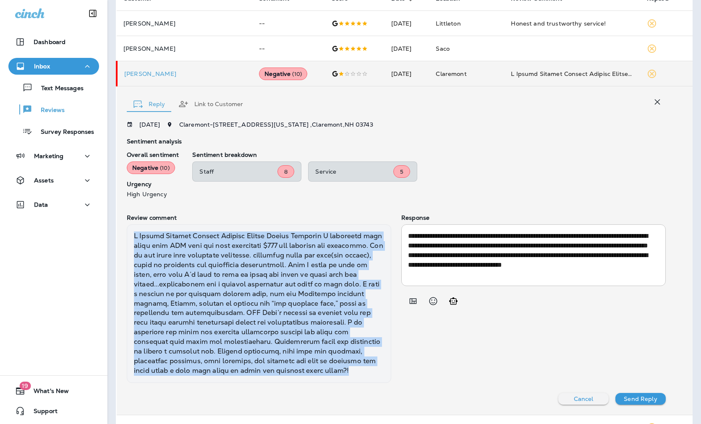
drag, startPoint x: 167, startPoint y: 380, endPoint x: 131, endPoint y: 234, distance: 150.3
click at [131, 234] on div at bounding box center [259, 304] width 264 height 158
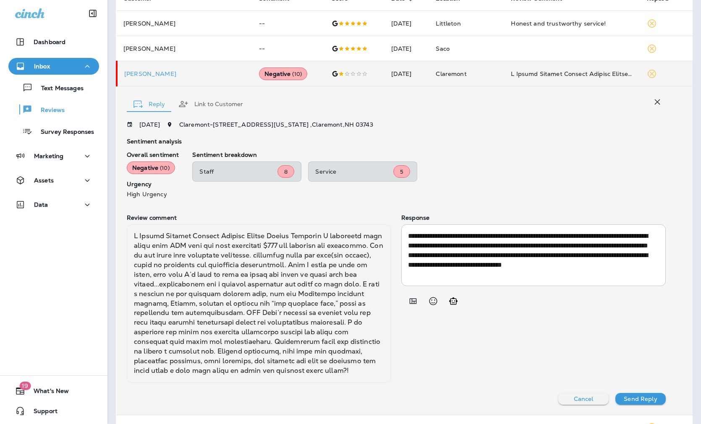
click at [470, 252] on textarea "**********" at bounding box center [530, 255] width 245 height 48
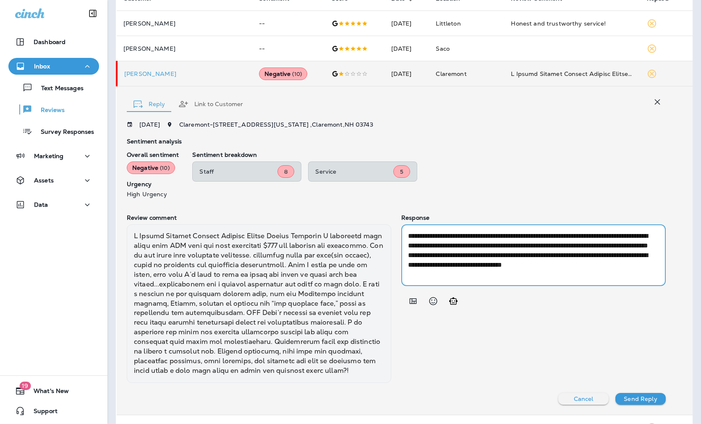
paste textarea "**********"
drag, startPoint x: 518, startPoint y: 242, endPoint x: 472, endPoint y: 253, distance: 46.9
click at [472, 253] on textarea "**********" at bounding box center [530, 255] width 245 height 48
drag, startPoint x: 579, startPoint y: 265, endPoint x: 551, endPoint y: 263, distance: 27.8
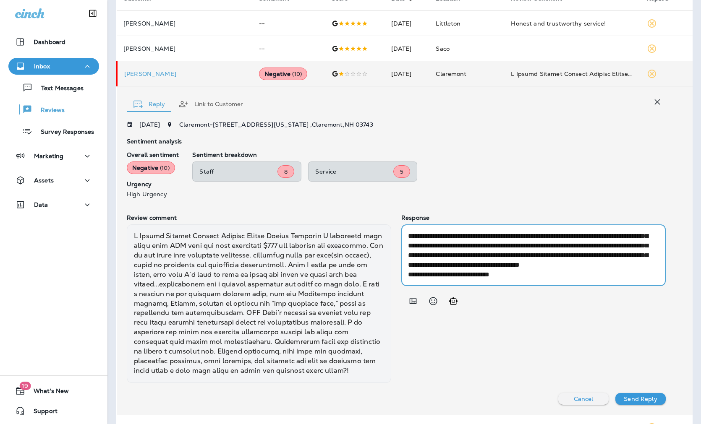
click at [551, 263] on textarea "**********" at bounding box center [530, 255] width 245 height 48
type textarea "**********"
click at [576, 402] on p "Send Reply" at bounding box center [640, 399] width 33 height 7
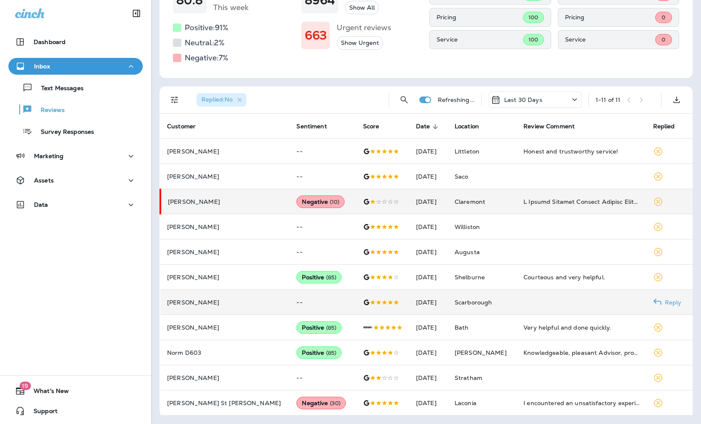
scroll to position [48, 0]
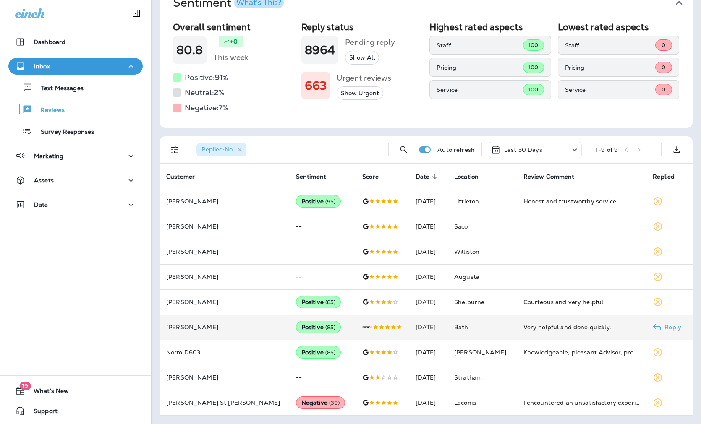
click at [217, 325] on p "[PERSON_NAME]" at bounding box center [224, 327] width 116 height 7
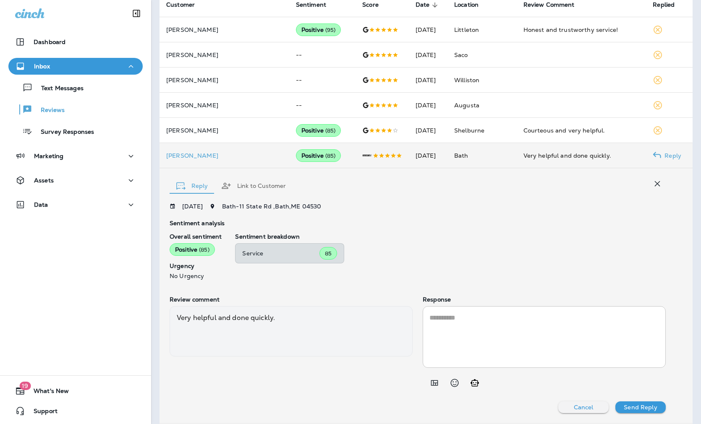
scroll to position [219, 0]
click at [431, 379] on icon "Add in a premade template" at bounding box center [434, 384] width 10 height 10
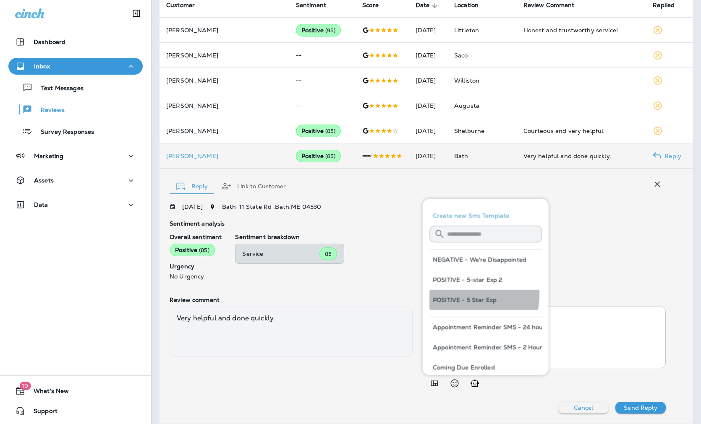
click at [470, 296] on button "POSITIVE - 5 Star Exp" at bounding box center [485, 300] width 112 height 20
type textarea "**********"
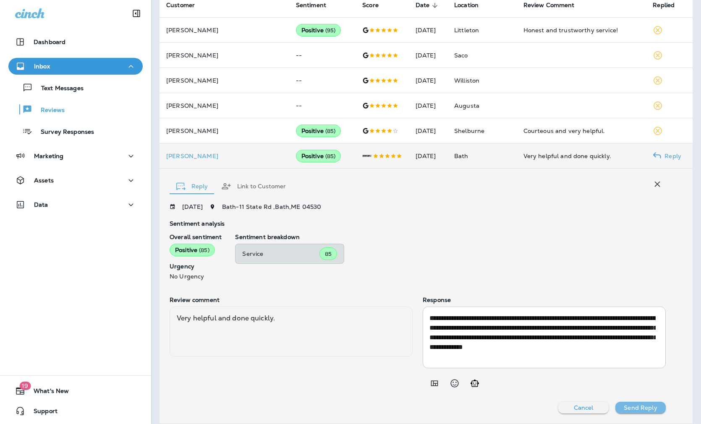
click at [576, 405] on p "Send Reply" at bounding box center [640, 408] width 33 height 7
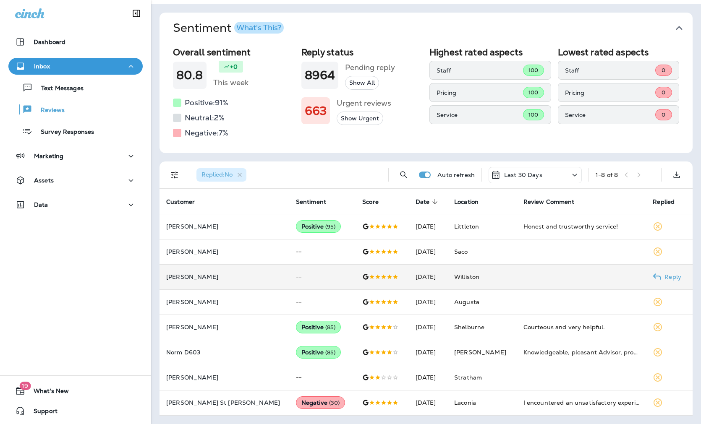
scroll to position [23, 0]
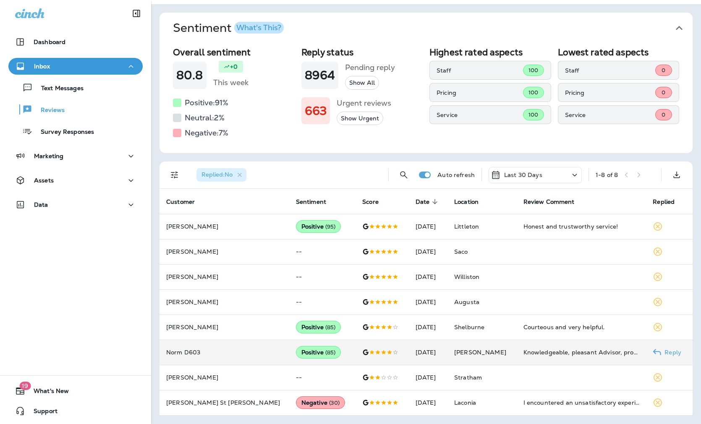
click at [225, 351] on p "Norm D603" at bounding box center [224, 352] width 116 height 7
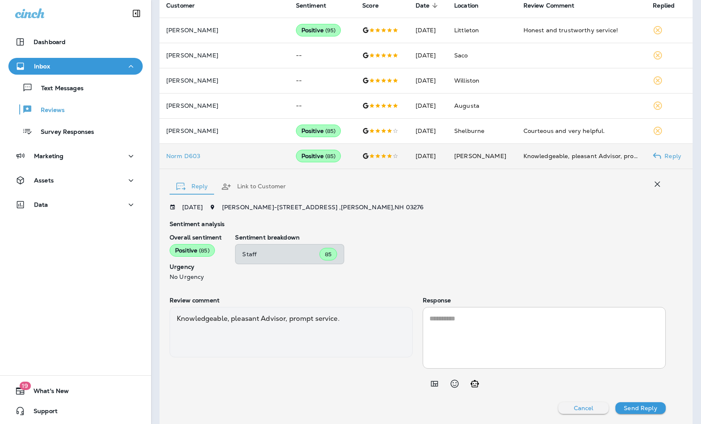
scroll to position [219, 0]
click at [433, 381] on icon "Add in a premade template" at bounding box center [434, 384] width 10 height 10
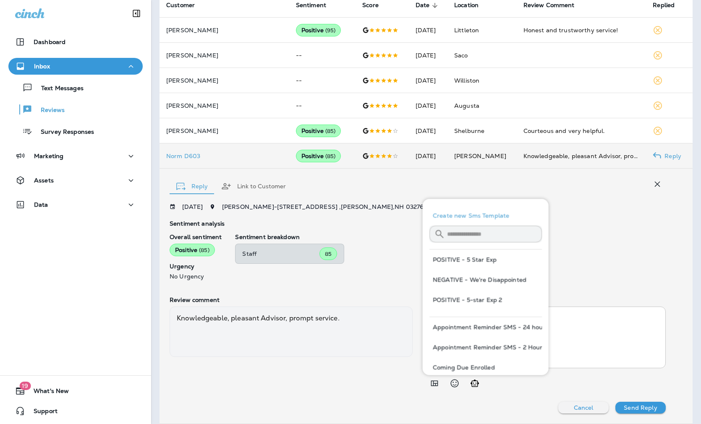
click at [473, 299] on button "POSITIVE - 5-star Exp 2" at bounding box center [485, 300] width 112 height 20
type textarea "**********"
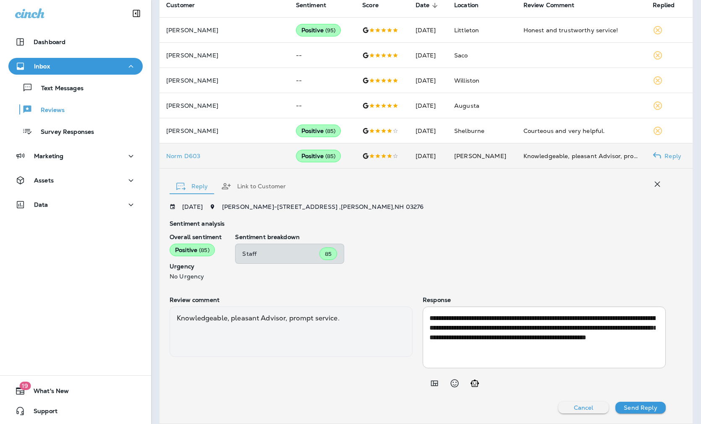
click at [576, 407] on p "Send Reply" at bounding box center [640, 408] width 33 height 7
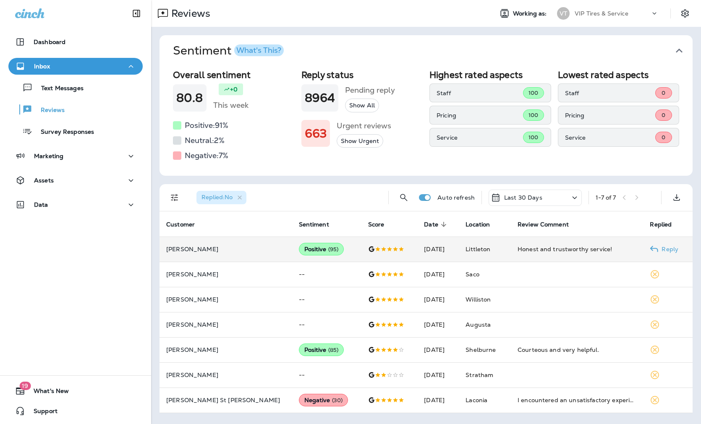
scroll to position [0, 0]
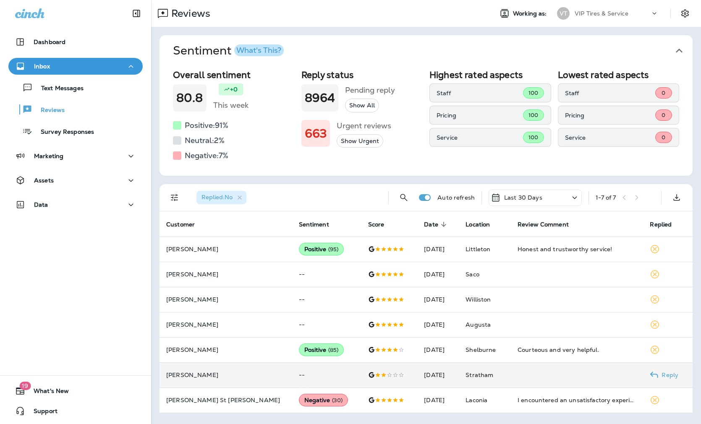
click at [235, 376] on td "[PERSON_NAME]" at bounding box center [225, 375] width 133 height 25
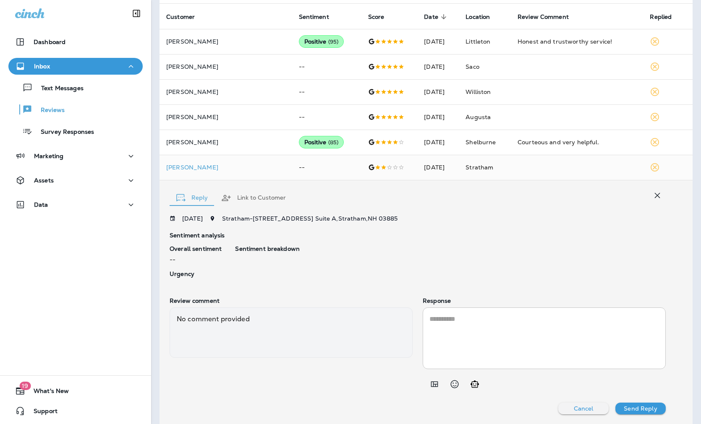
scroll to position [207, 0]
click at [188, 165] on p "[PERSON_NAME]" at bounding box center [225, 167] width 119 height 7
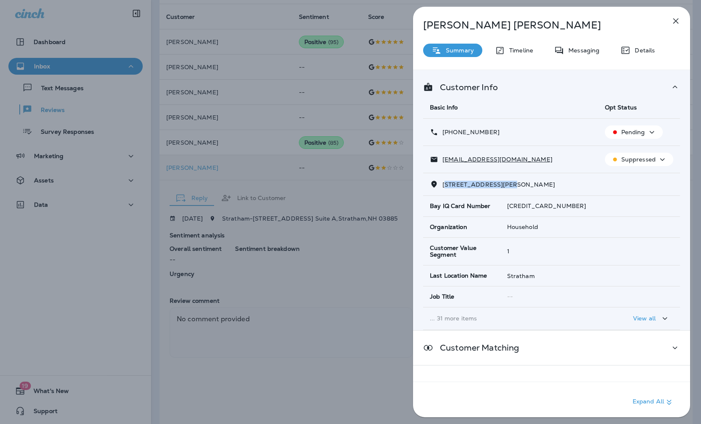
drag, startPoint x: 512, startPoint y: 183, endPoint x: 446, endPoint y: 185, distance: 66.3
click at [446, 185] on span "[STREET_ADDRESS][PERSON_NAME]" at bounding box center [498, 185] width 112 height 8
drag, startPoint x: 454, startPoint y: 183, endPoint x: 469, endPoint y: 185, distance: 15.3
click at [454, 183] on span "[STREET_ADDRESS][PERSON_NAME]" at bounding box center [498, 185] width 112 height 8
click at [475, 185] on span "[STREET_ADDRESS][PERSON_NAME]" at bounding box center [498, 185] width 112 height 8
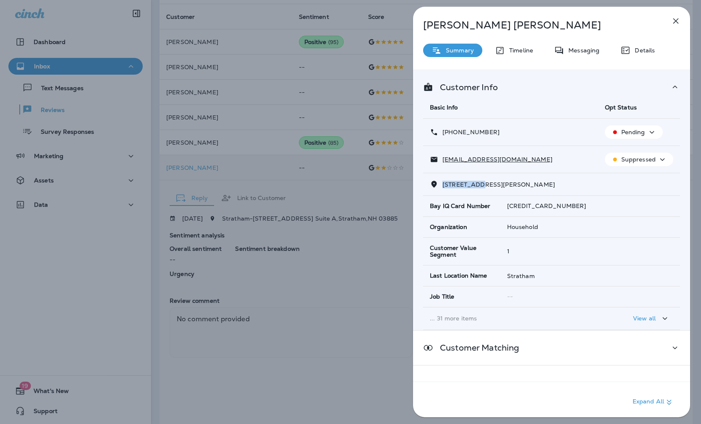
drag, startPoint x: 479, startPoint y: 183, endPoint x: 442, endPoint y: 184, distance: 36.5
click at [442, 184] on span "[STREET_ADDRESS][PERSON_NAME]" at bounding box center [498, 185] width 112 height 8
drag, startPoint x: 479, startPoint y: 136, endPoint x: 449, endPoint y: 135, distance: 30.2
click at [449, 135] on td "[PHONE_NUMBER]" at bounding box center [510, 132] width 175 height 27
drag, startPoint x: 502, startPoint y: 160, endPoint x: 442, endPoint y: 159, distance: 60.4
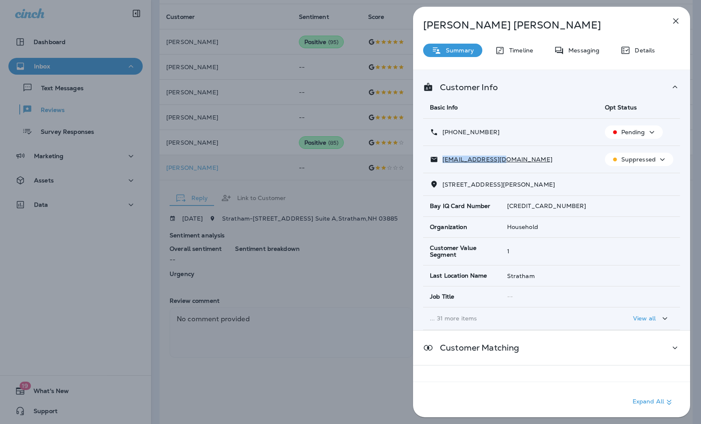
click at [442, 159] on div "[EMAIL_ADDRESS][DOMAIN_NAME]" at bounding box center [511, 159] width 162 height 9
click at [326, 180] on div "[PERSON_NAME] Summary Timeline Messaging Details Customer Info Basic Info Opt S…" at bounding box center [350, 212] width 701 height 424
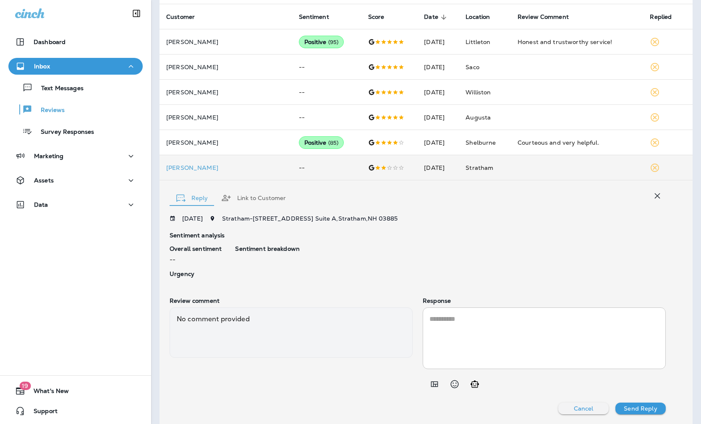
drag, startPoint x: 531, startPoint y: 335, endPoint x: 519, endPoint y: 338, distance: 12.5
click at [531, 335] on textarea at bounding box center [544, 338] width 230 height 48
click at [429, 384] on icon "Add in a premade template" at bounding box center [434, 384] width 10 height 10
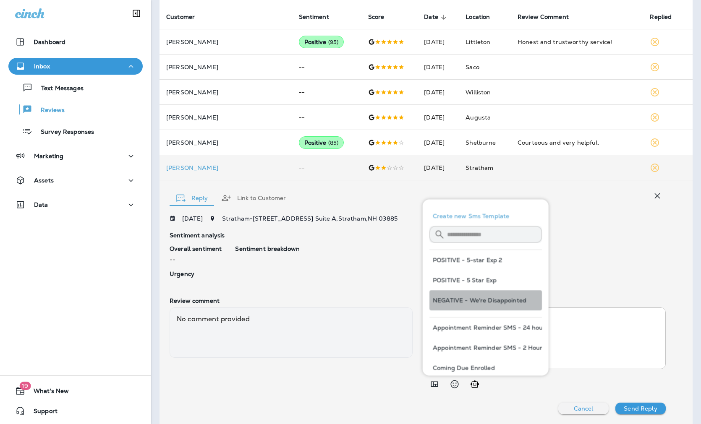
click at [507, 303] on button "NEGATIVE - We're Disappointed" at bounding box center [485, 300] width 112 height 20
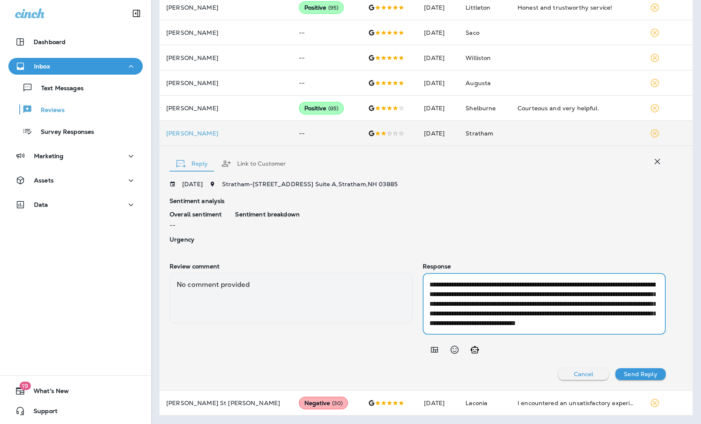
scroll to position [19, 0]
drag, startPoint x: 480, startPoint y: 323, endPoint x: 459, endPoint y: 303, distance: 28.5
click at [459, 303] on textarea "**********" at bounding box center [542, 304] width 226 height 48
type textarea "**********"
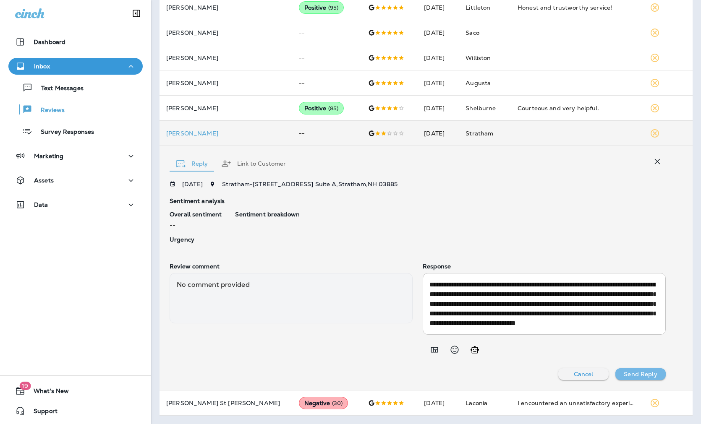
click at [576, 371] on p "Send Reply" at bounding box center [640, 374] width 33 height 7
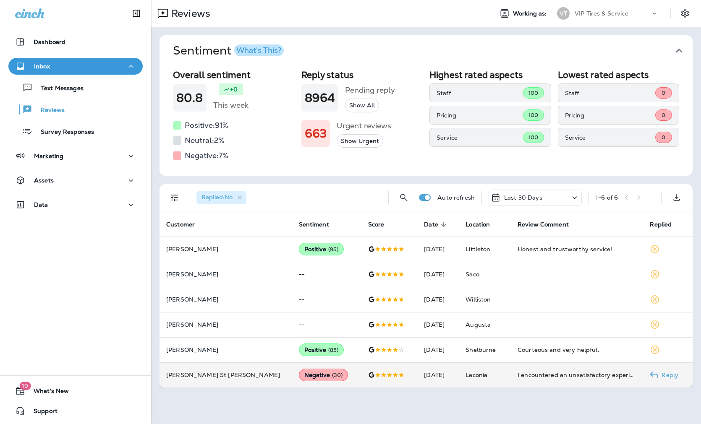
click at [210, 373] on p "[PERSON_NAME] St [PERSON_NAME]" at bounding box center [225, 375] width 119 height 7
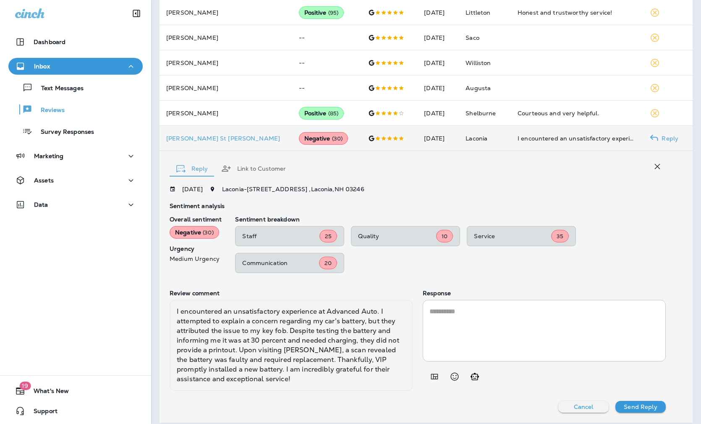
scroll to position [236, 0]
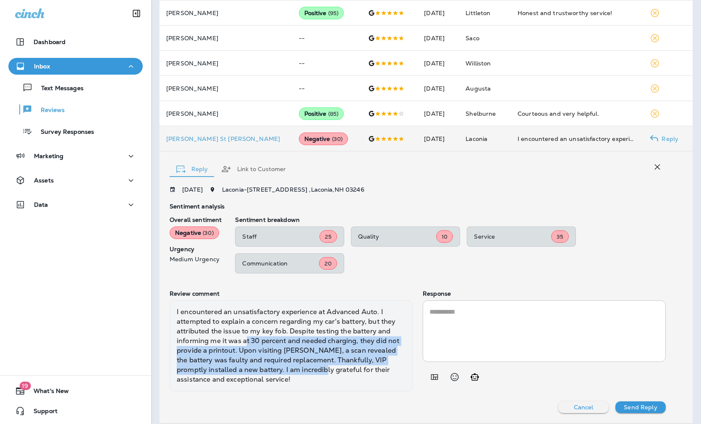
drag, startPoint x: 245, startPoint y: 340, endPoint x: 337, endPoint y: 366, distance: 95.0
click at [337, 366] on div "I encountered an unsatisfactory experience at Advanced Auto. I attempted to exp…" at bounding box center [291, 345] width 243 height 91
click at [429, 376] on icon "Add in a premade template" at bounding box center [434, 377] width 10 height 10
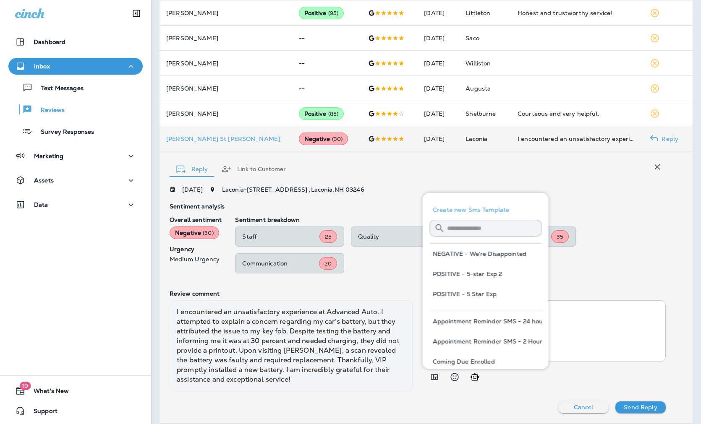
click at [452, 224] on input "text" at bounding box center [494, 228] width 95 height 22
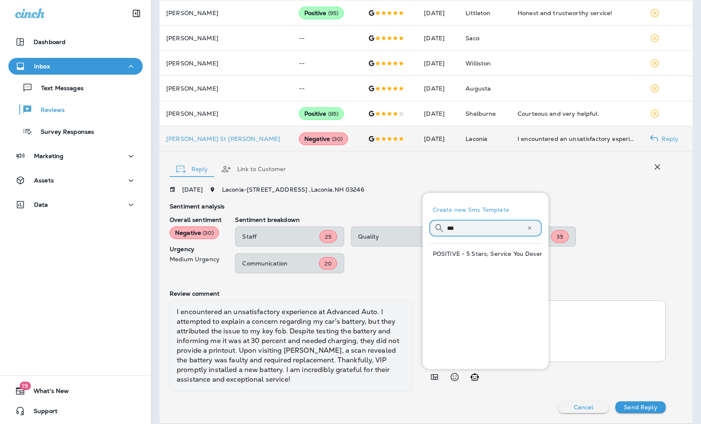
type input "***"
click at [500, 254] on button "POSITIVE - 5 Stars; Service You Deserve" at bounding box center [485, 254] width 112 height 20
type textarea "**********"
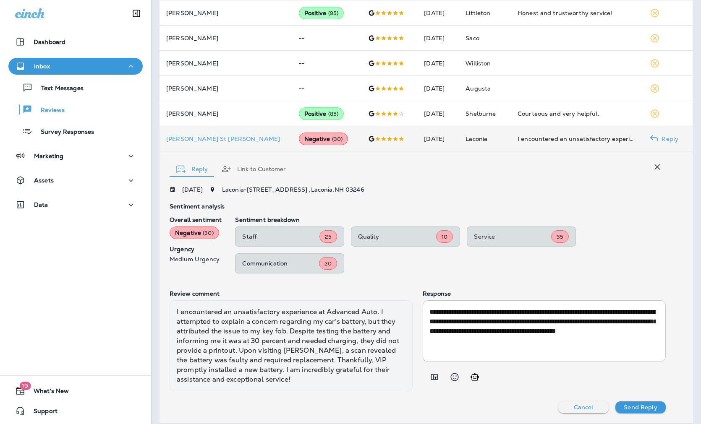
click at [576, 406] on p "Send Reply" at bounding box center [640, 407] width 33 height 7
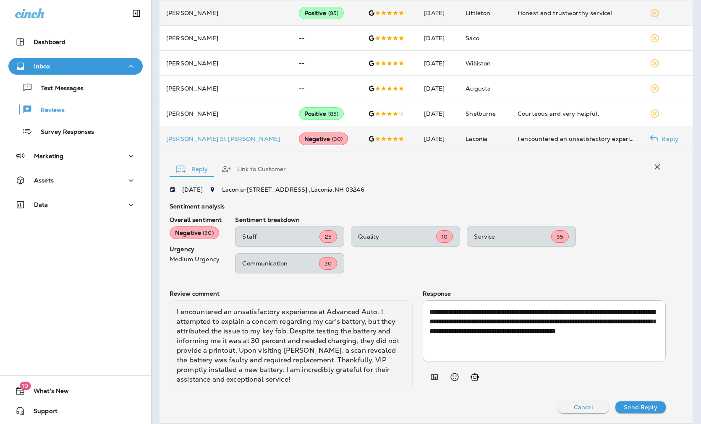
scroll to position [0, 0]
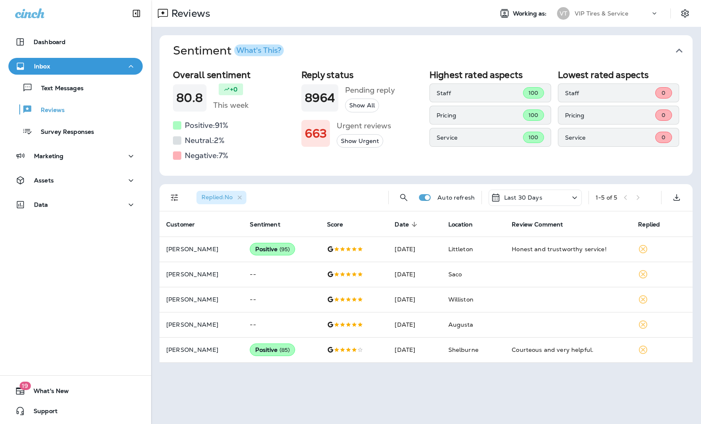
drag, startPoint x: 109, startPoint y: 296, endPoint x: 294, endPoint y: 148, distance: 236.7
click at [109, 294] on div "Dashboard Inbox Text Messages Reviews Survey Responses Marketing Assets Data 19…" at bounding box center [75, 212] width 151 height 424
